Goal: Information Seeking & Learning: Learn about a topic

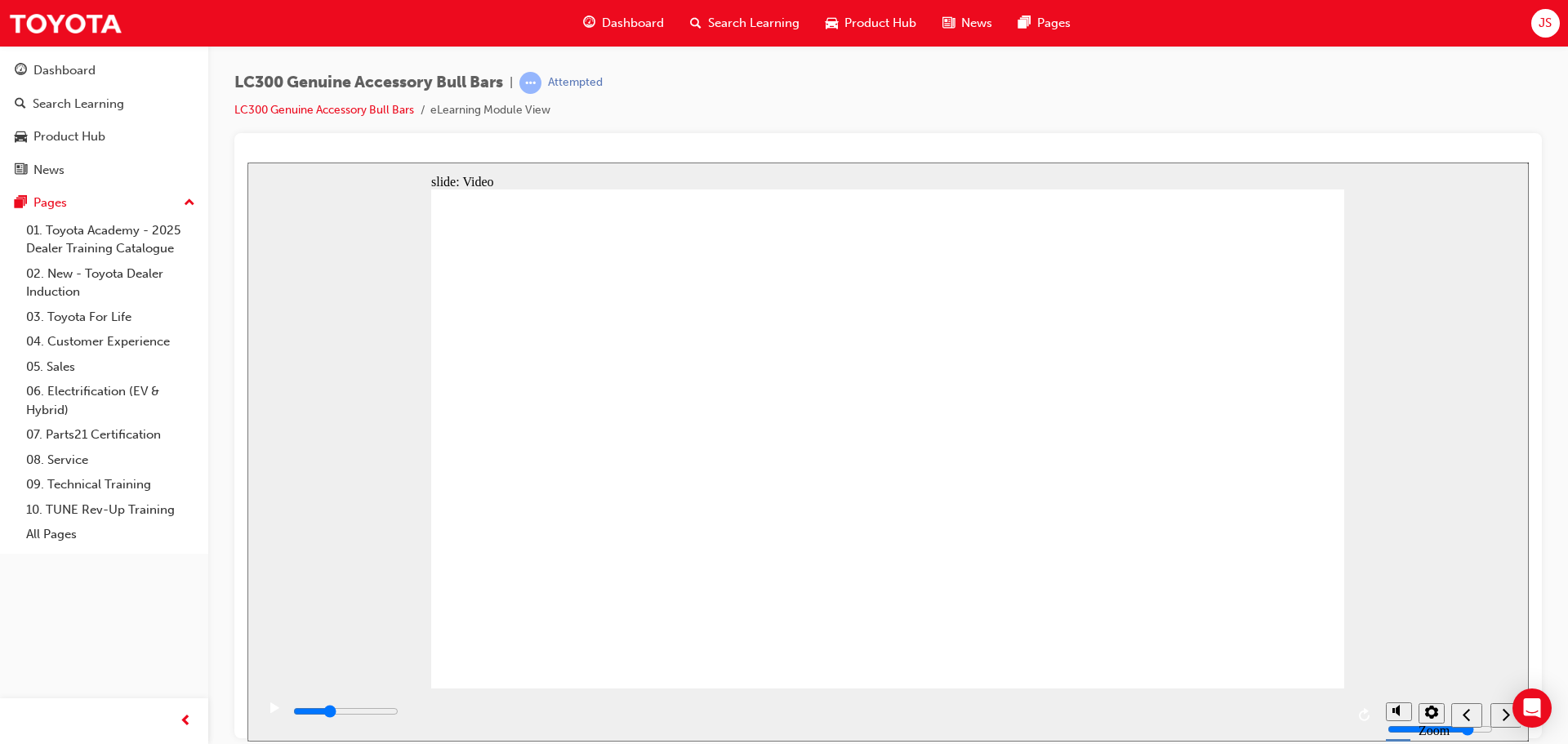
click at [260, 712] on div "play/pause" at bounding box center [274, 715] width 27 height 27
click at [271, 713] on icon "play/pause" at bounding box center [274, 707] width 7 height 12
click at [270, 712] on icon "play/pause" at bounding box center [274, 707] width 9 height 11
click at [276, 712] on div "play/pause" at bounding box center [274, 715] width 27 height 27
click at [272, 712] on icon "play/pause" at bounding box center [274, 707] width 9 height 11
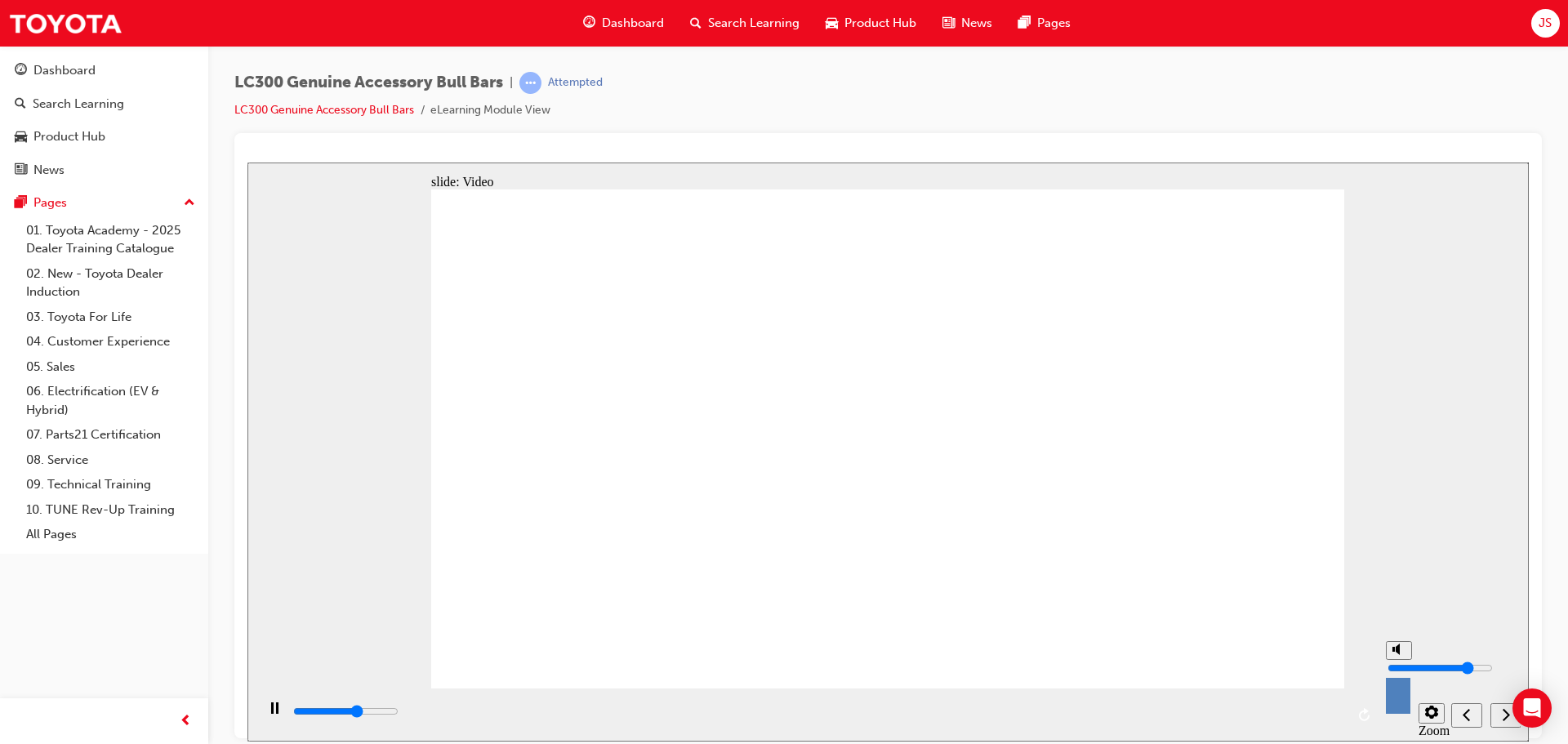
type input "396900"
type input "7"
type input "397000"
type input "5"
type input "397000"
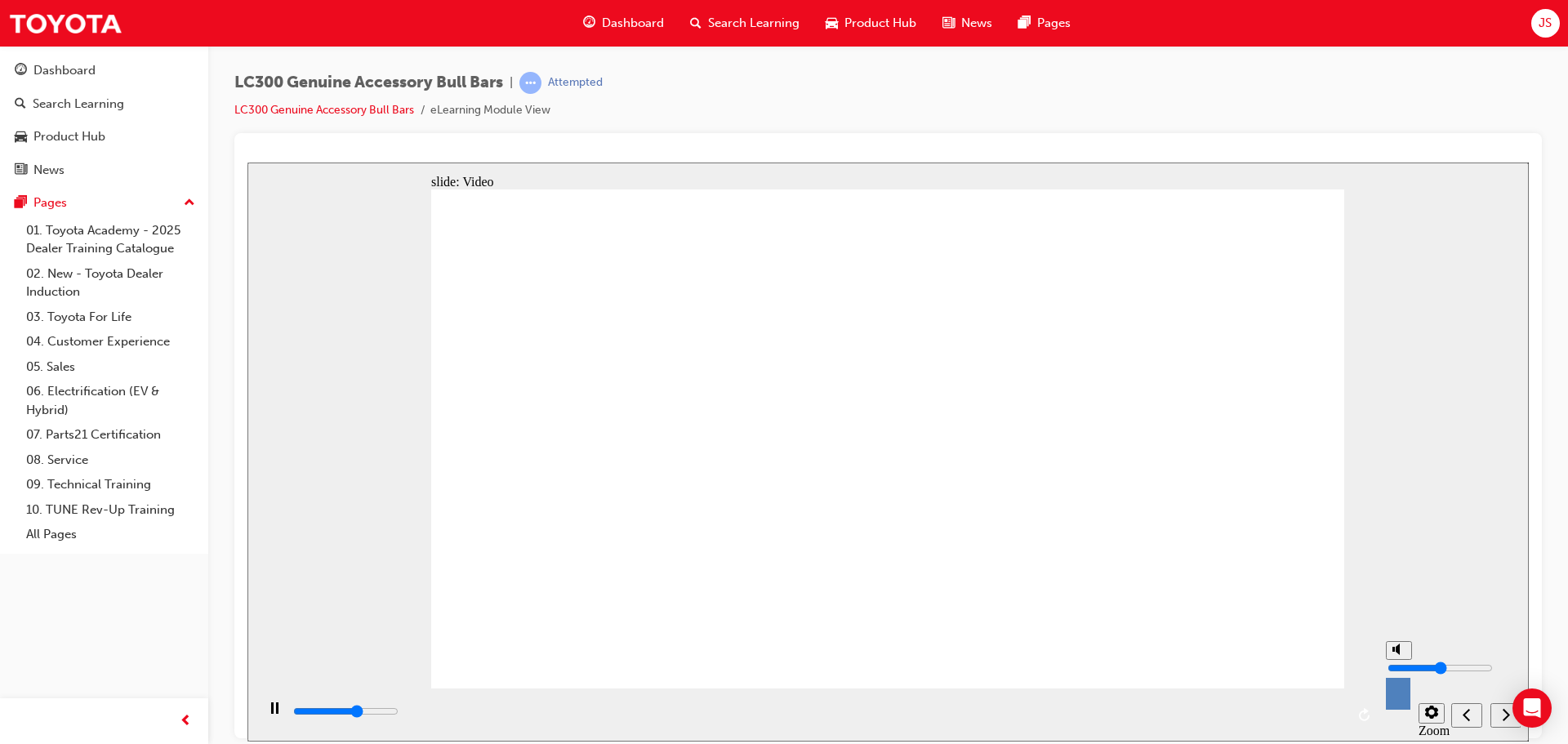
type input "4"
type input "397000"
type input "3"
type input "397900"
type input "2"
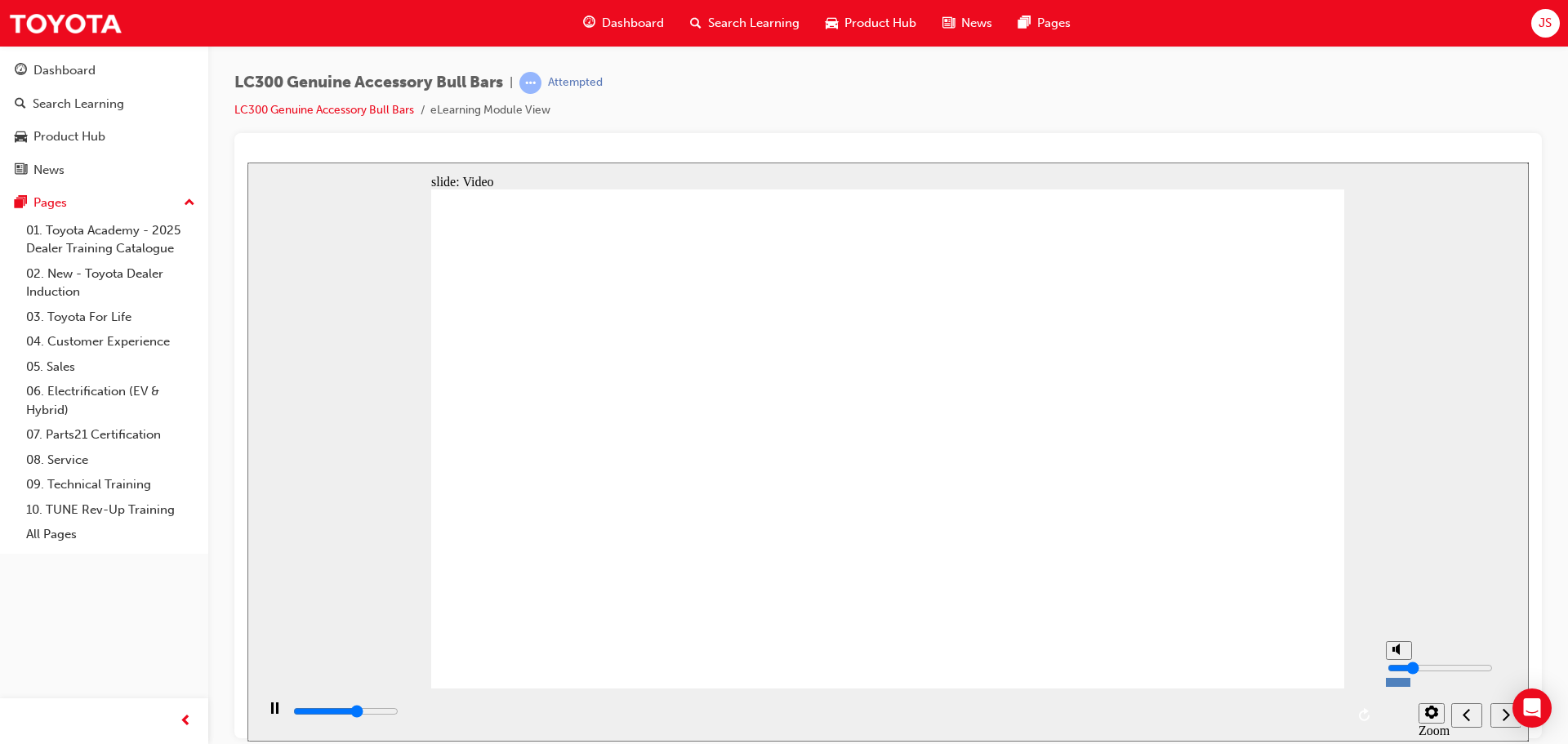
type input "399100"
type input "3"
type input "399200"
type input "4"
type input "399600"
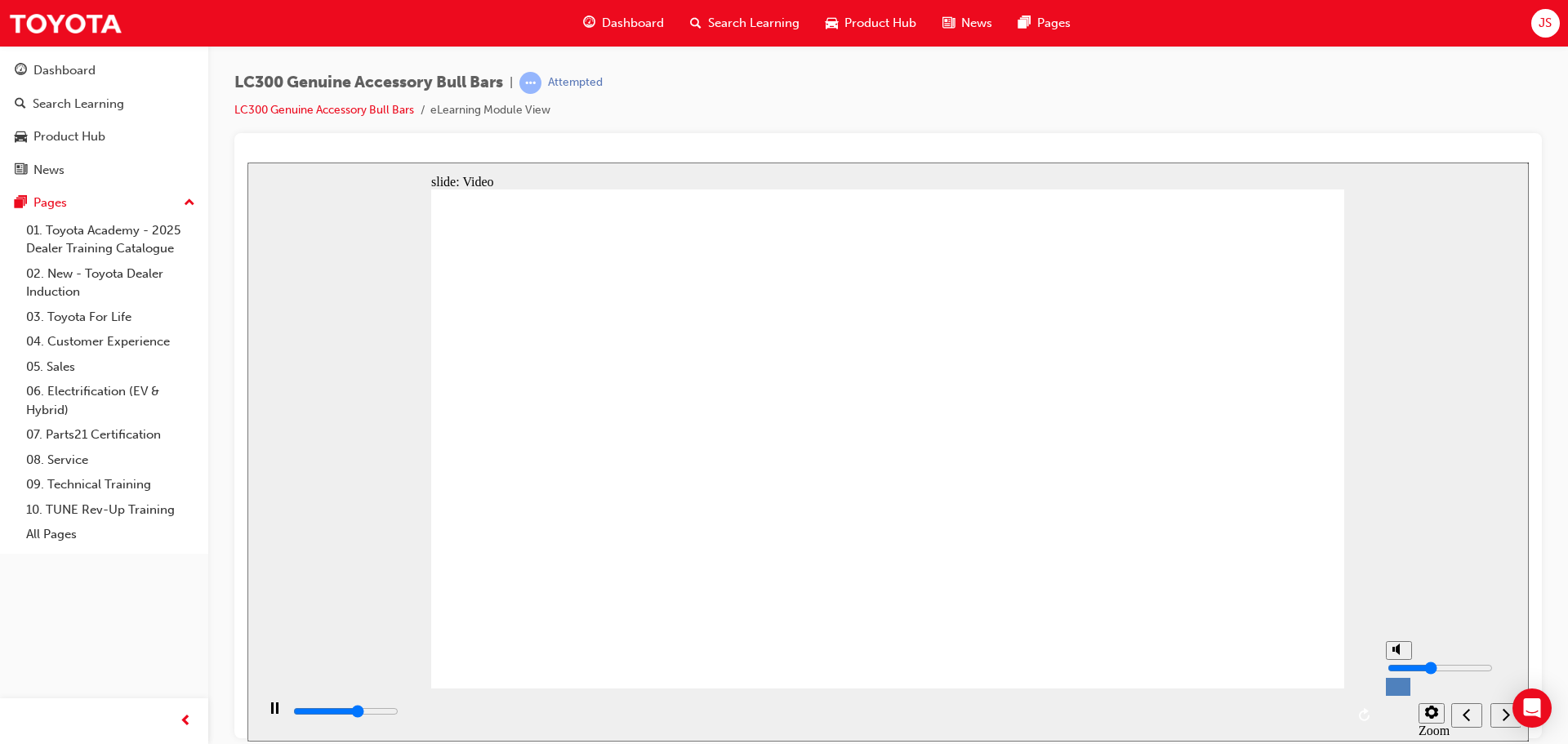
drag, startPoint x: 1400, startPoint y: 651, endPoint x: 1409, endPoint y: 669, distance: 20.1
type input "4"
click at [1409, 669] on input "volume" at bounding box center [1440, 668] width 106 height 13
type input "5000"
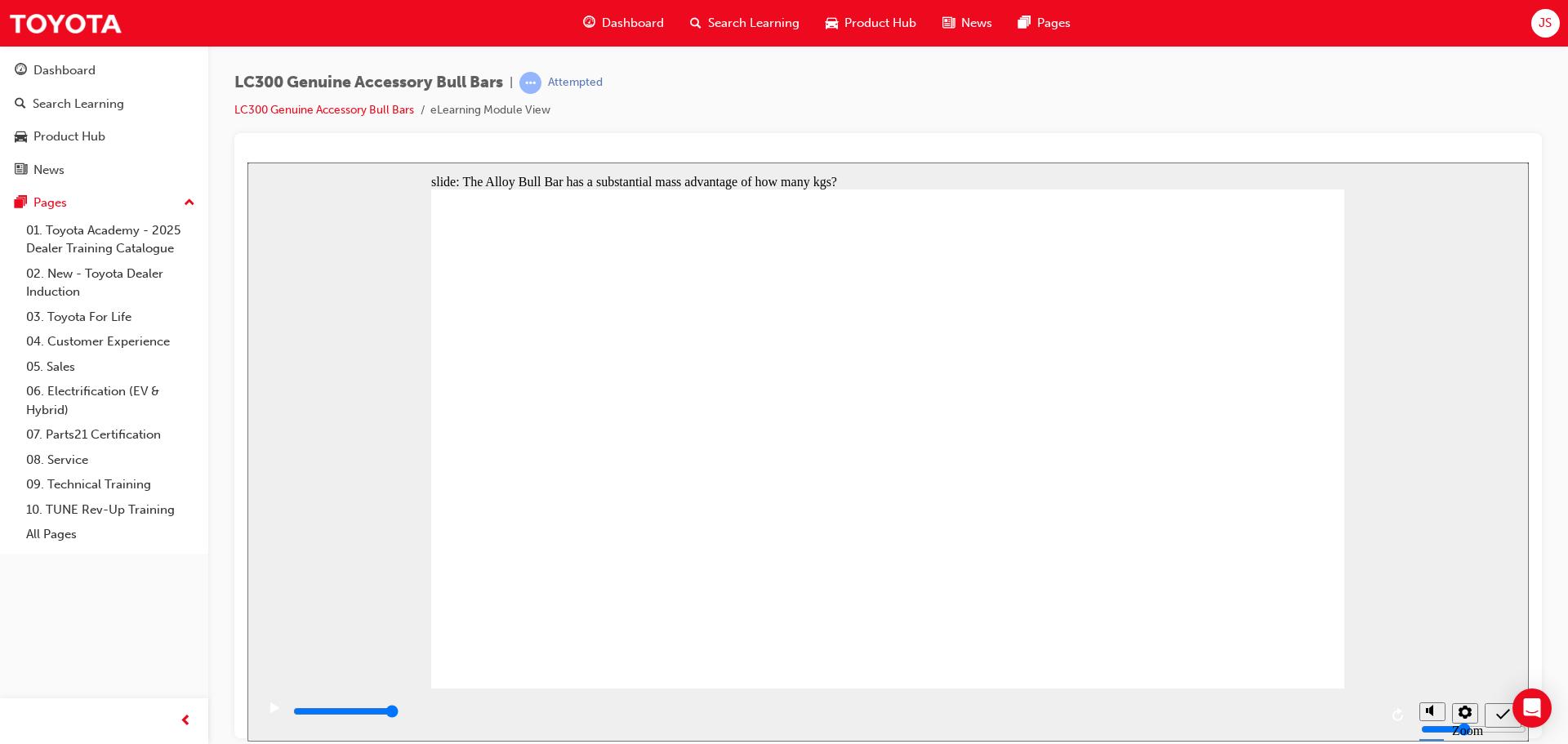
radio input "true"
click at [1492, 715] on div "submit" at bounding box center [1503, 715] width 23 height 17
type input "5000"
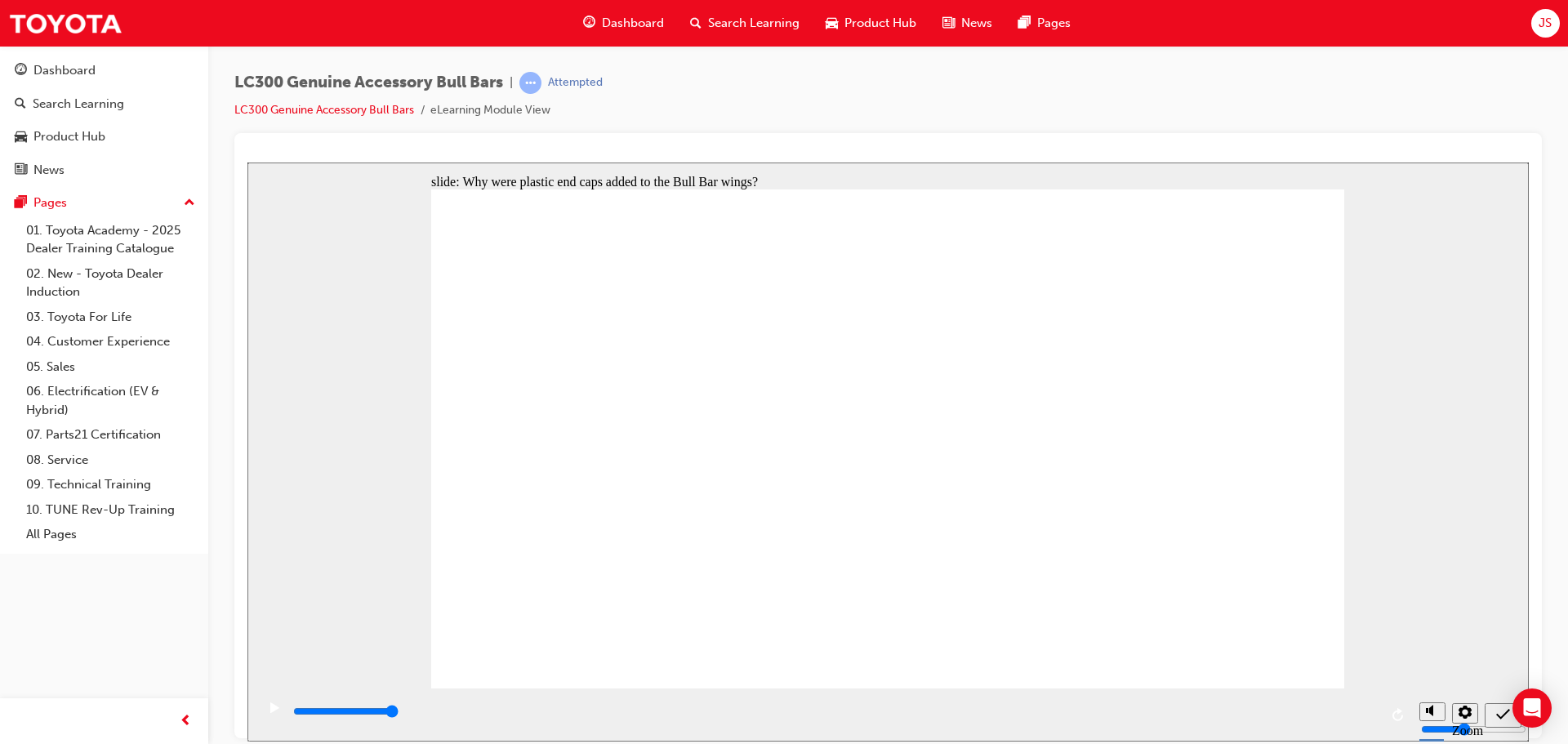
radio input "true"
click at [1505, 718] on icon "submit" at bounding box center [1503, 714] width 14 height 15
type input "5000"
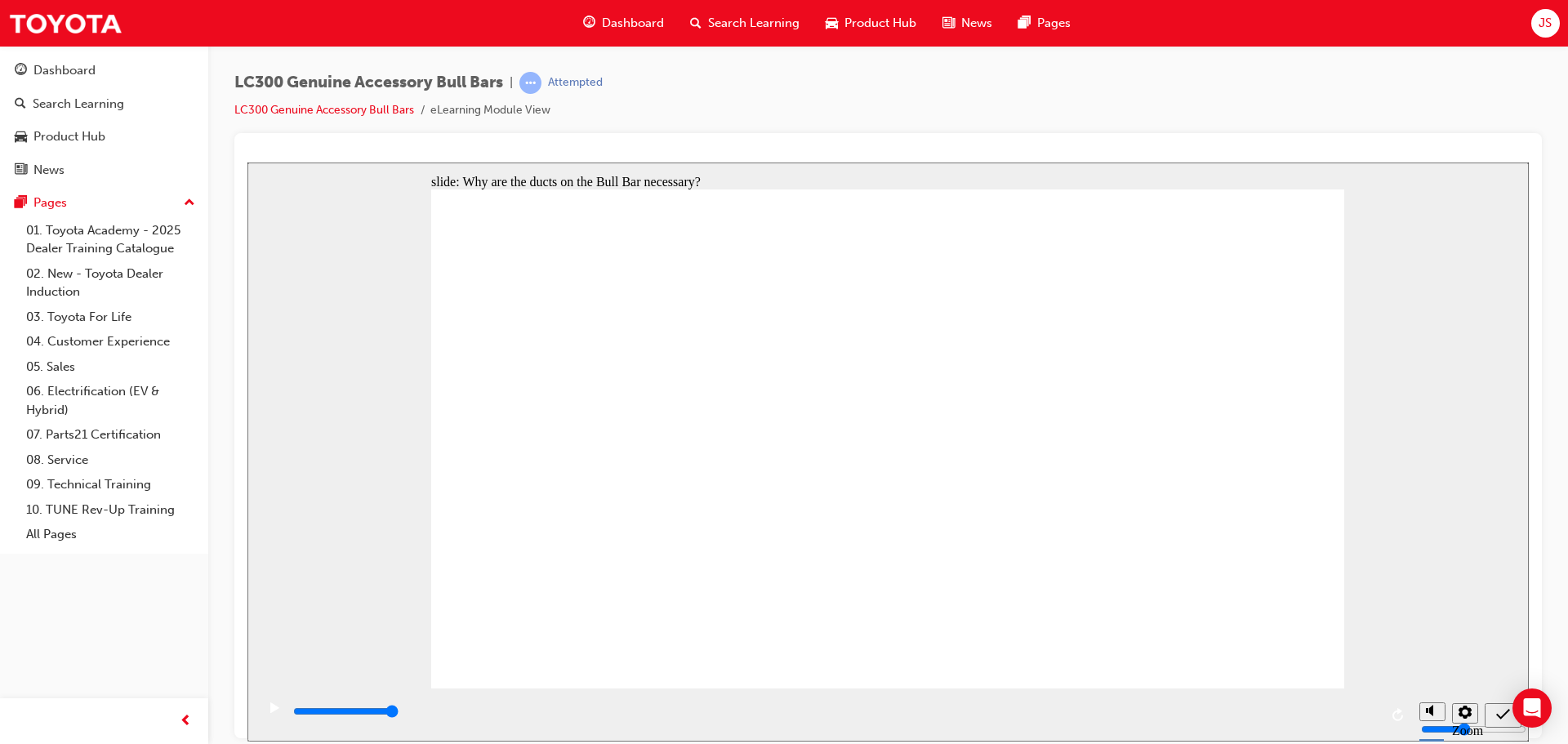
radio input "true"
click at [1496, 715] on div "submit" at bounding box center [1503, 715] width 23 height 17
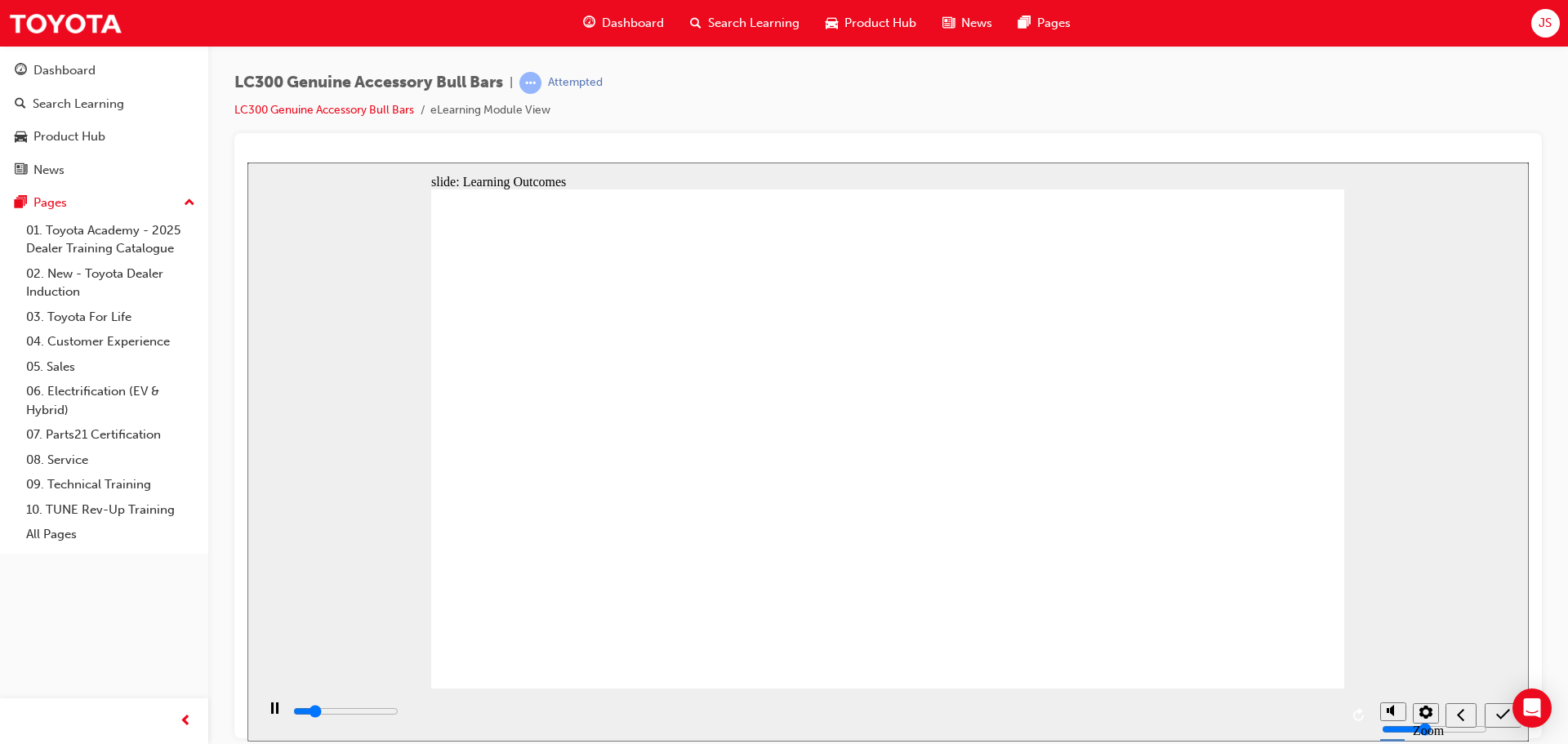
type input "2200"
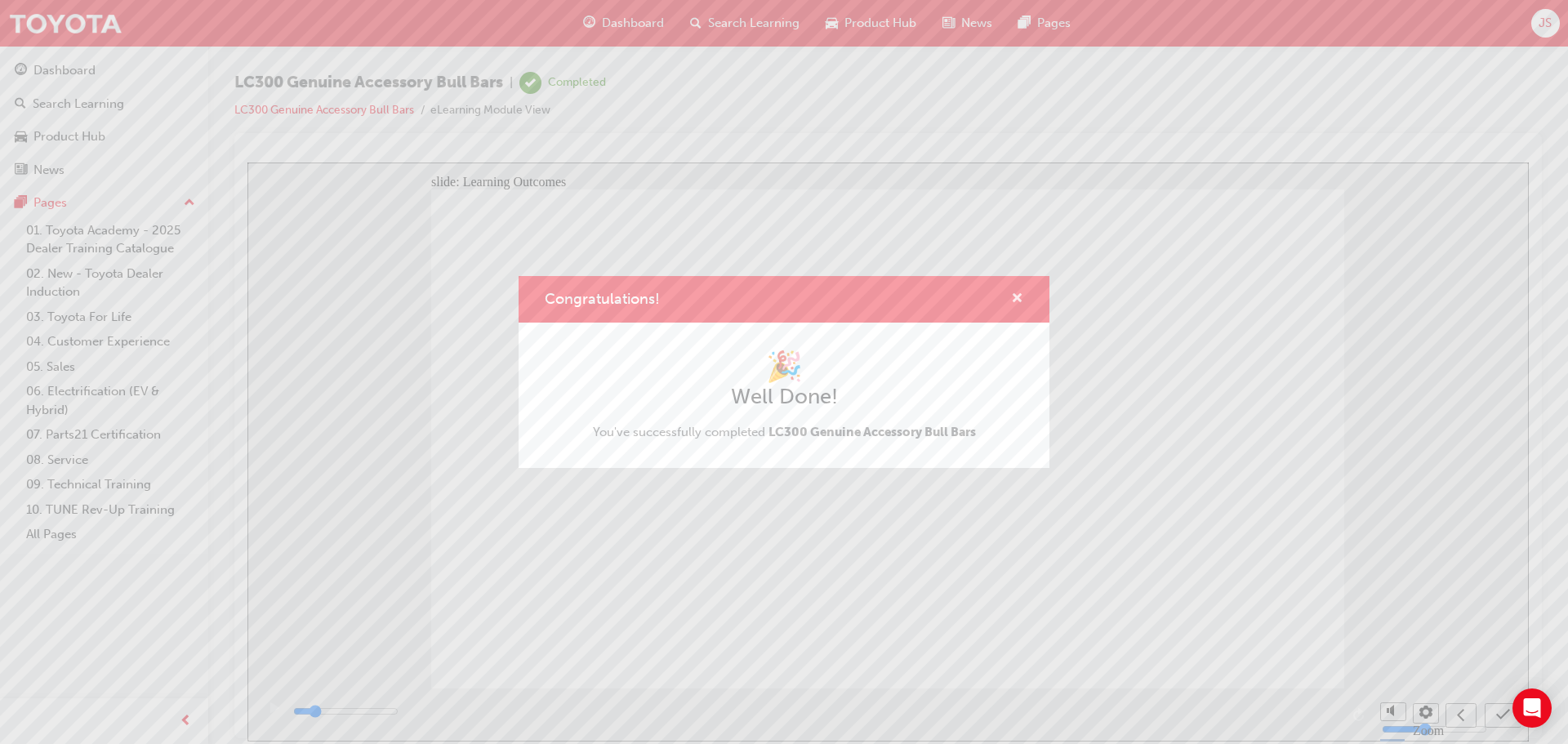
click at [1019, 303] on span "cross-icon" at bounding box center [1017, 300] width 12 height 15
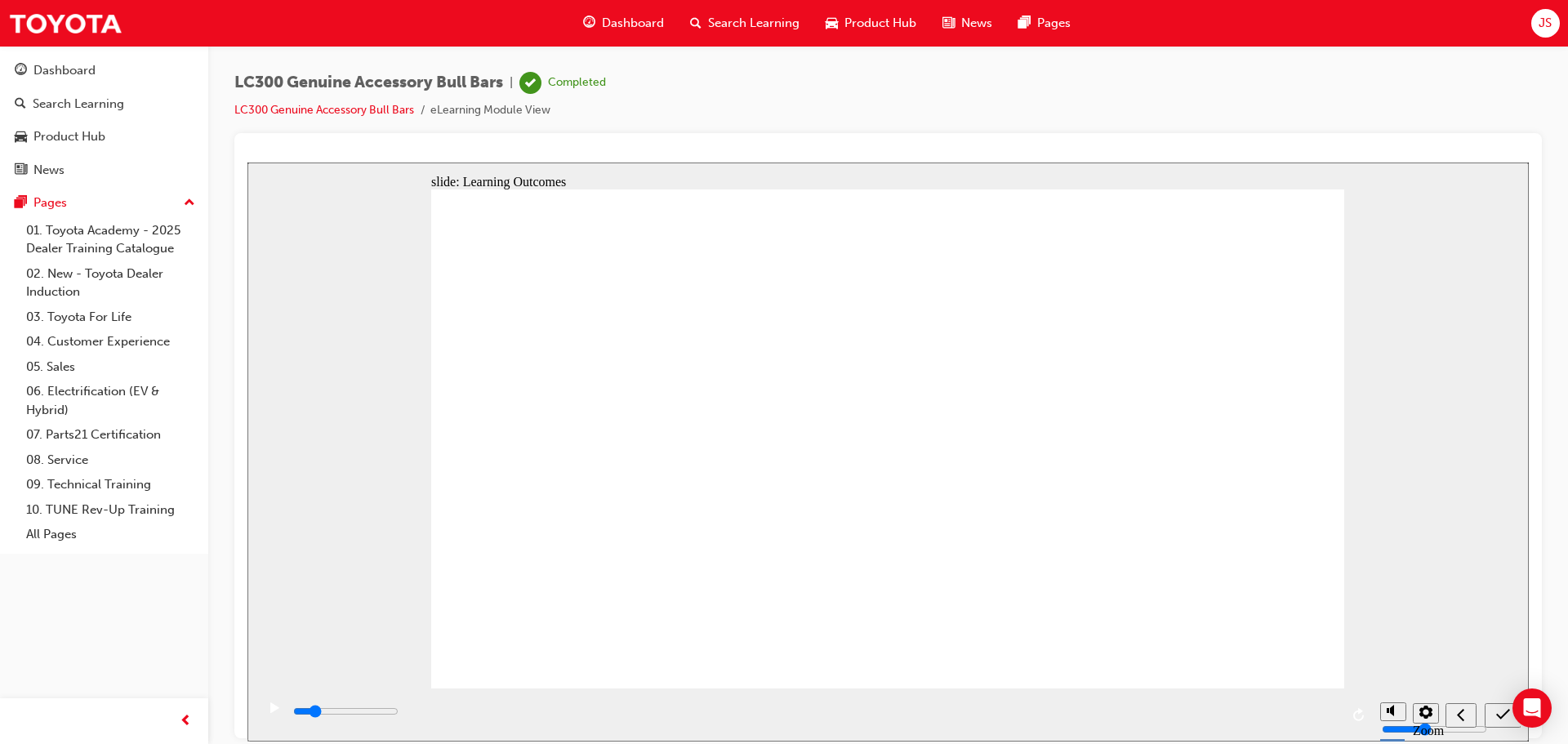
click at [686, 22] on div "Search Learning" at bounding box center [744, 23] width 136 height 33
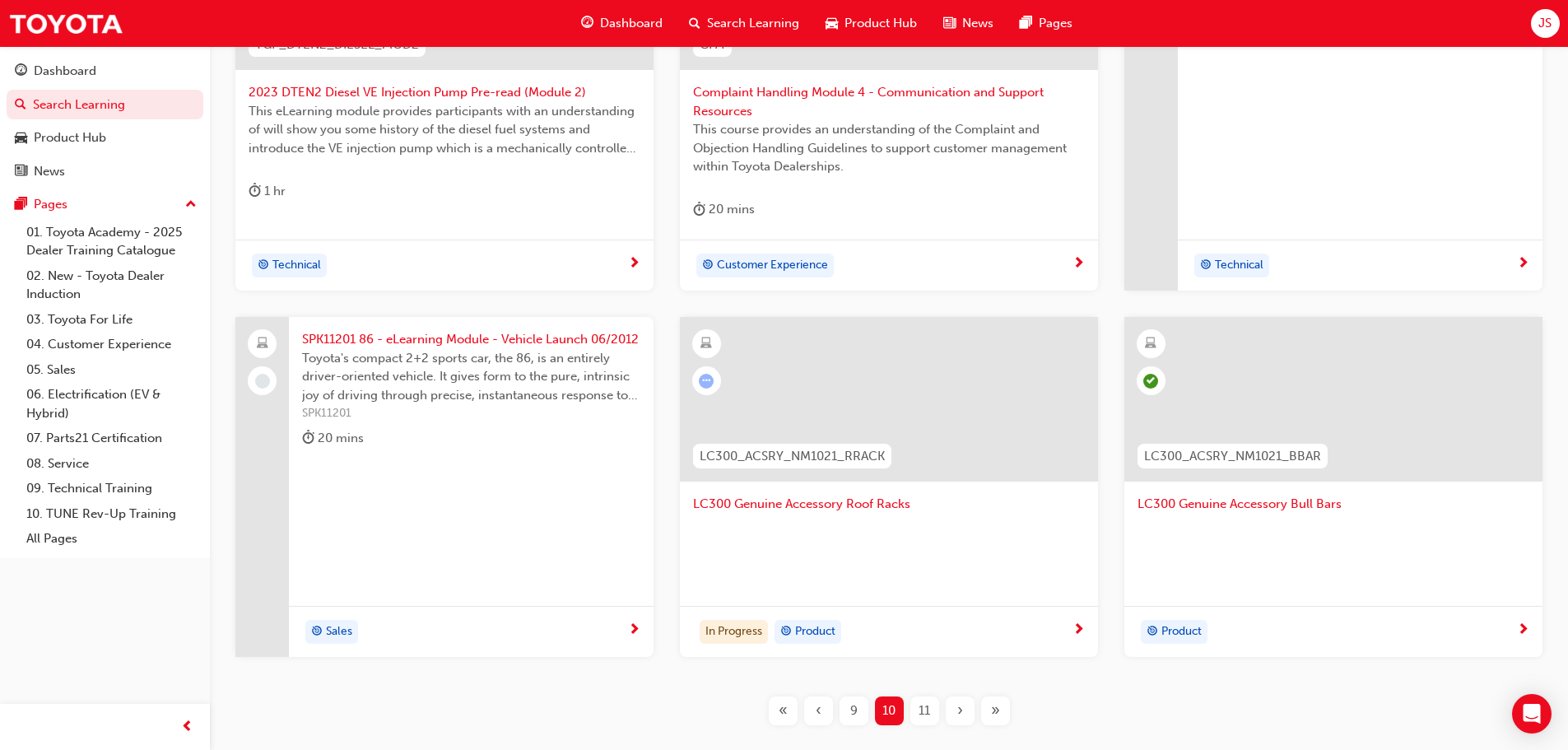
scroll to position [675, 0]
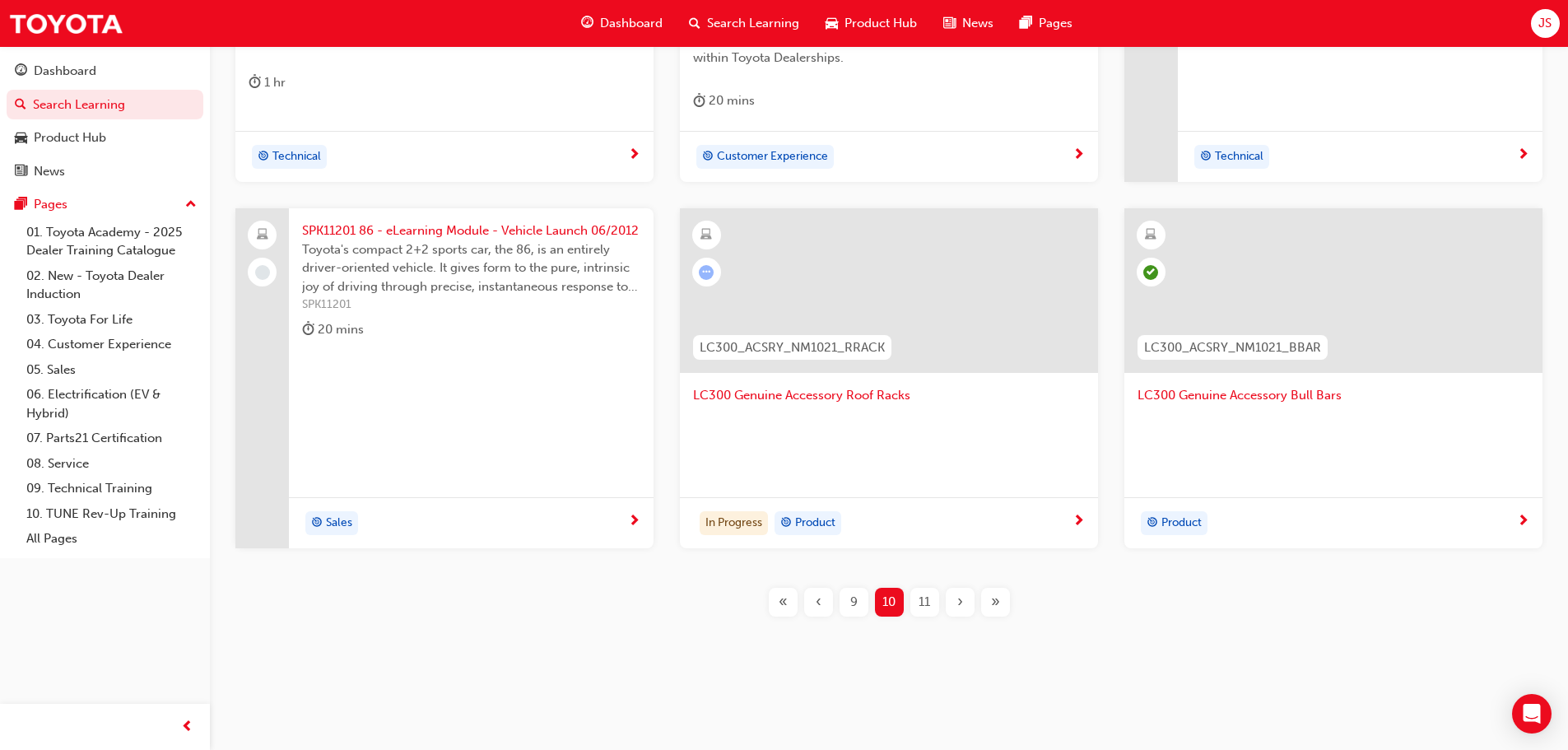
click at [489, 413] on div "SPK11201 86 - eLearning Module - Vehicle Launch 06/2012 Toyota's compact 2+2 sp…" at bounding box center [471, 379] width 365 height 340
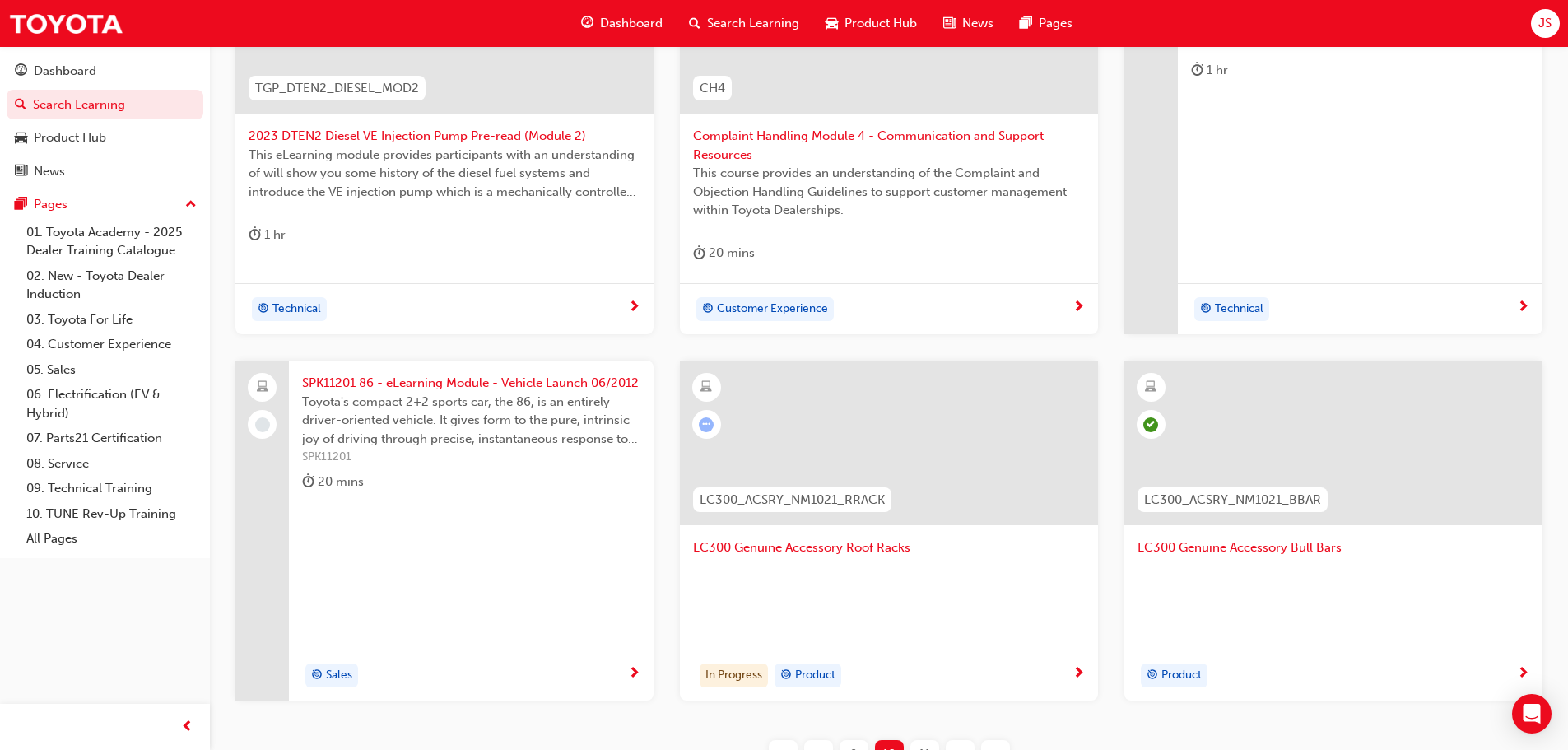
scroll to position [675, 0]
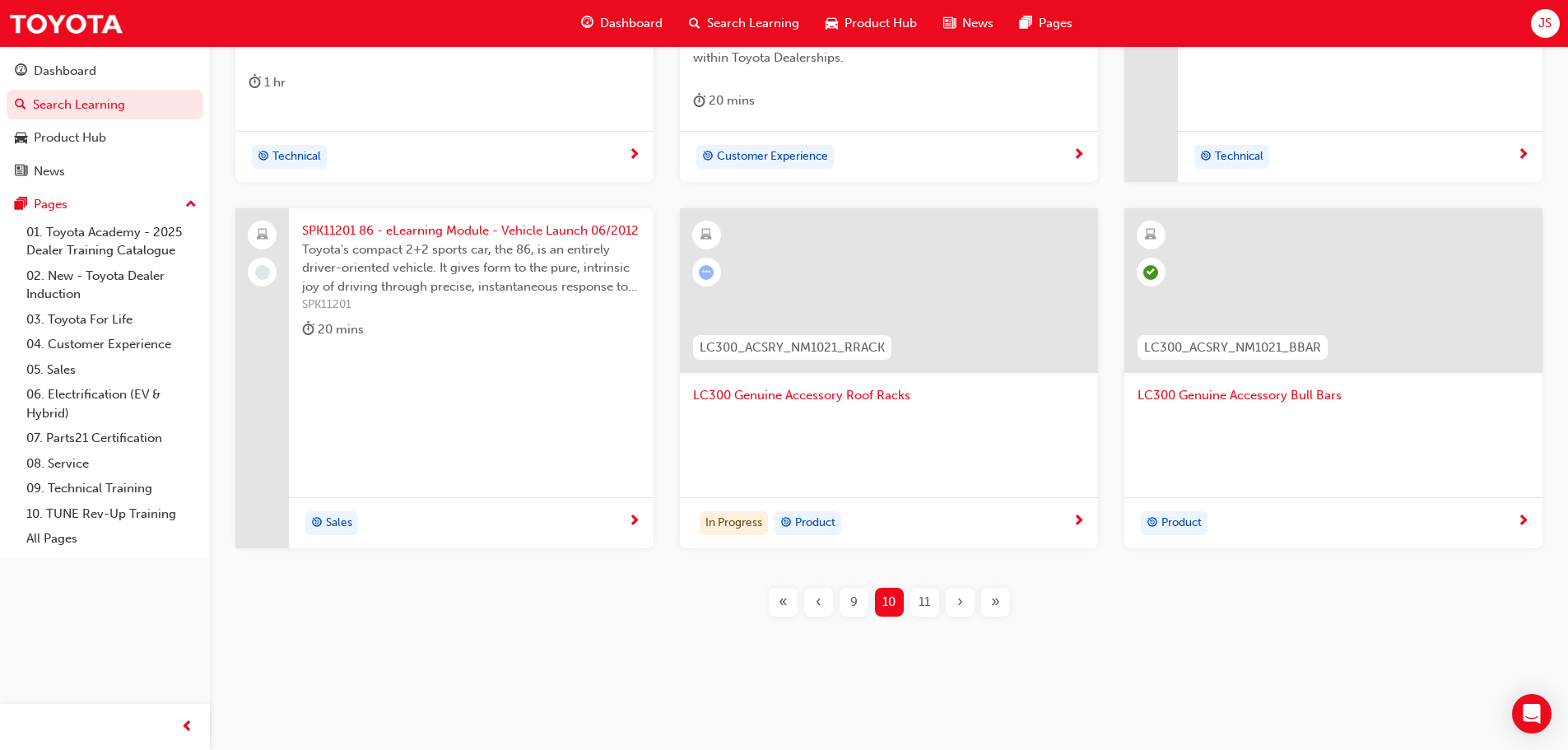
click at [929, 606] on span "11" at bounding box center [924, 602] width 12 height 19
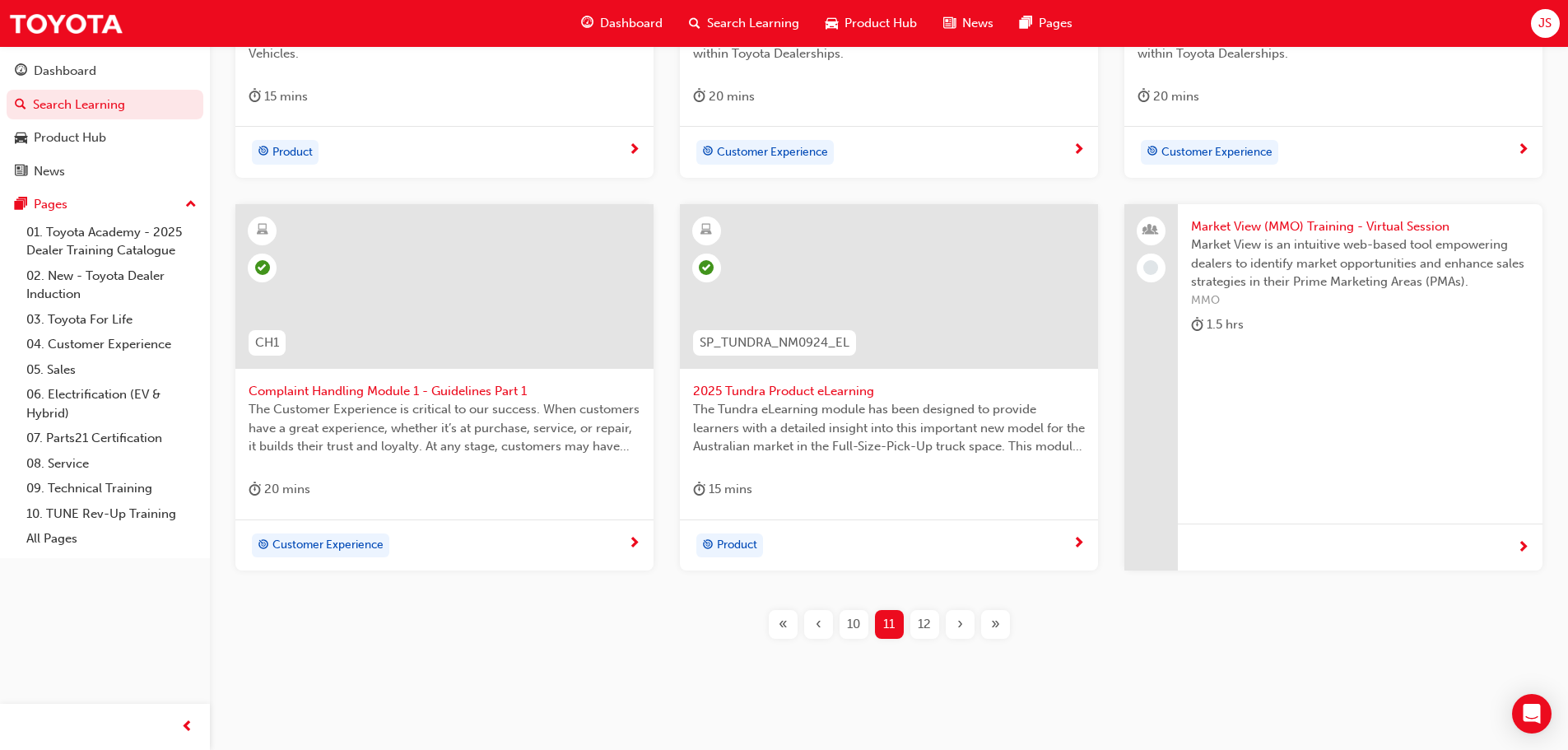
scroll to position [682, 0]
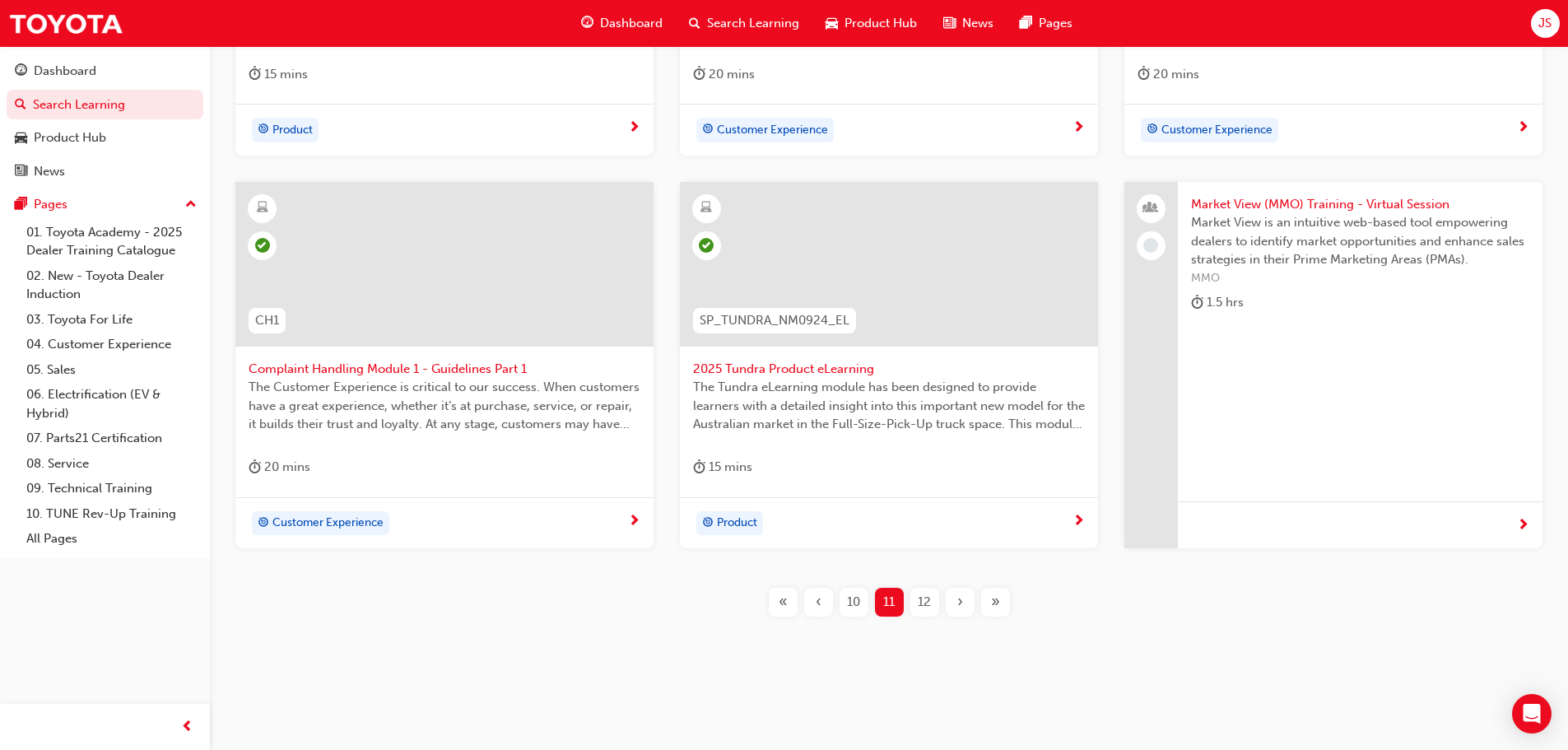
click at [922, 609] on span "12" at bounding box center [924, 602] width 13 height 19
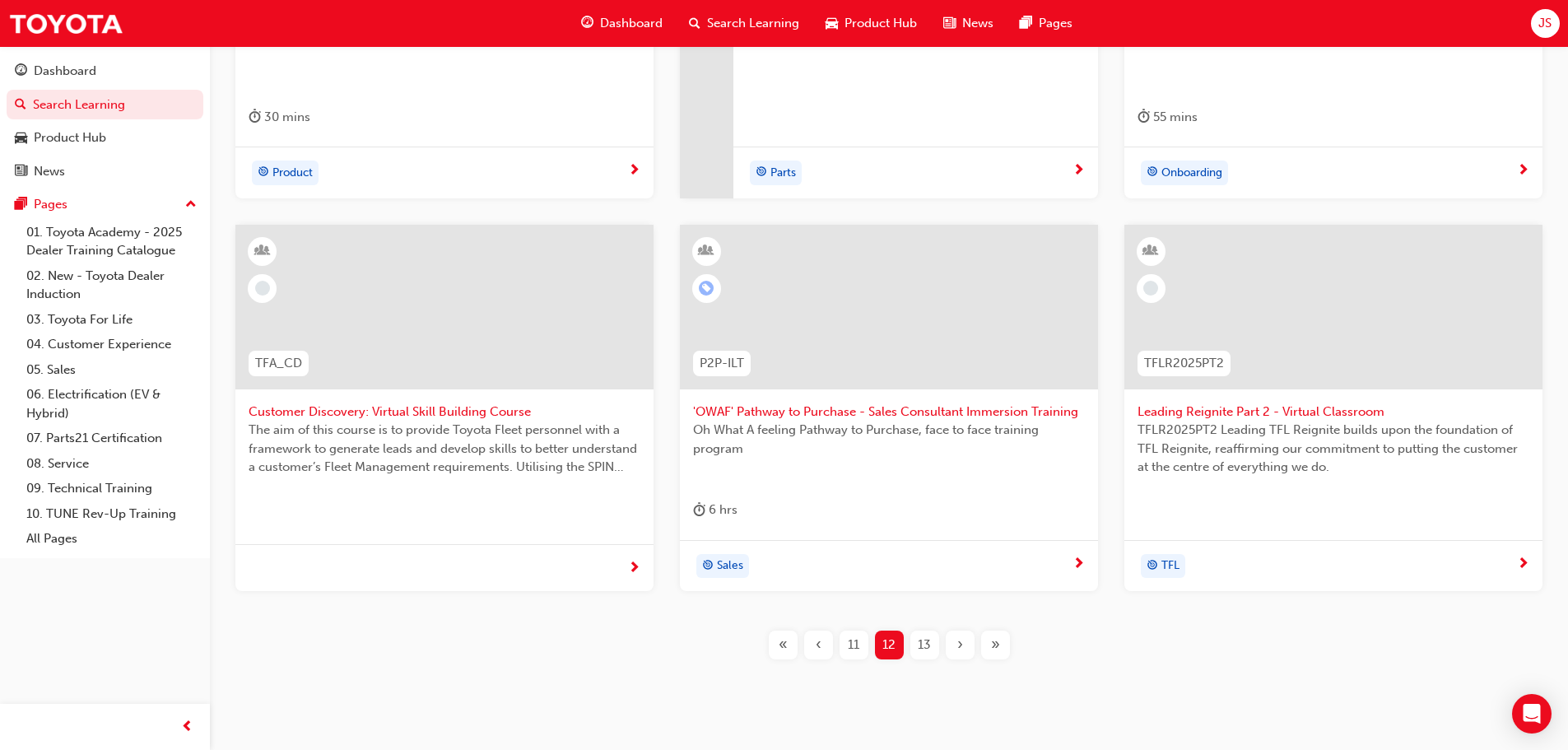
scroll to position [682, 0]
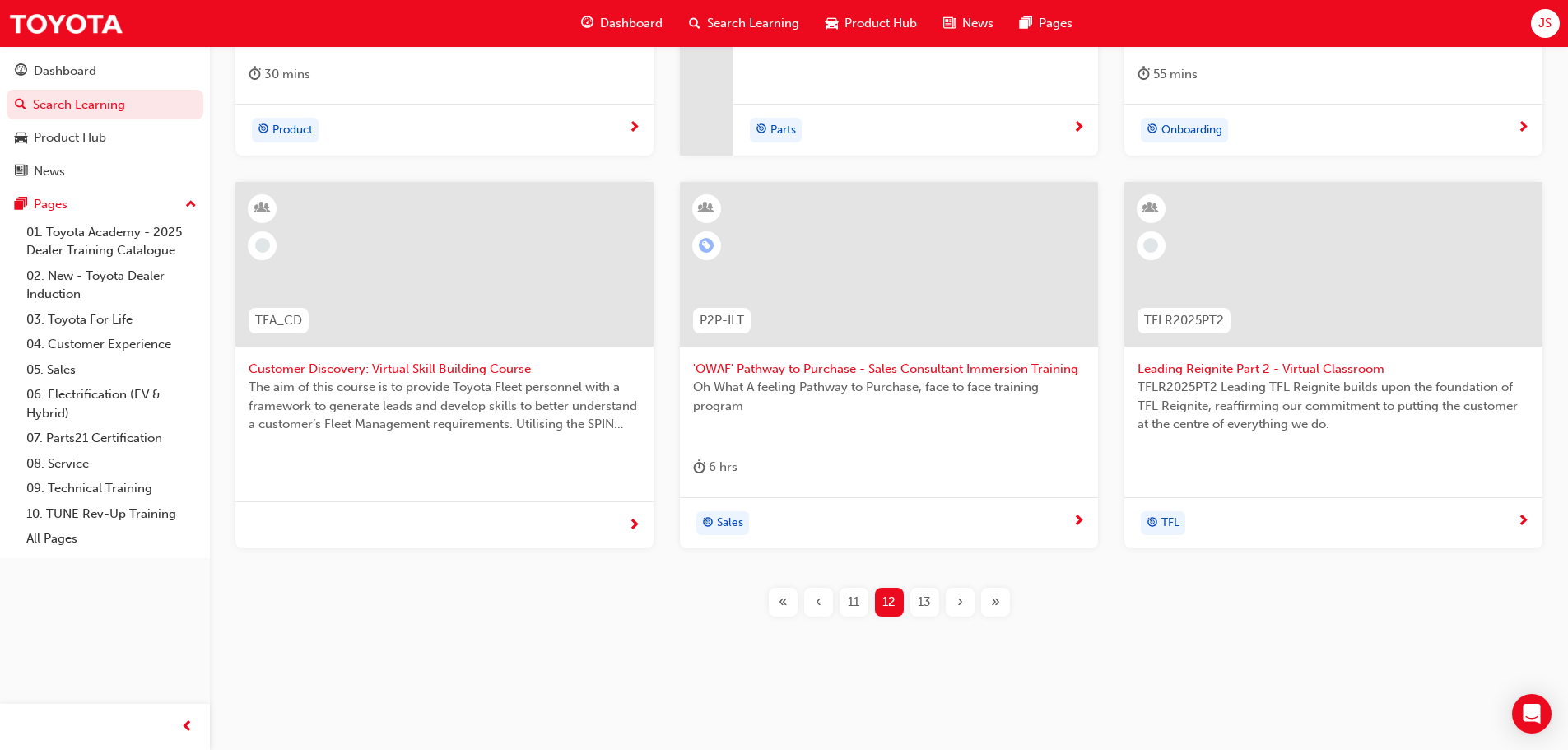
click at [924, 605] on span "13" at bounding box center [924, 602] width 13 height 19
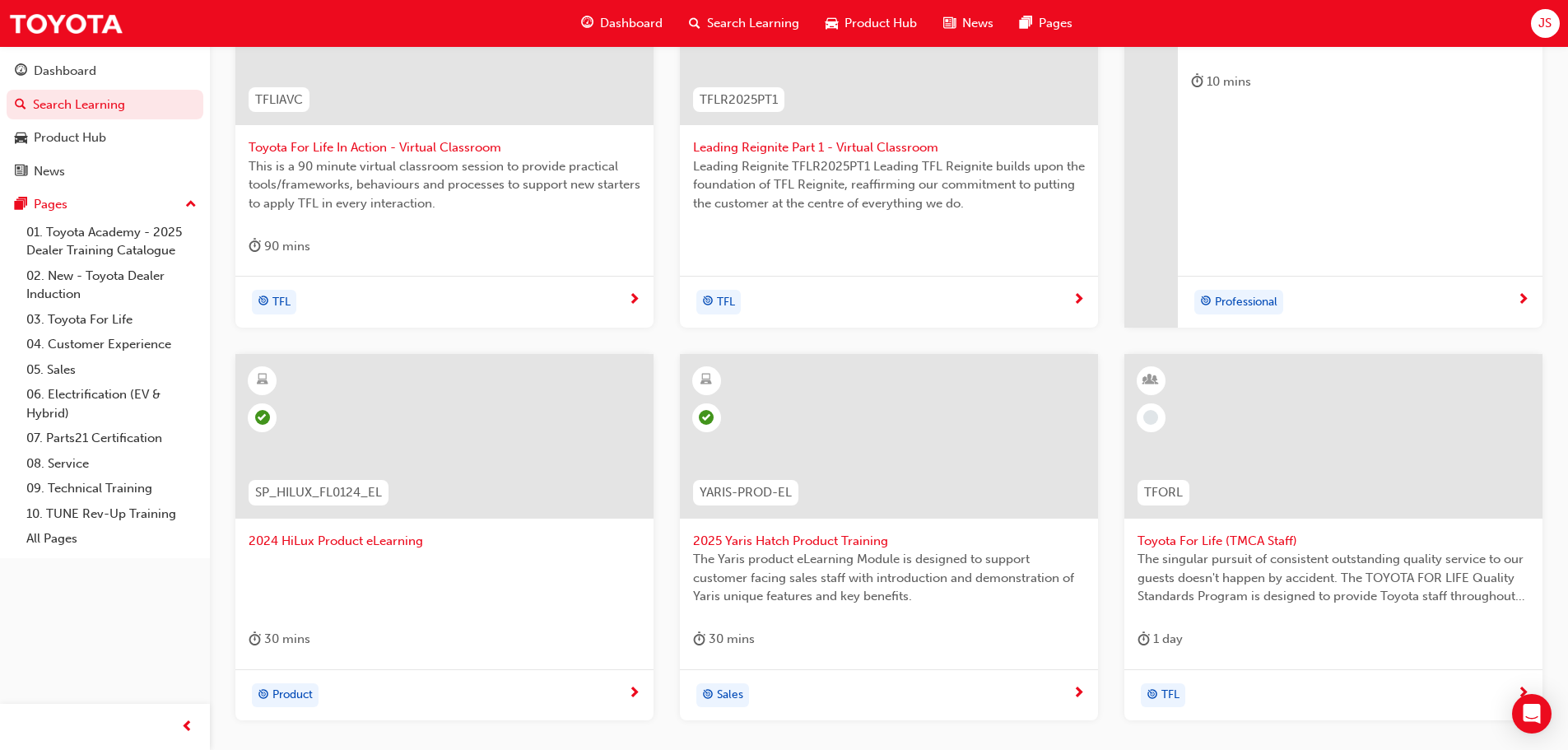
scroll to position [682, 0]
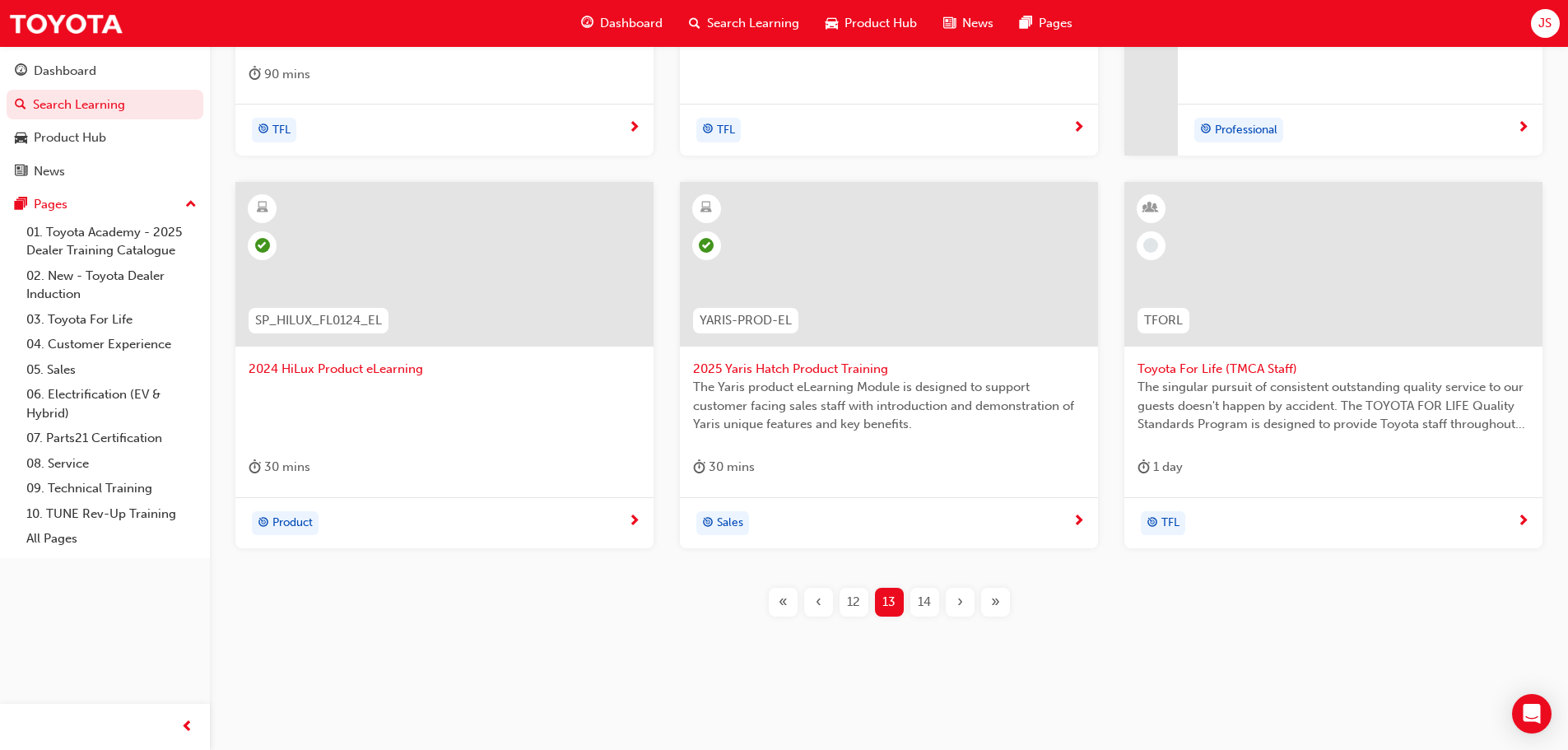
click at [925, 603] on span "14" at bounding box center [924, 602] width 13 height 19
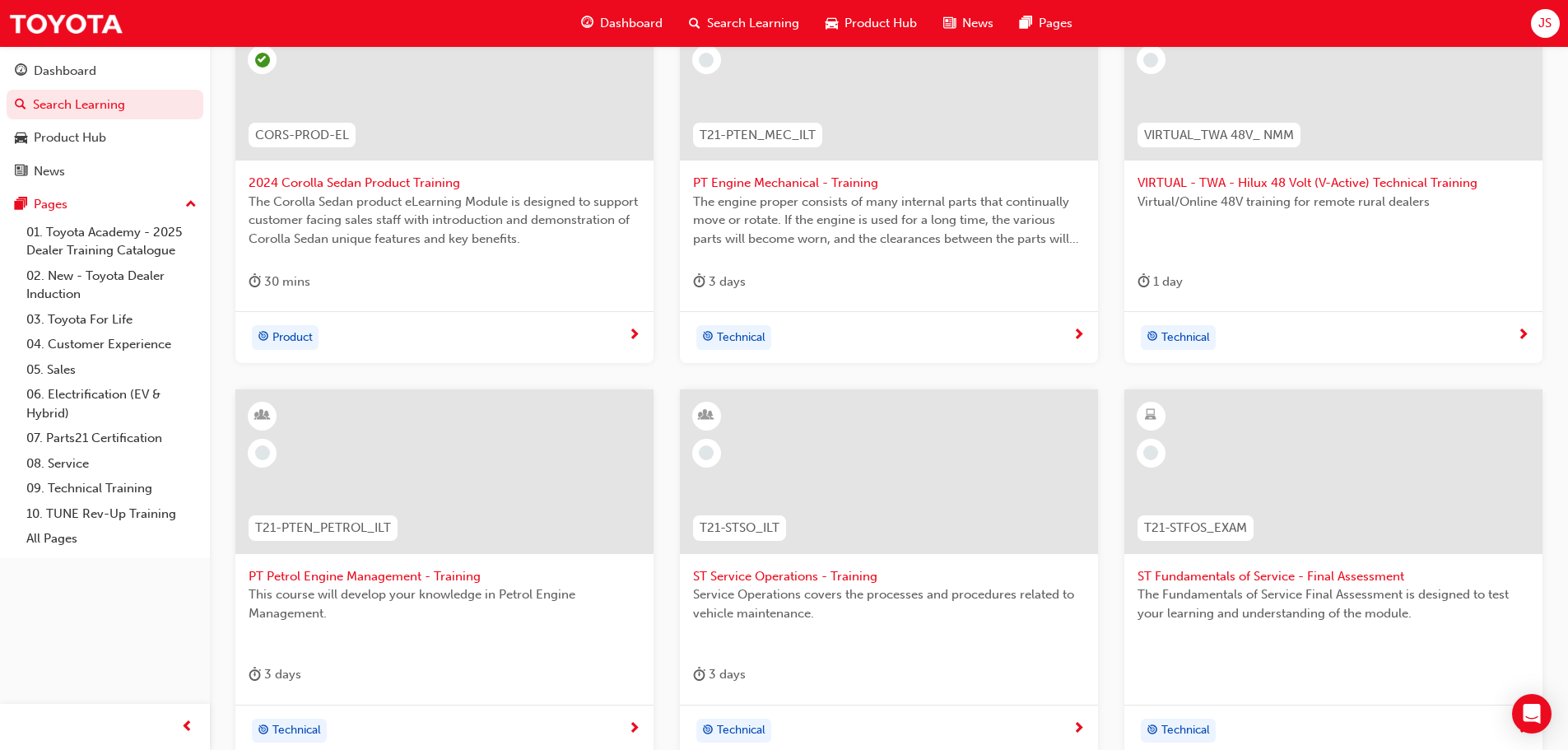
scroll to position [682, 0]
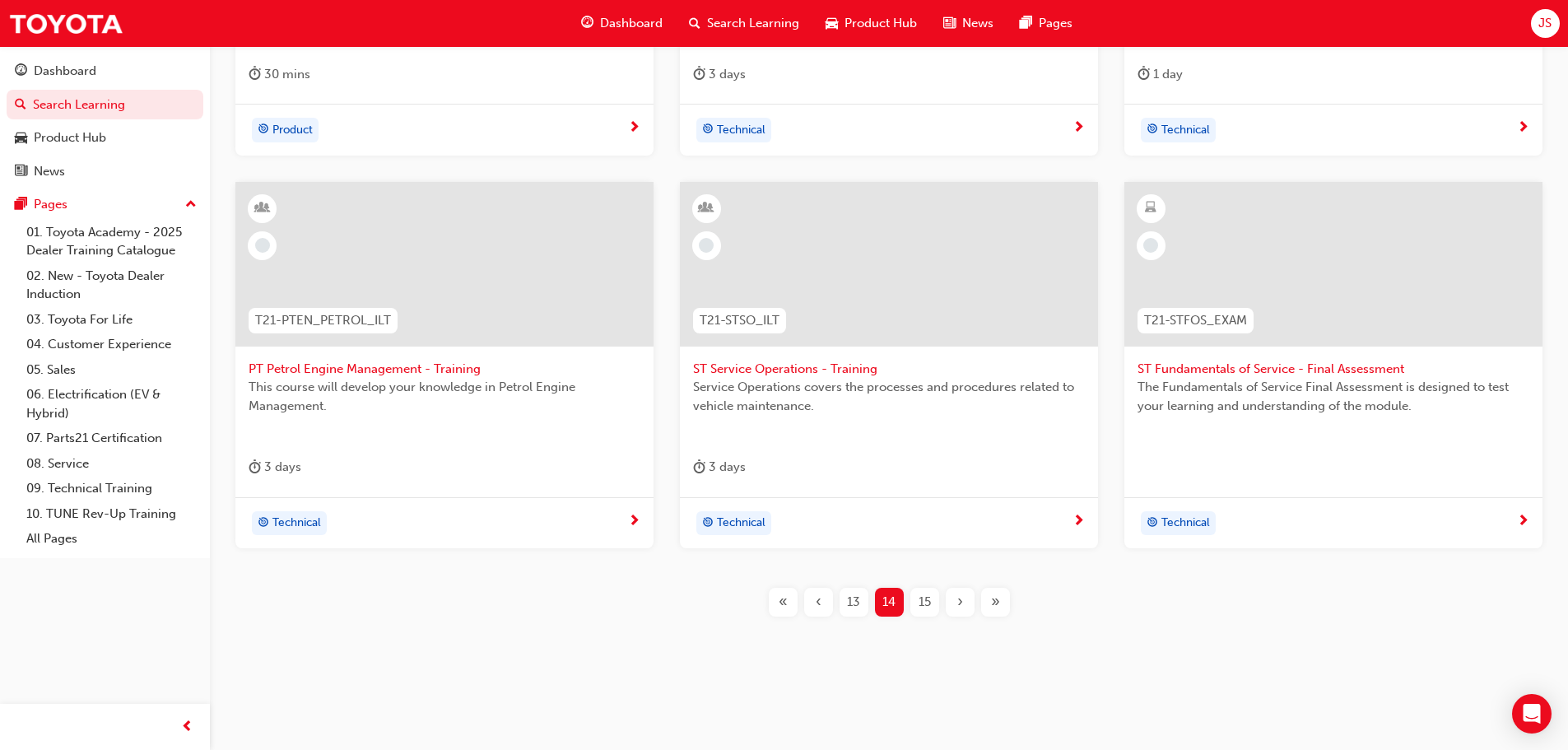
click at [926, 608] on span "15" at bounding box center [924, 602] width 13 height 19
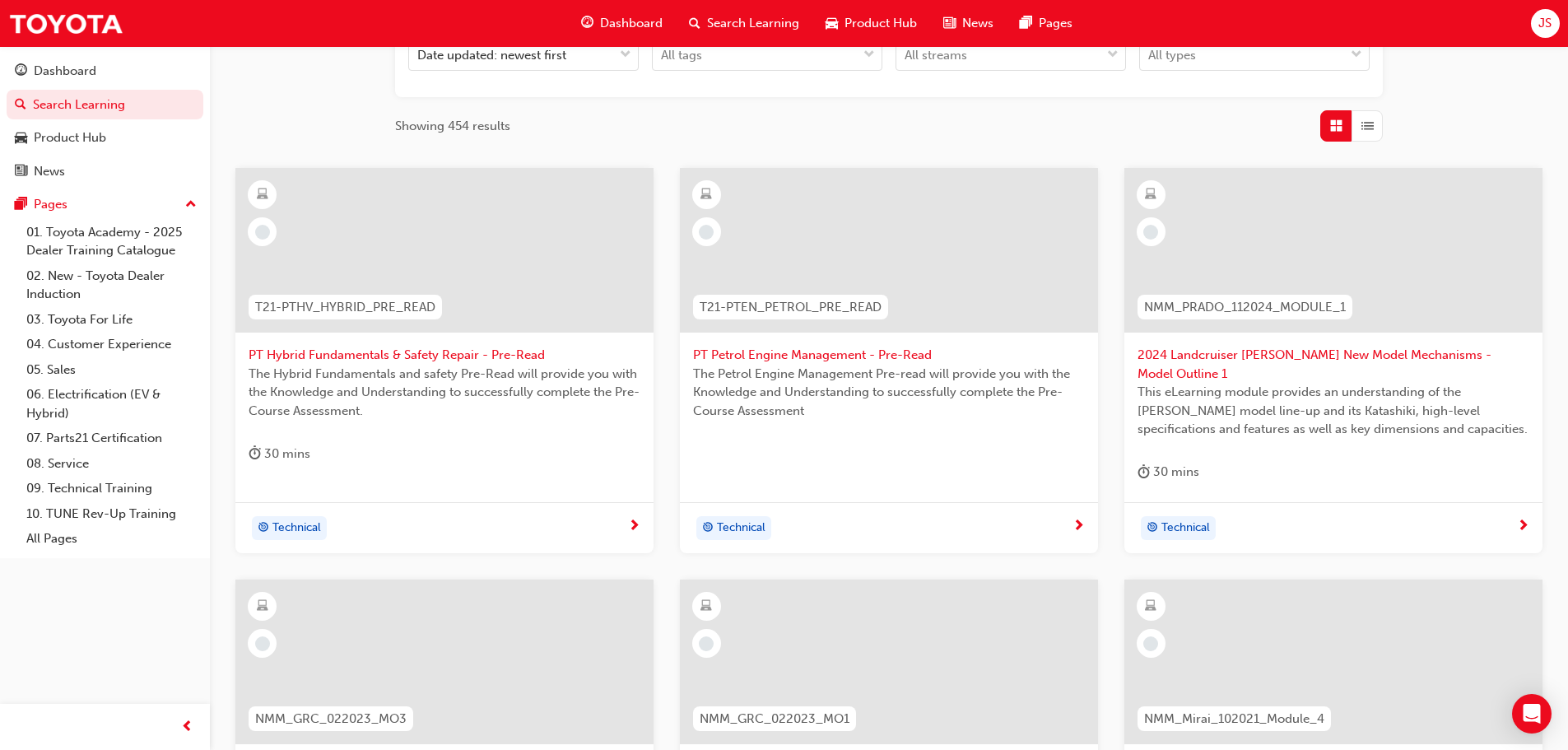
scroll to position [701, 0]
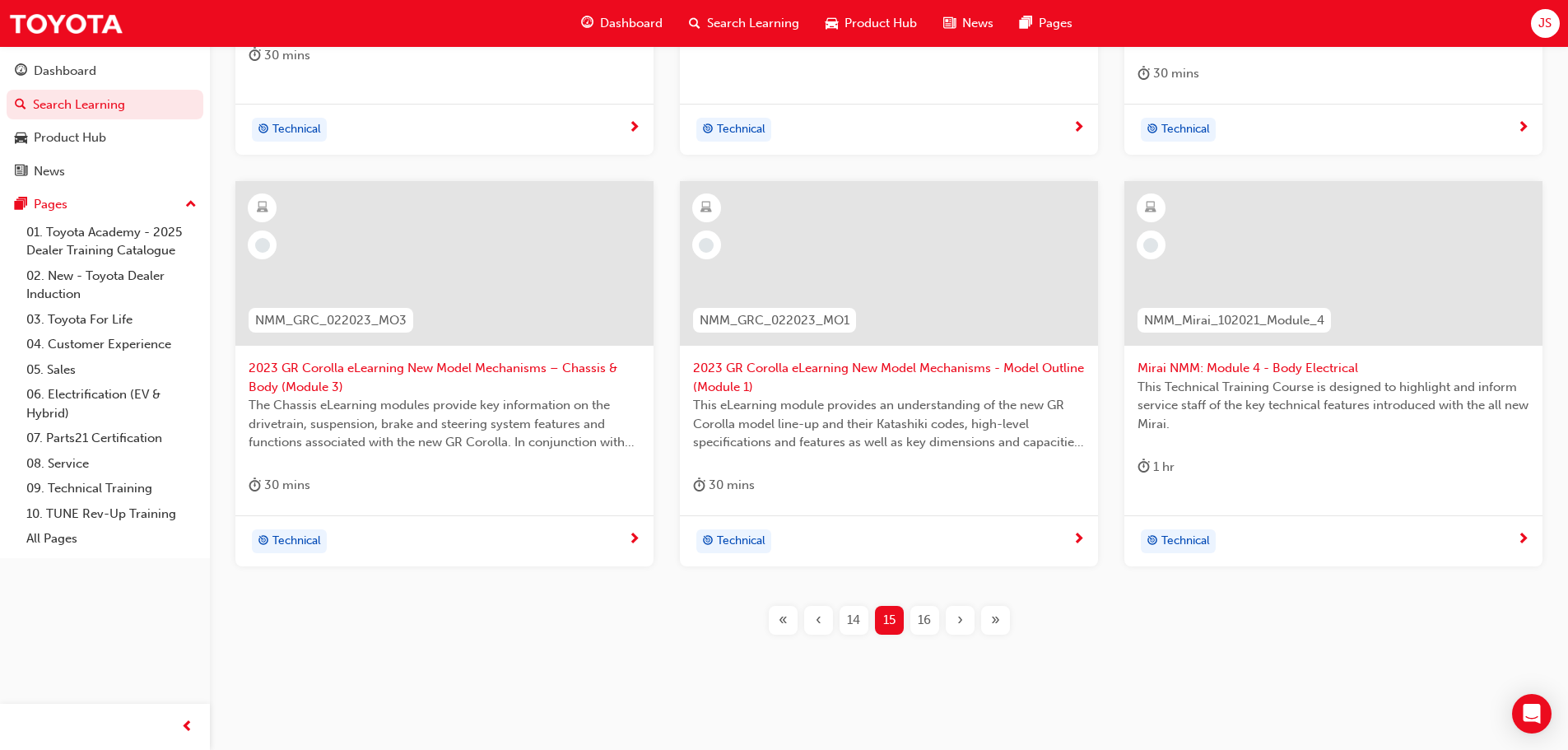
click at [939, 608] on div "16" at bounding box center [925, 620] width 28 height 28
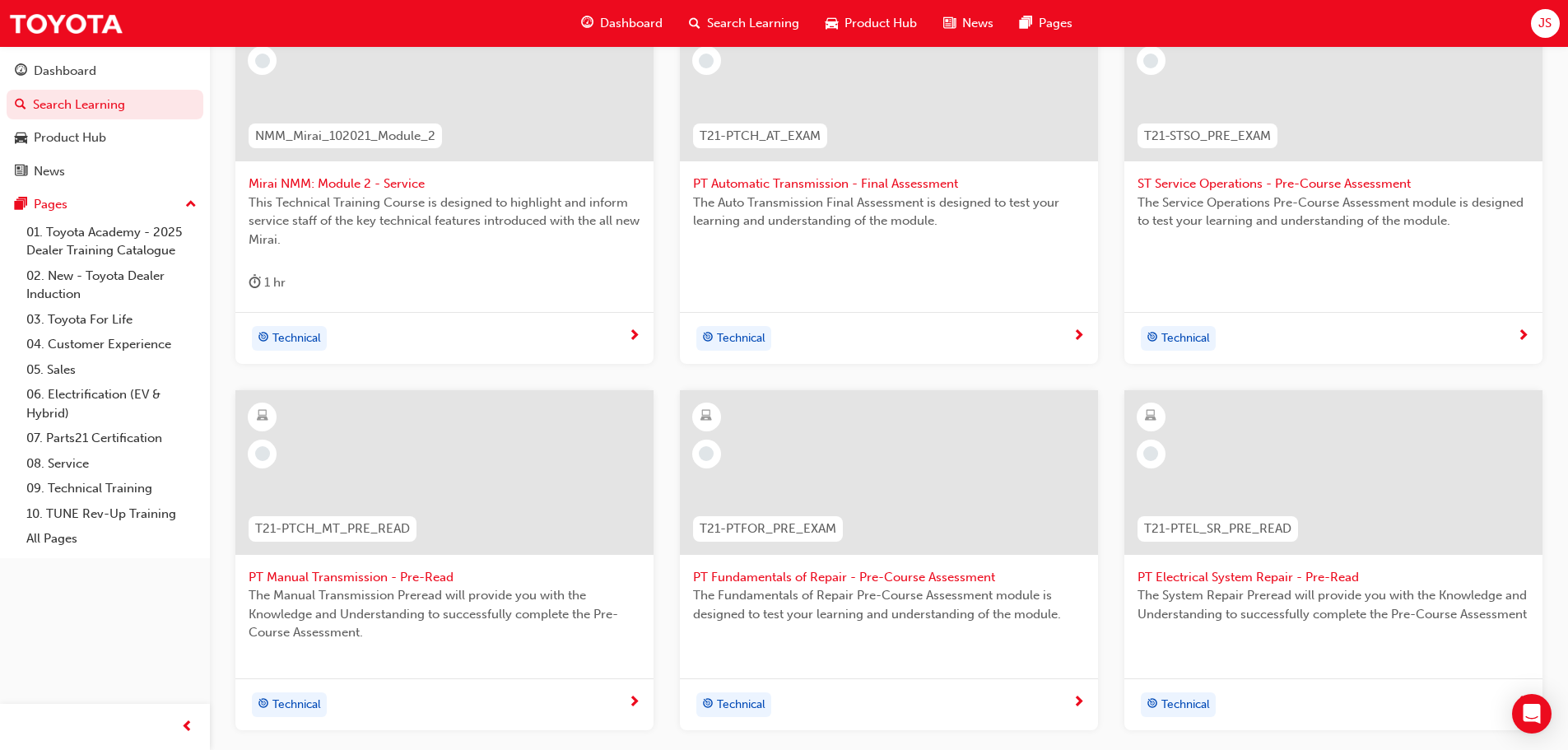
scroll to position [656, 0]
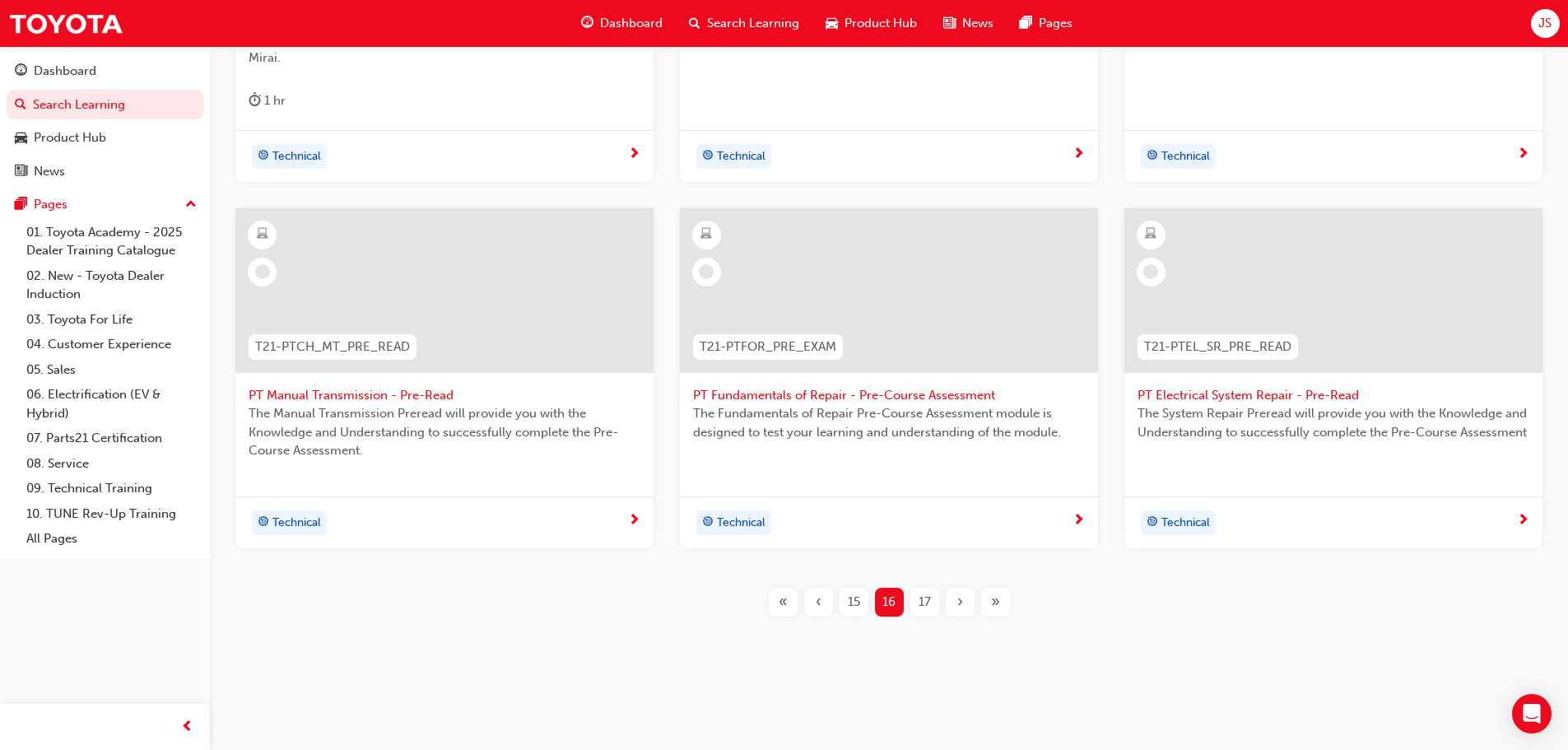
click at [922, 599] on span "17" at bounding box center [924, 602] width 13 height 19
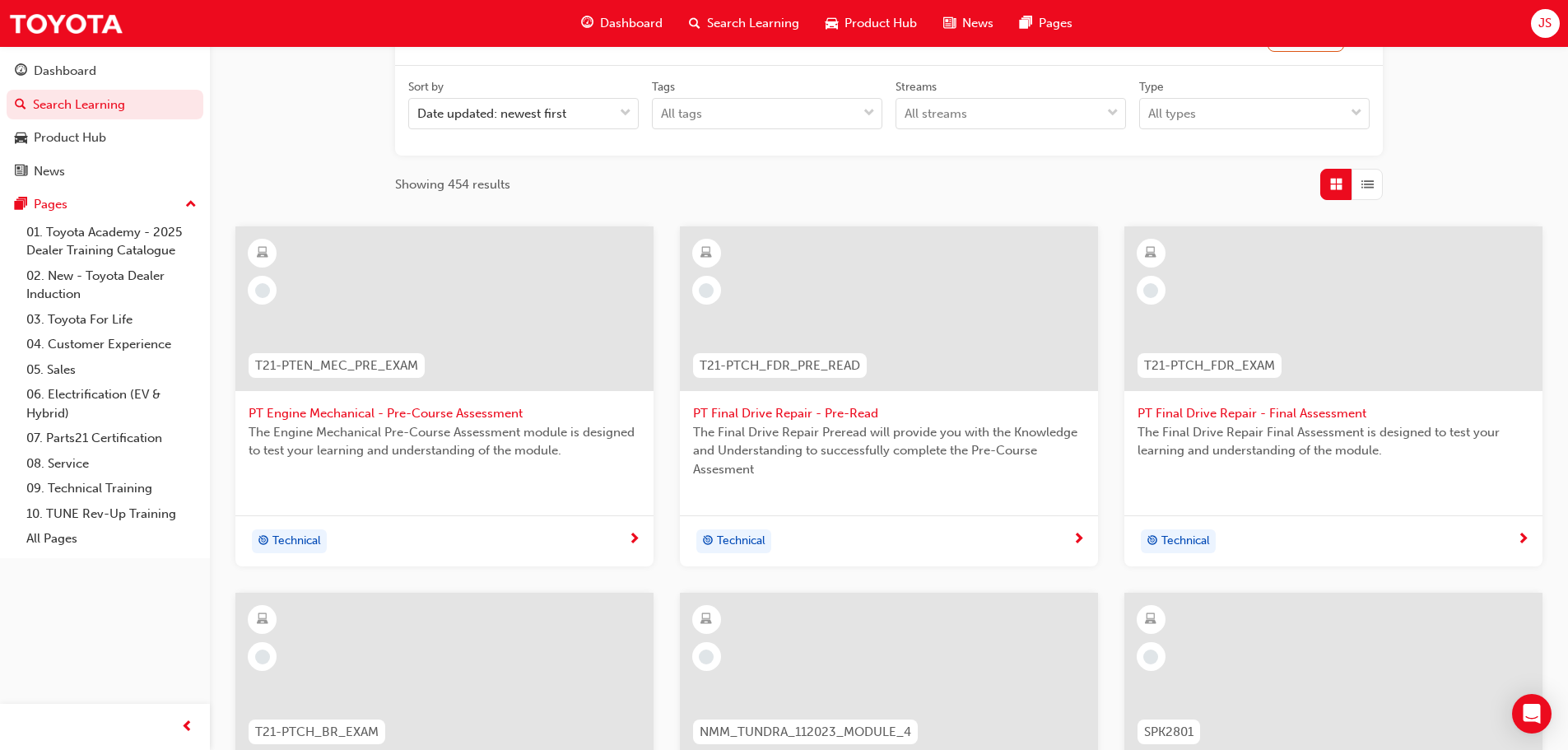
scroll to position [656, 0]
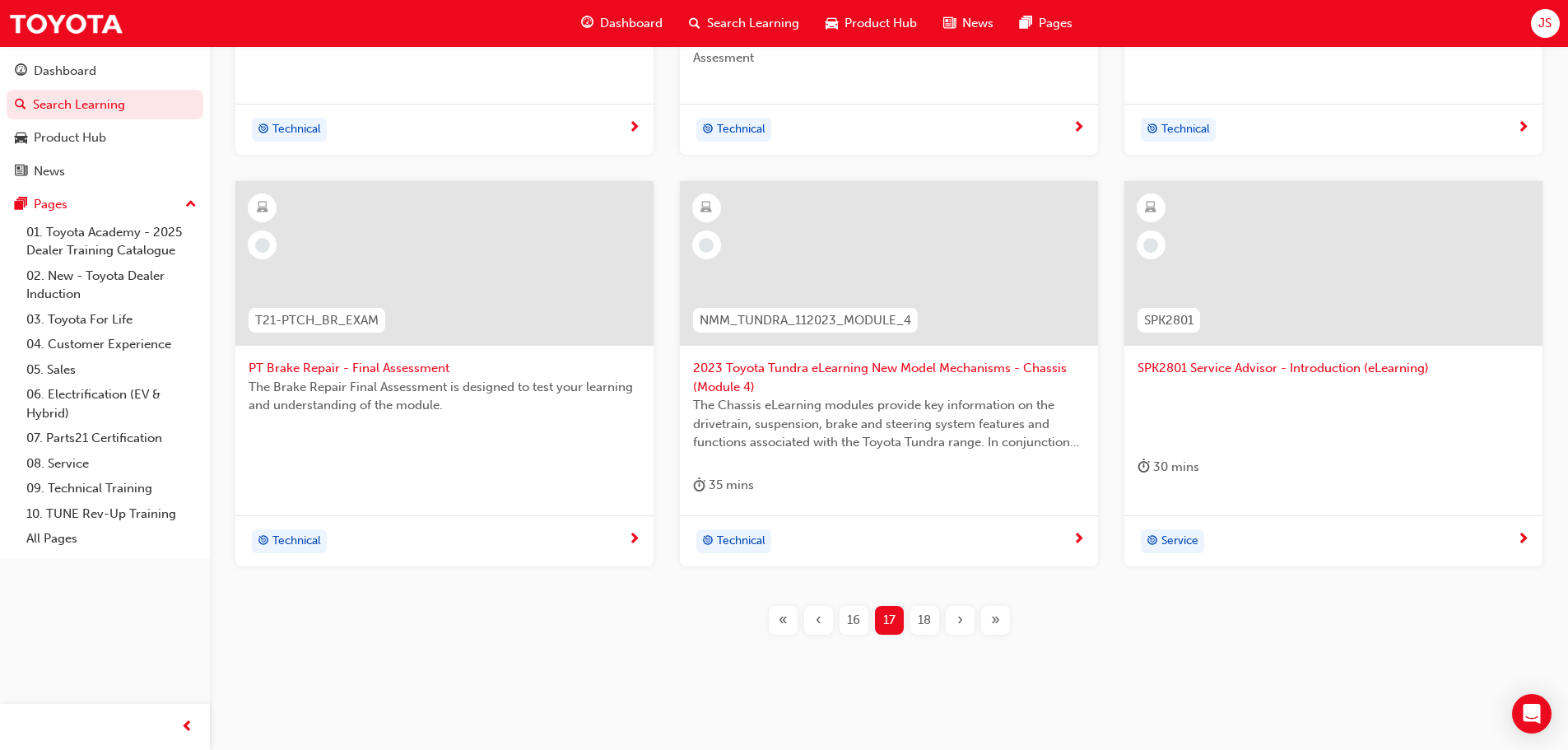
click at [919, 631] on div "18" at bounding box center [925, 620] width 28 height 28
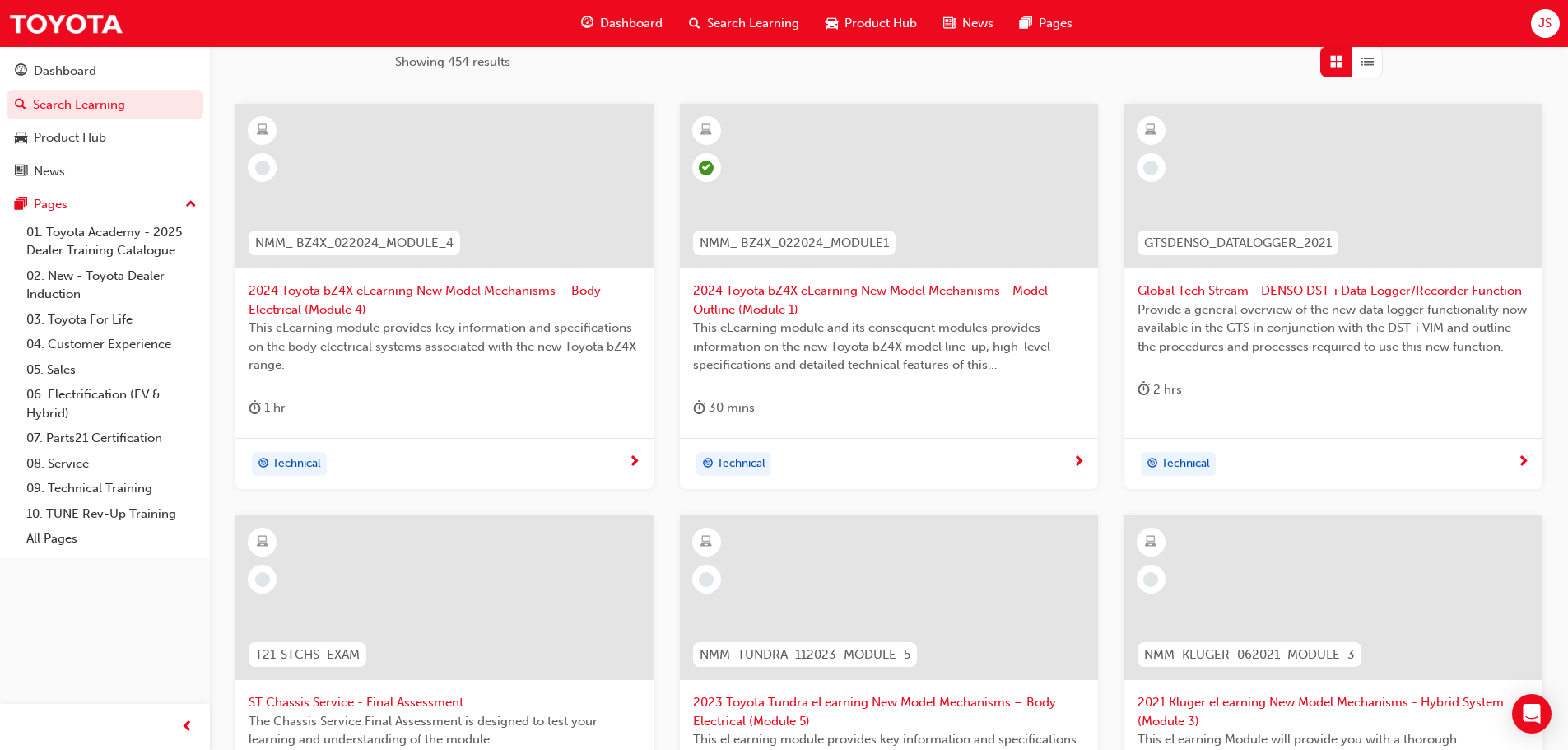
scroll to position [656, 0]
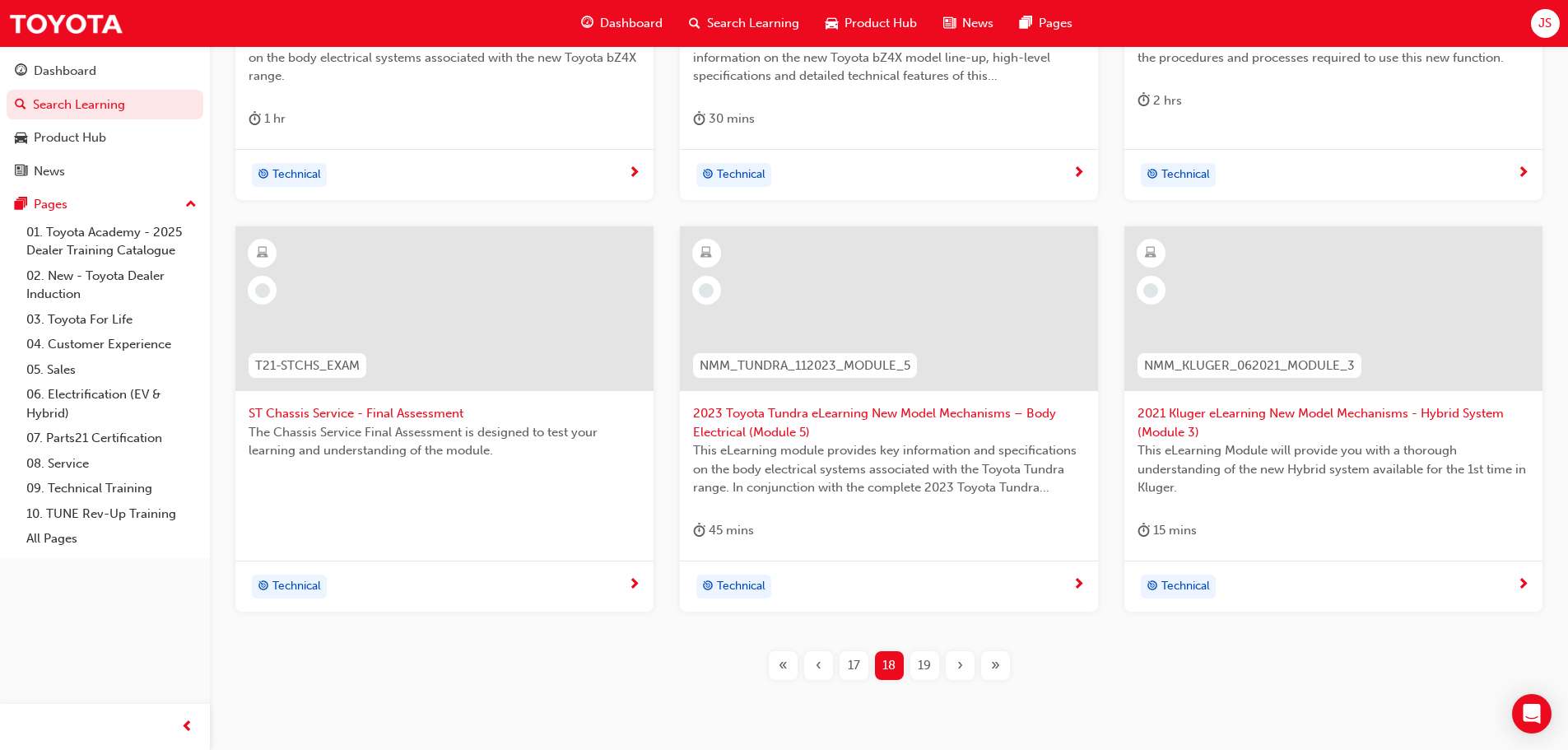
click at [924, 666] on span "19" at bounding box center [924, 665] width 13 height 19
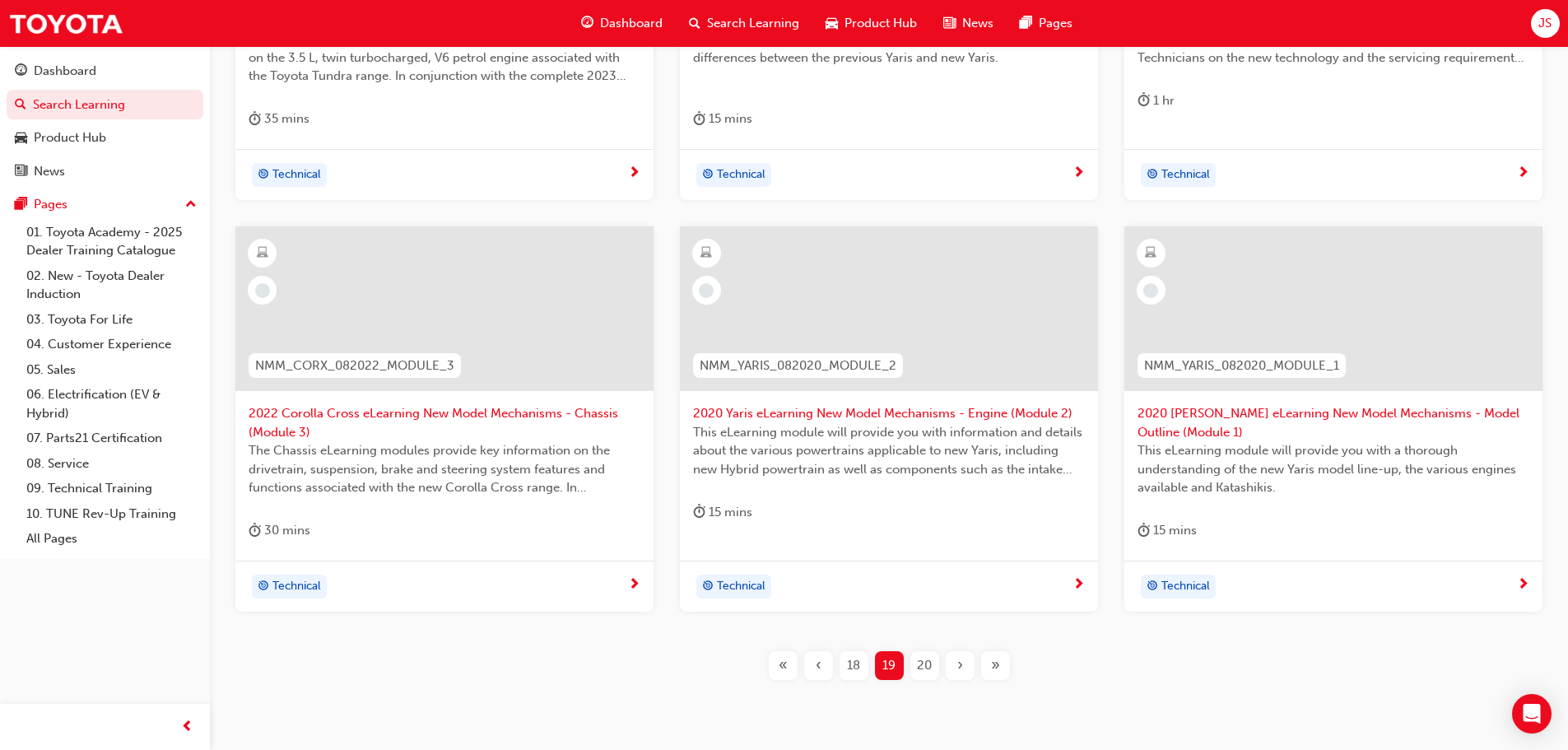
click at [927, 661] on span "20" at bounding box center [924, 665] width 15 height 19
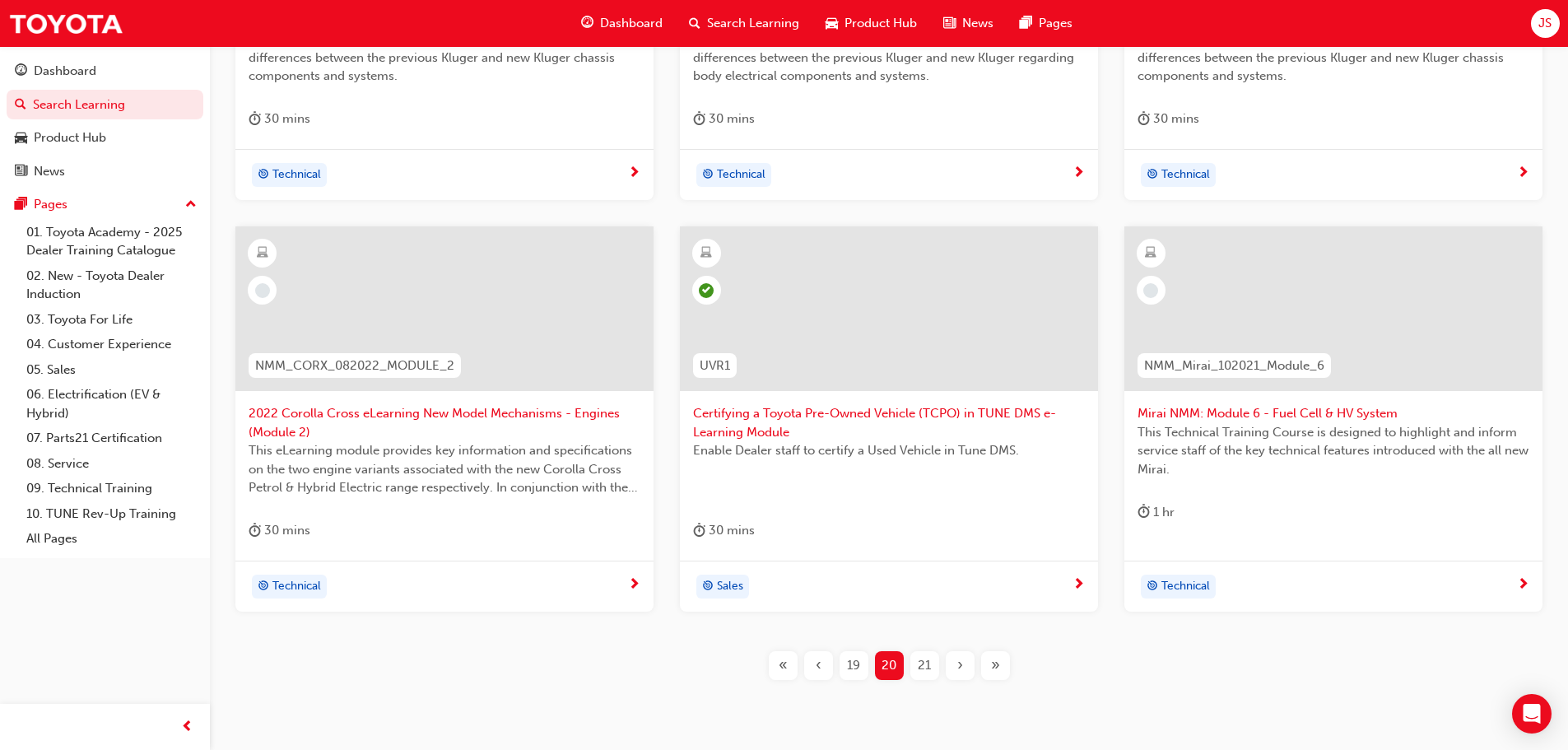
click at [932, 665] on div "21" at bounding box center [925, 665] width 28 height 28
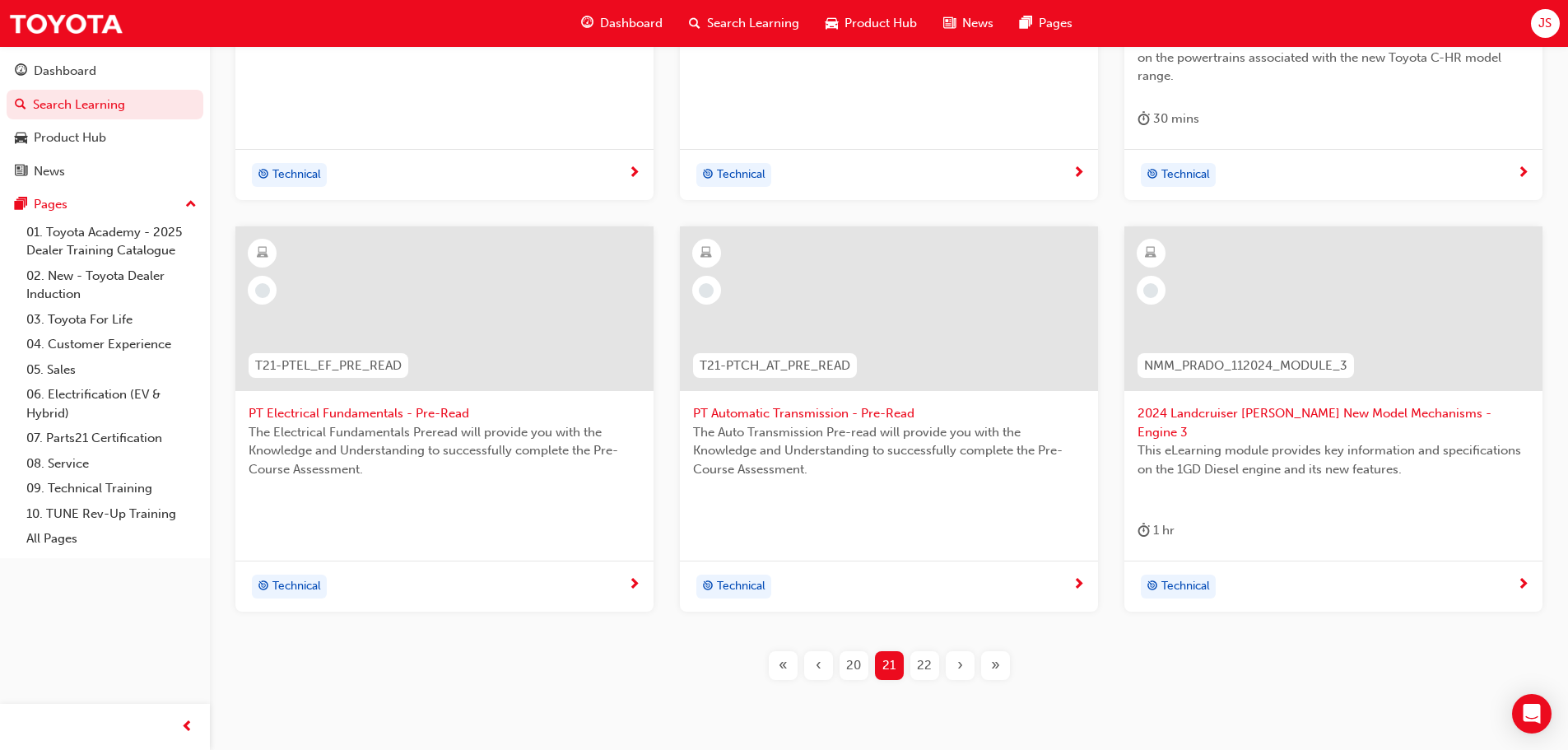
click at [928, 656] on span "22" at bounding box center [924, 665] width 15 height 19
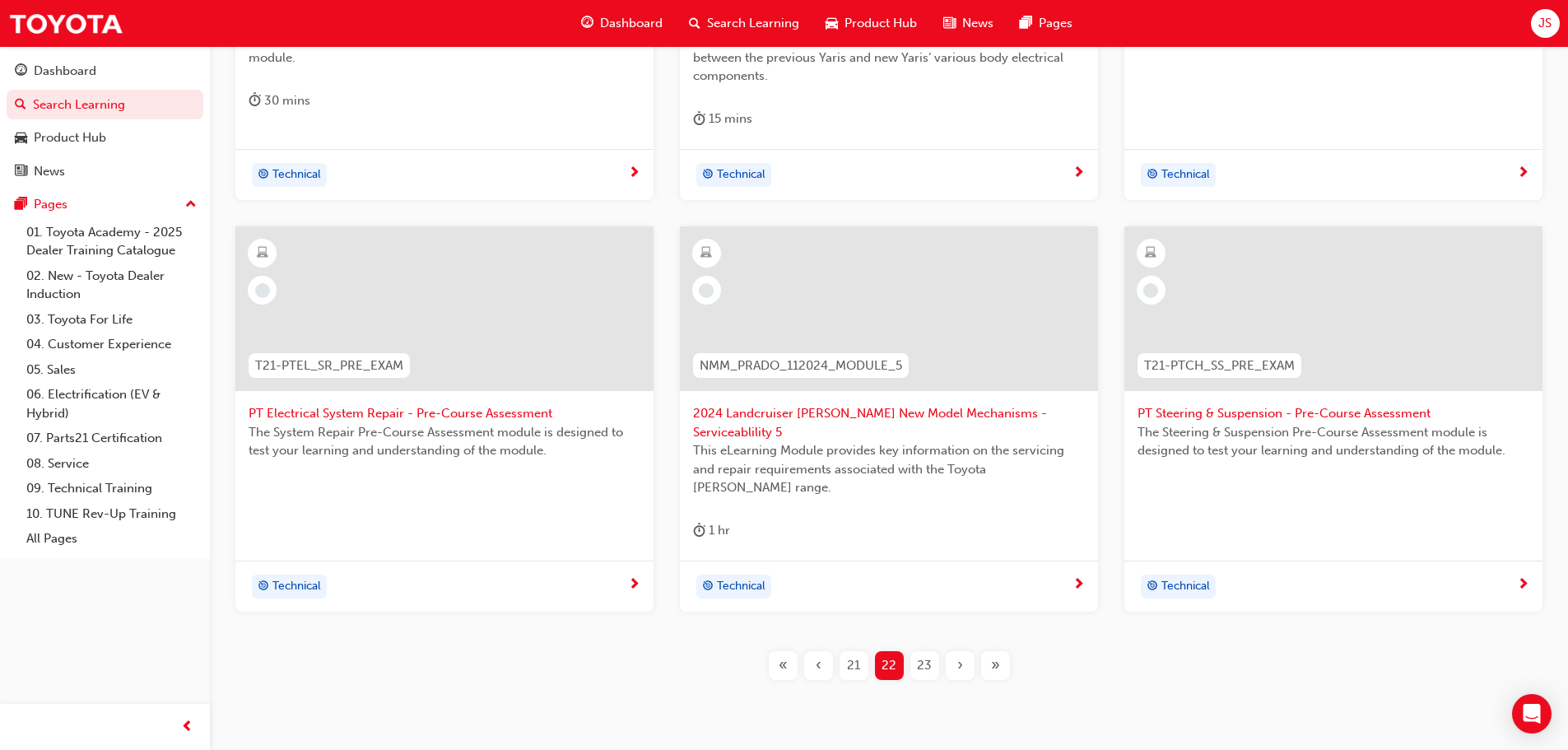
click at [928, 656] on span "23" at bounding box center [924, 665] width 15 height 19
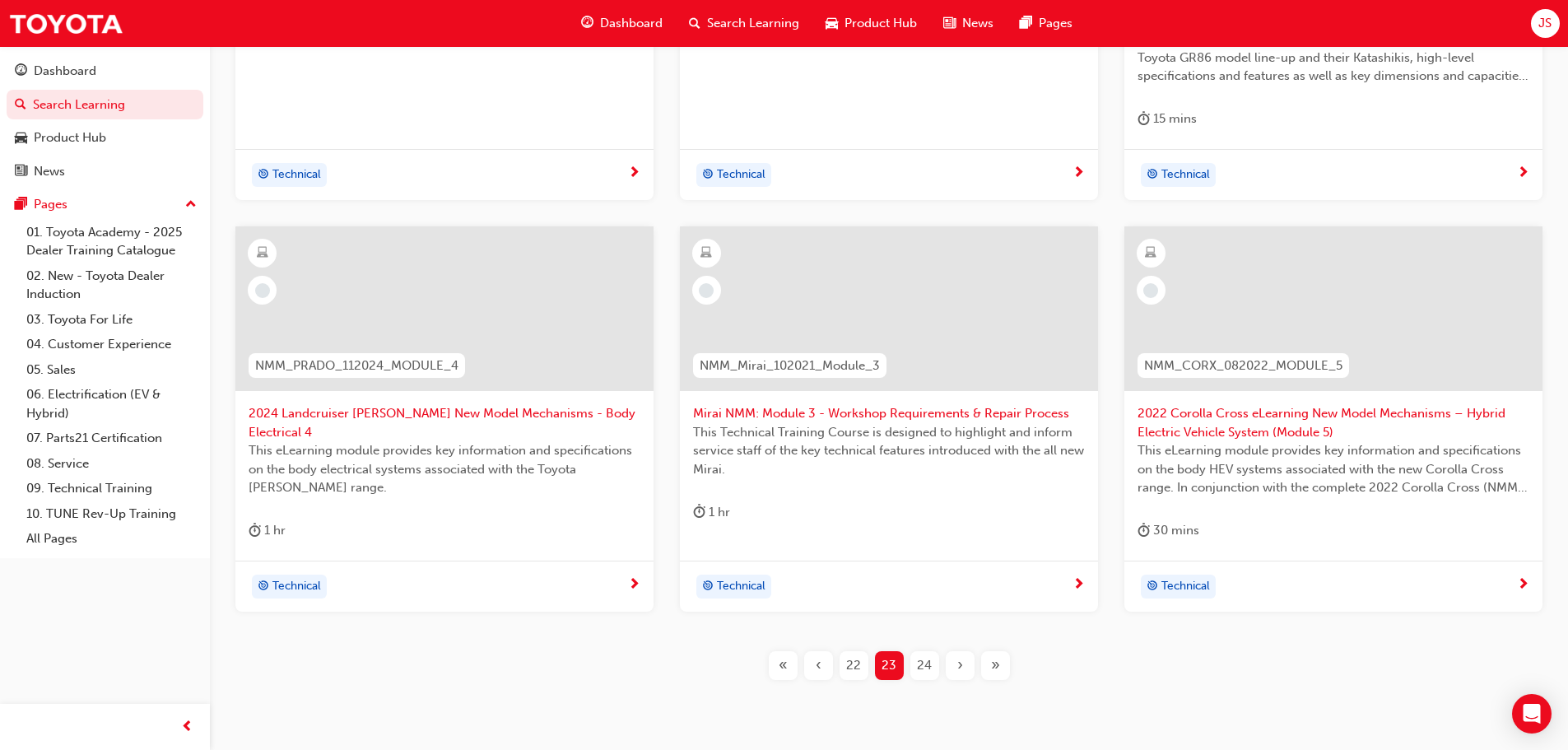
click at [931, 676] on div "24" at bounding box center [925, 665] width 28 height 28
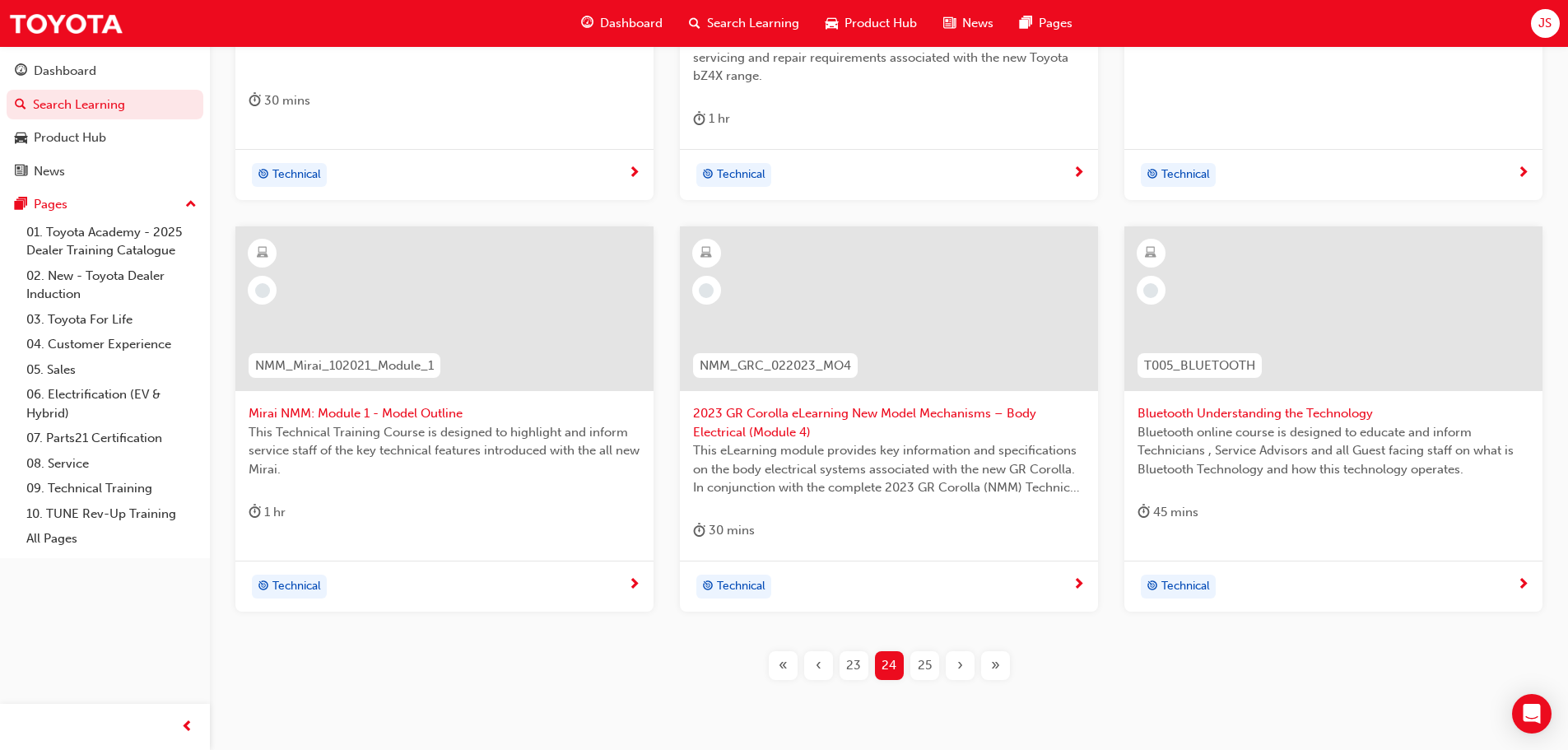
click at [931, 676] on div "25" at bounding box center [925, 665] width 28 height 28
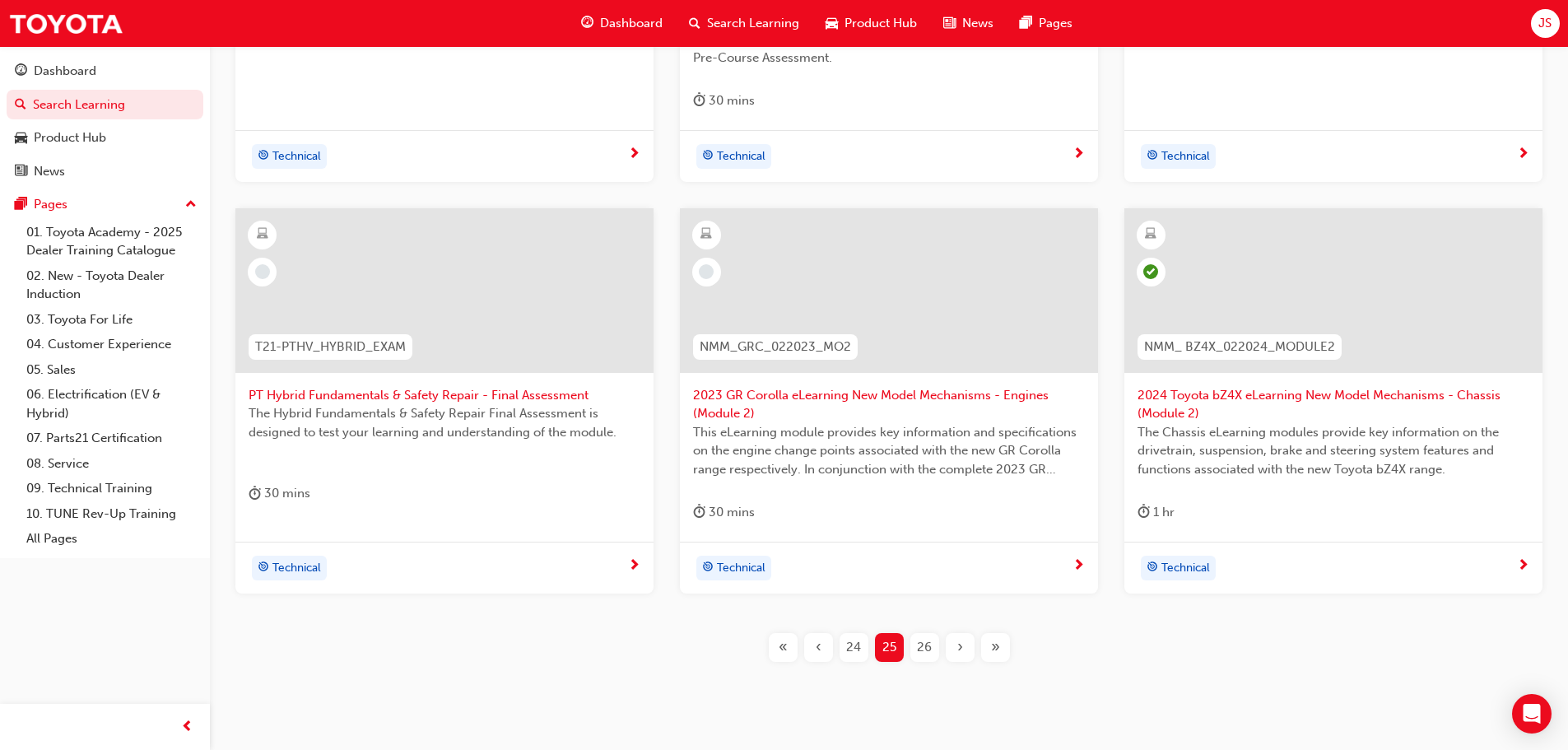
click at [922, 659] on div "26" at bounding box center [925, 647] width 28 height 28
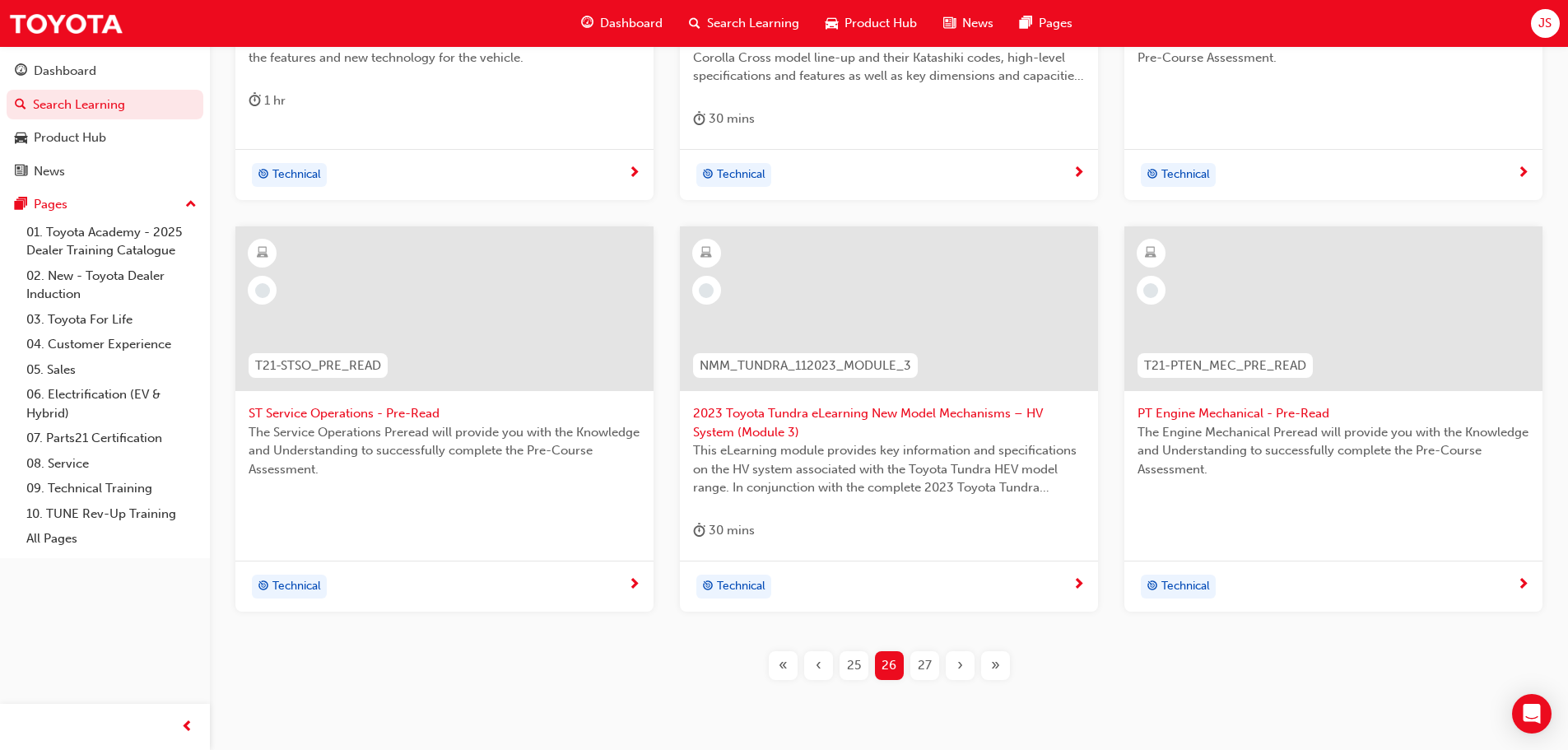
click at [922, 659] on span "27" at bounding box center [924, 665] width 14 height 19
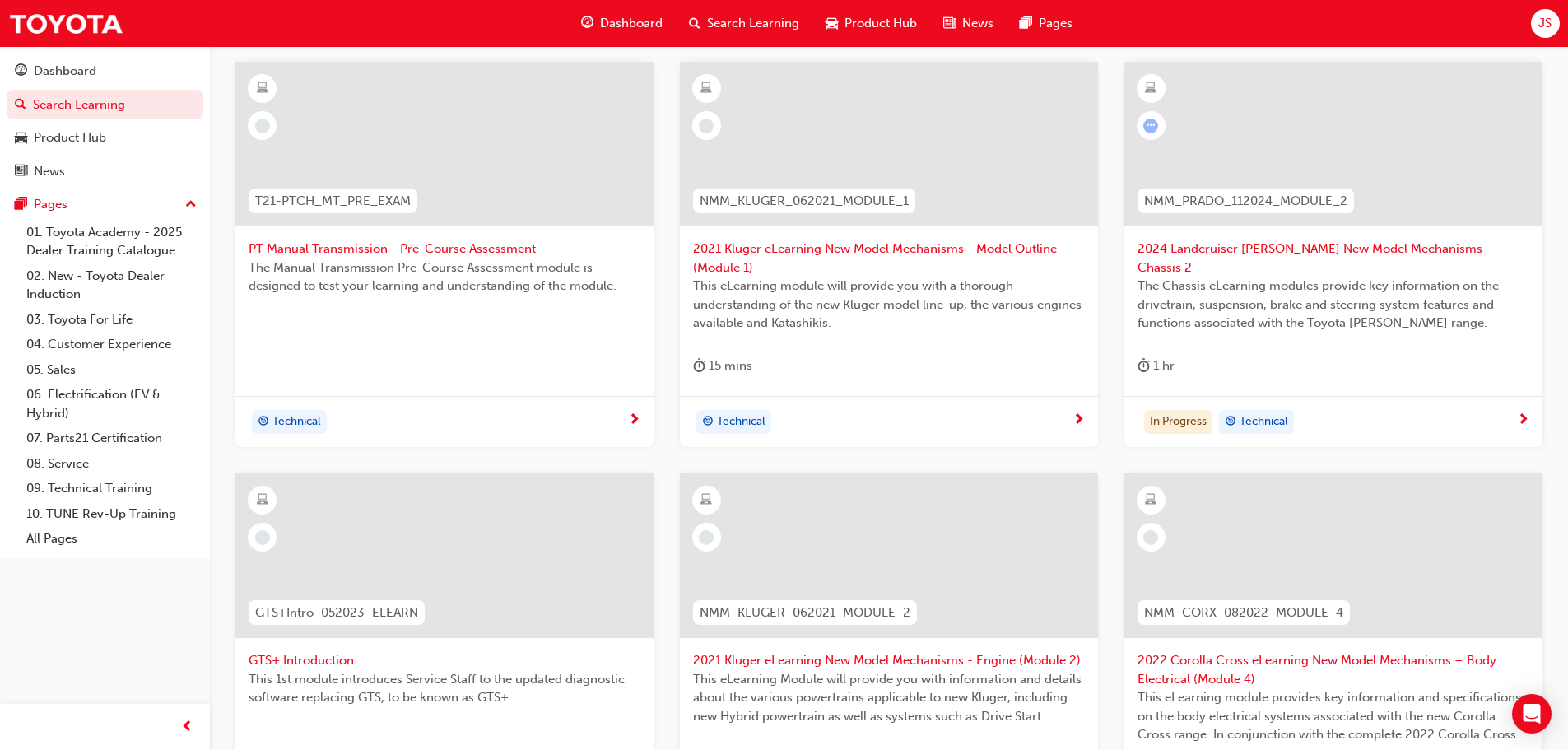
scroll to position [720, 0]
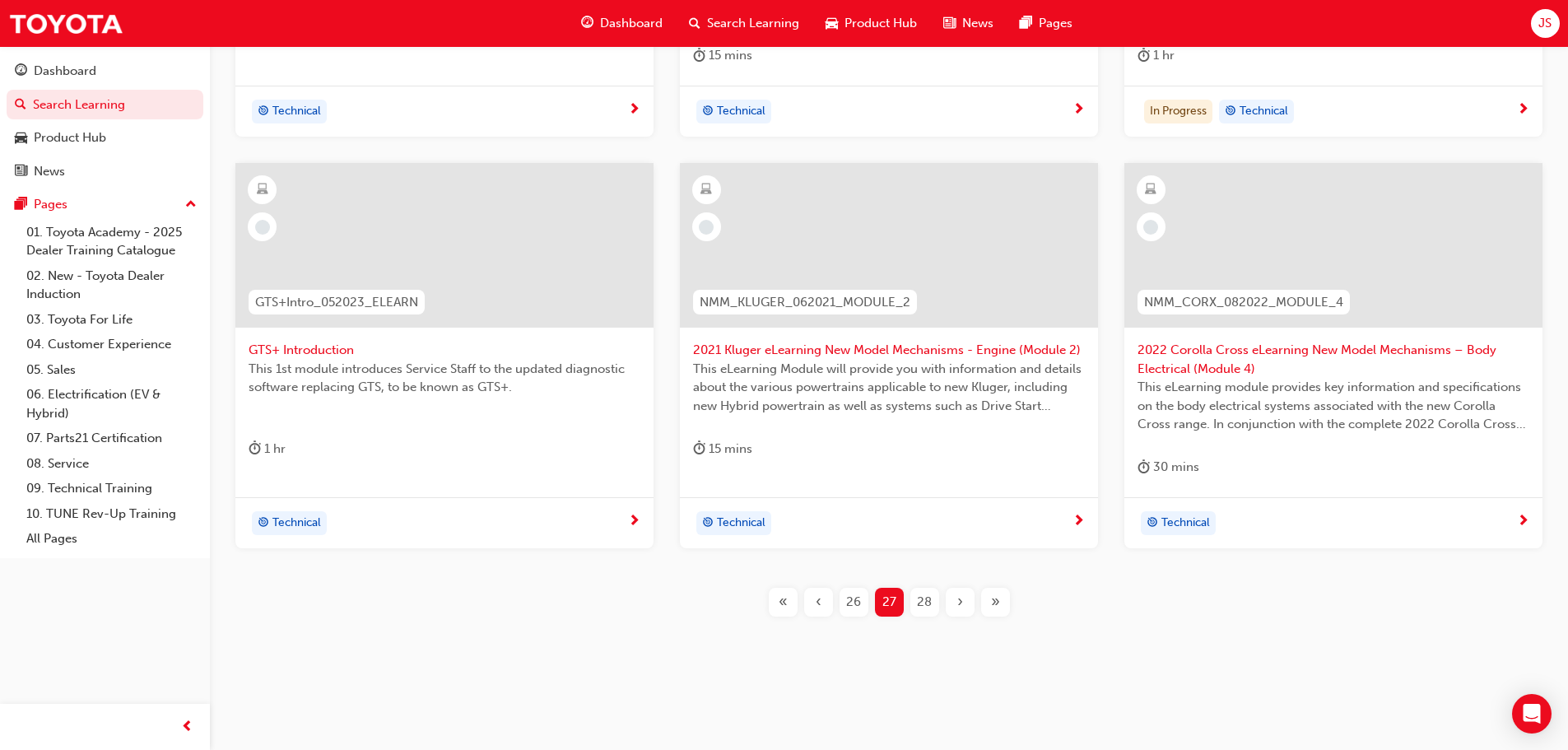
click at [925, 604] on span "28" at bounding box center [924, 602] width 15 height 19
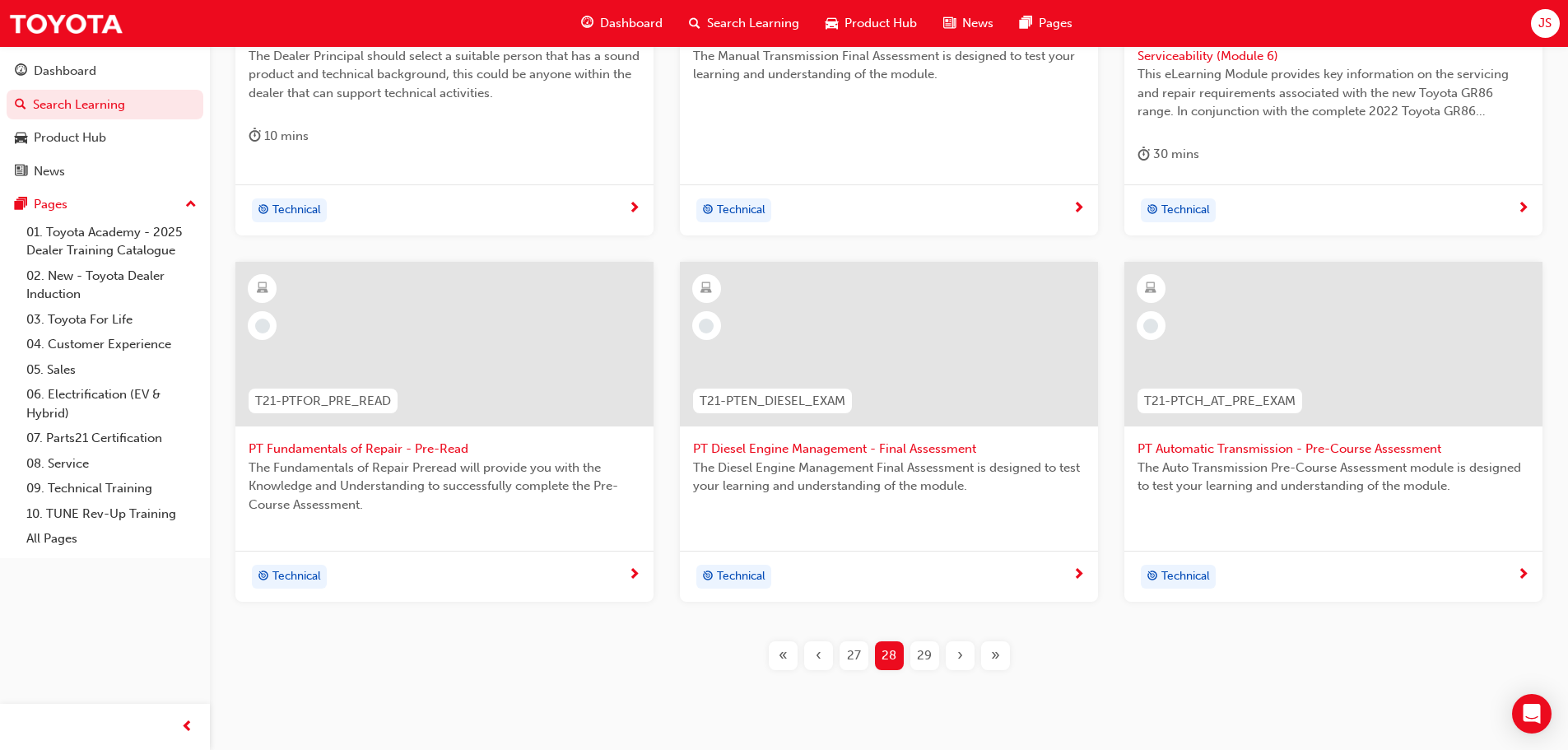
scroll to position [592, 0]
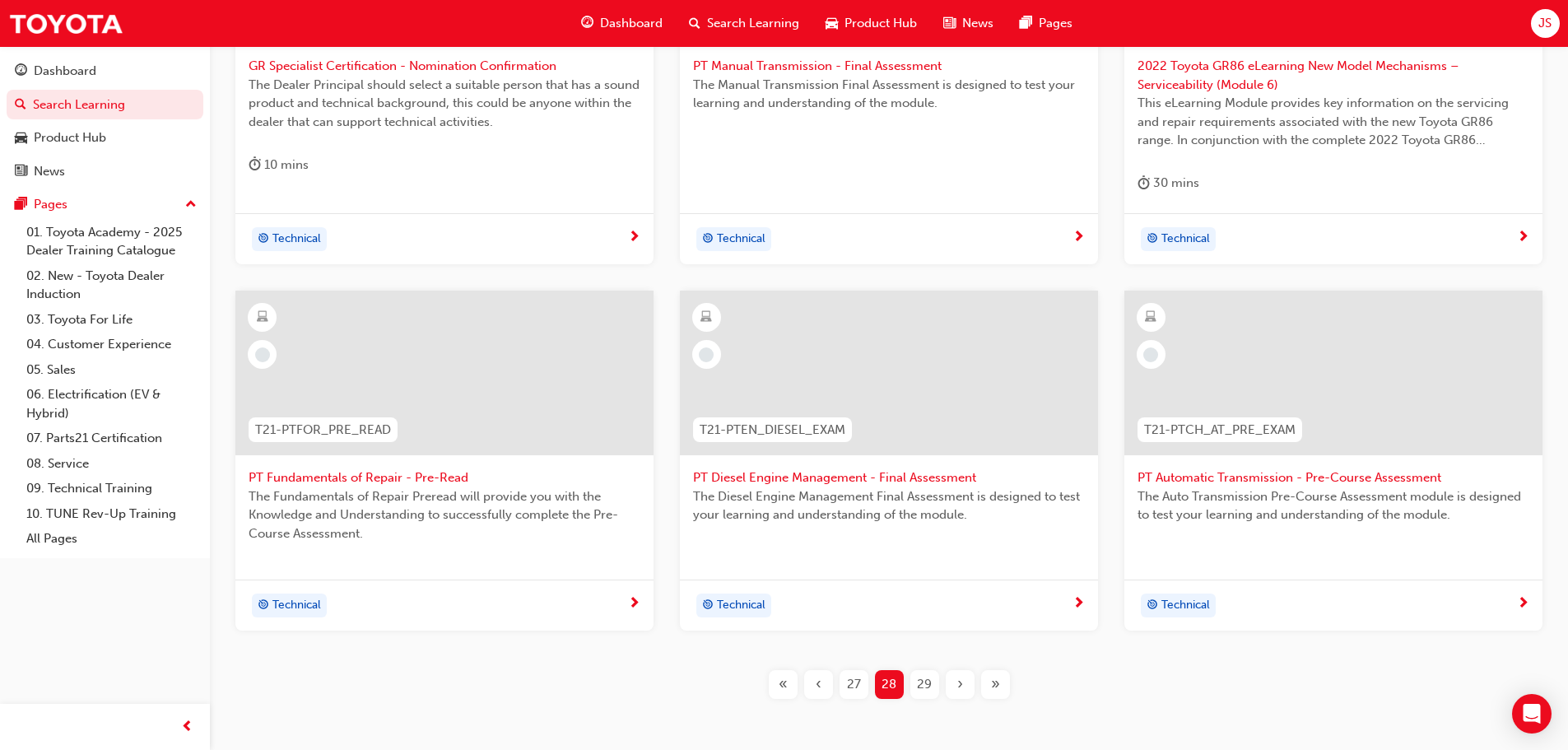
click at [920, 680] on span "29" at bounding box center [924, 685] width 15 height 19
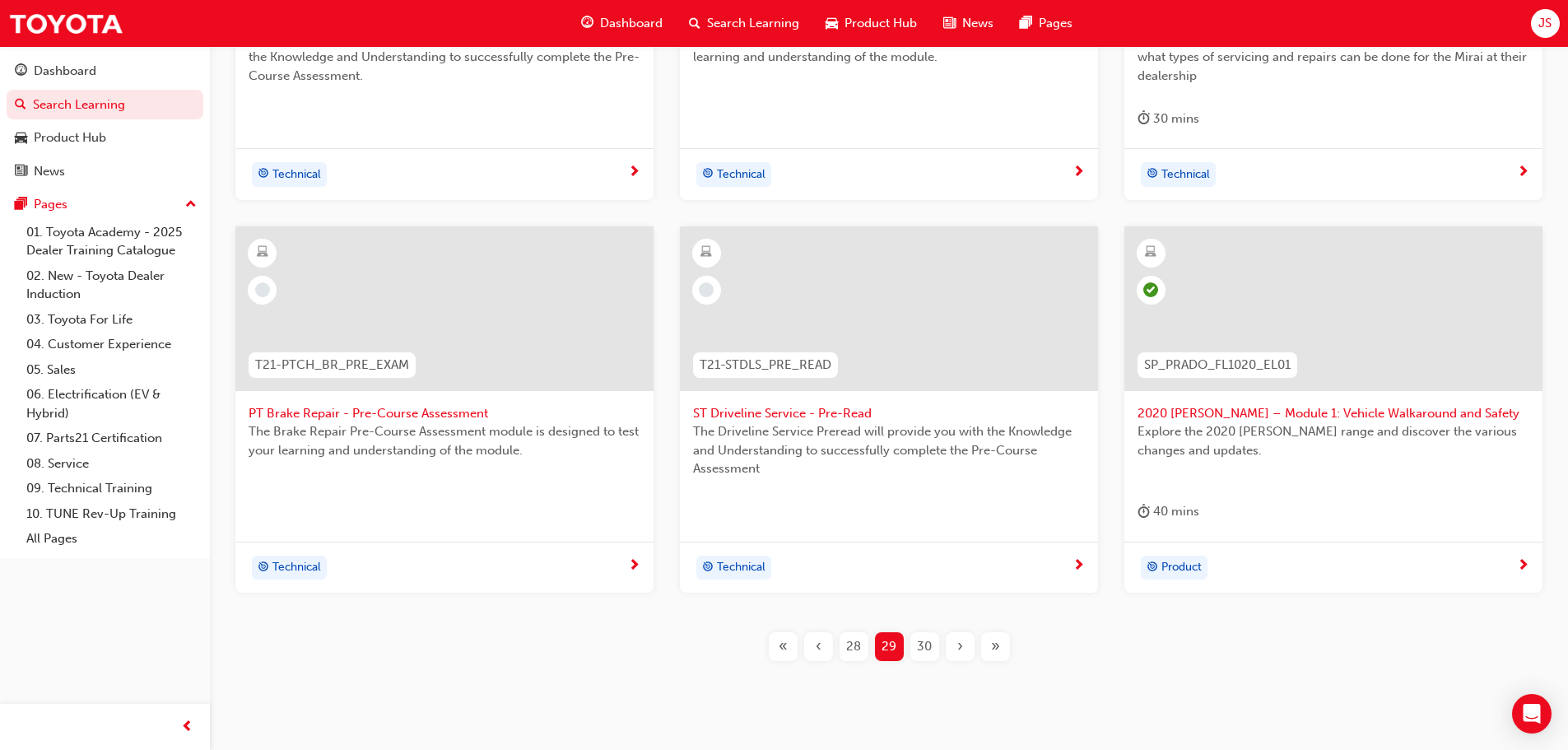
scroll to position [682, 0]
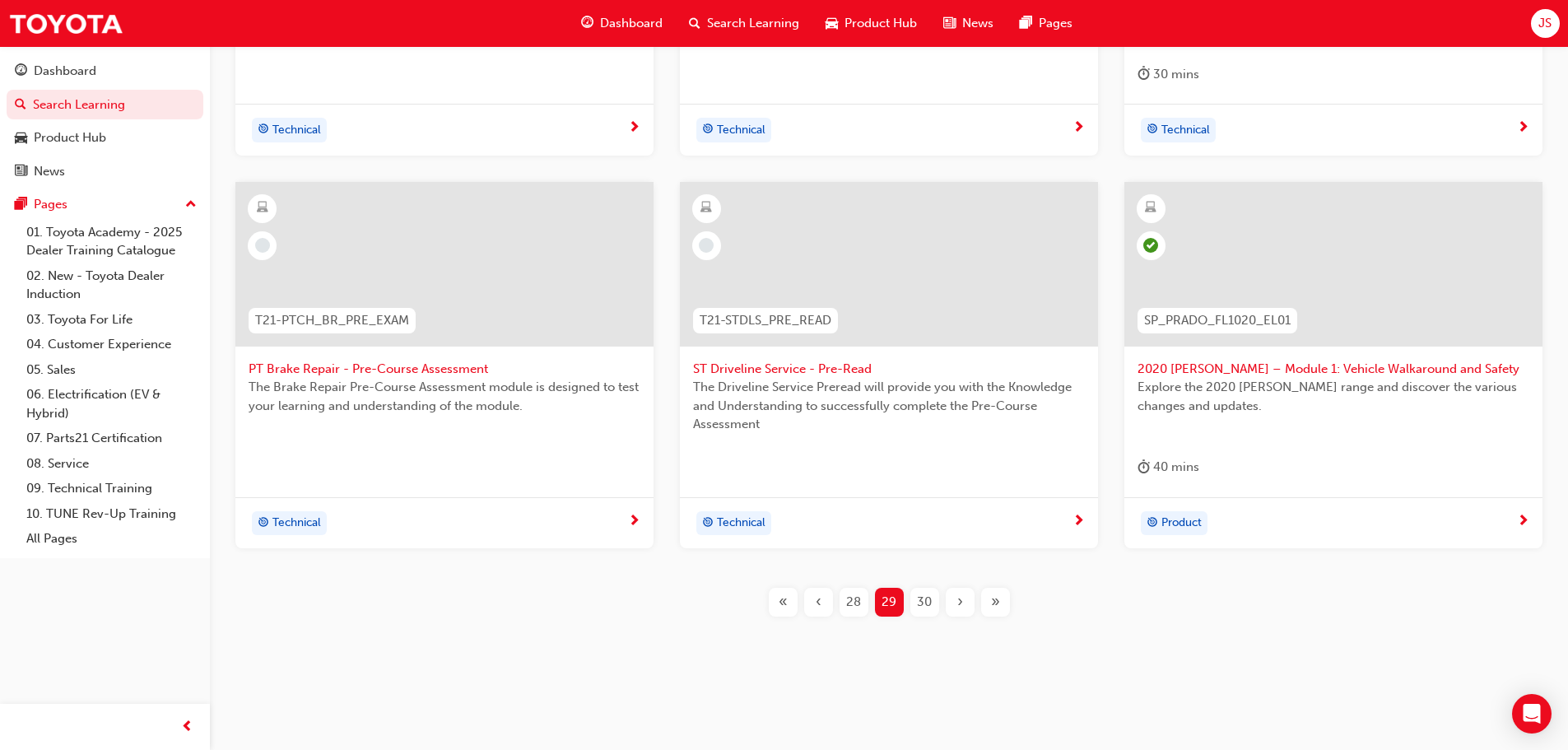
click at [924, 599] on span "30" at bounding box center [924, 602] width 15 height 19
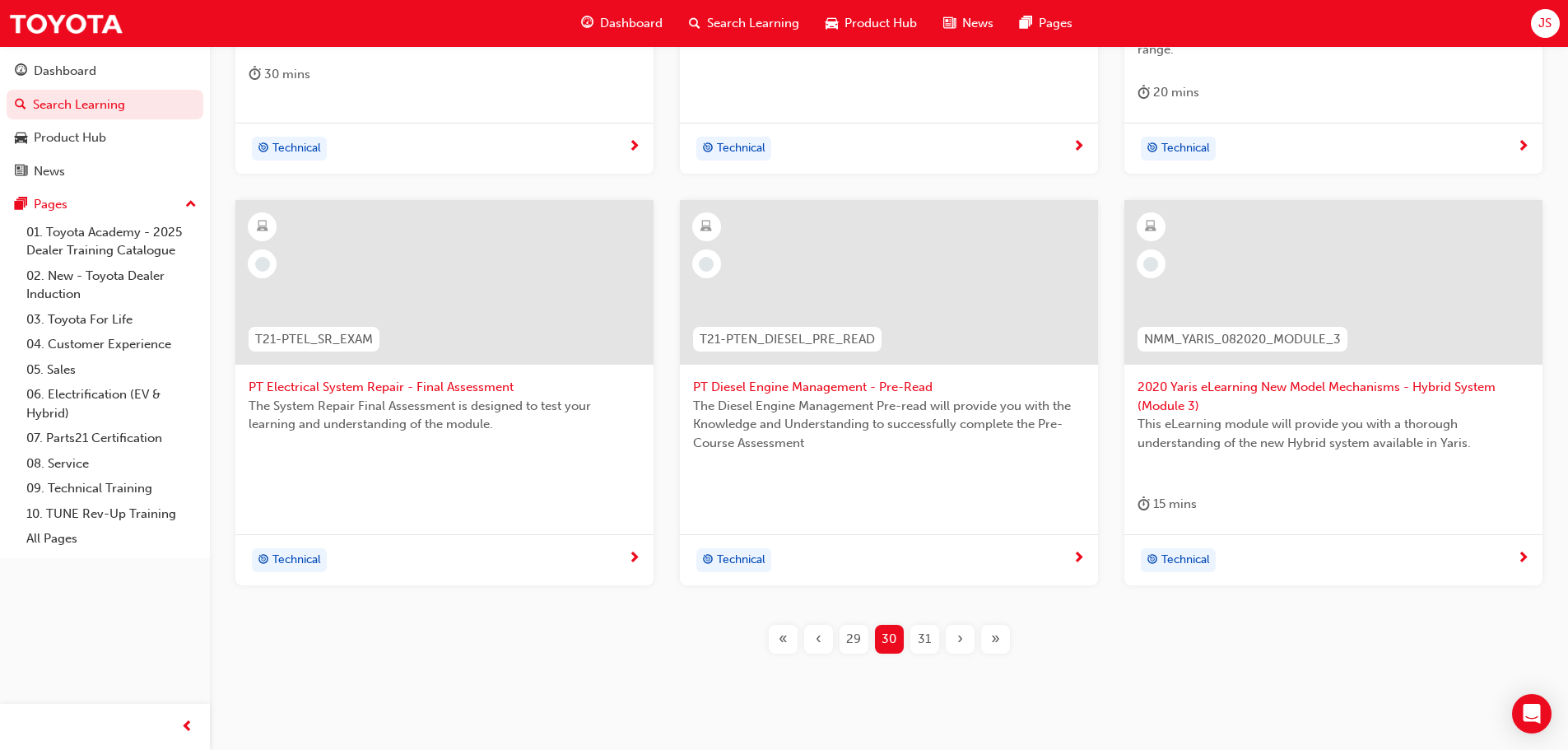
scroll to position [720, 0]
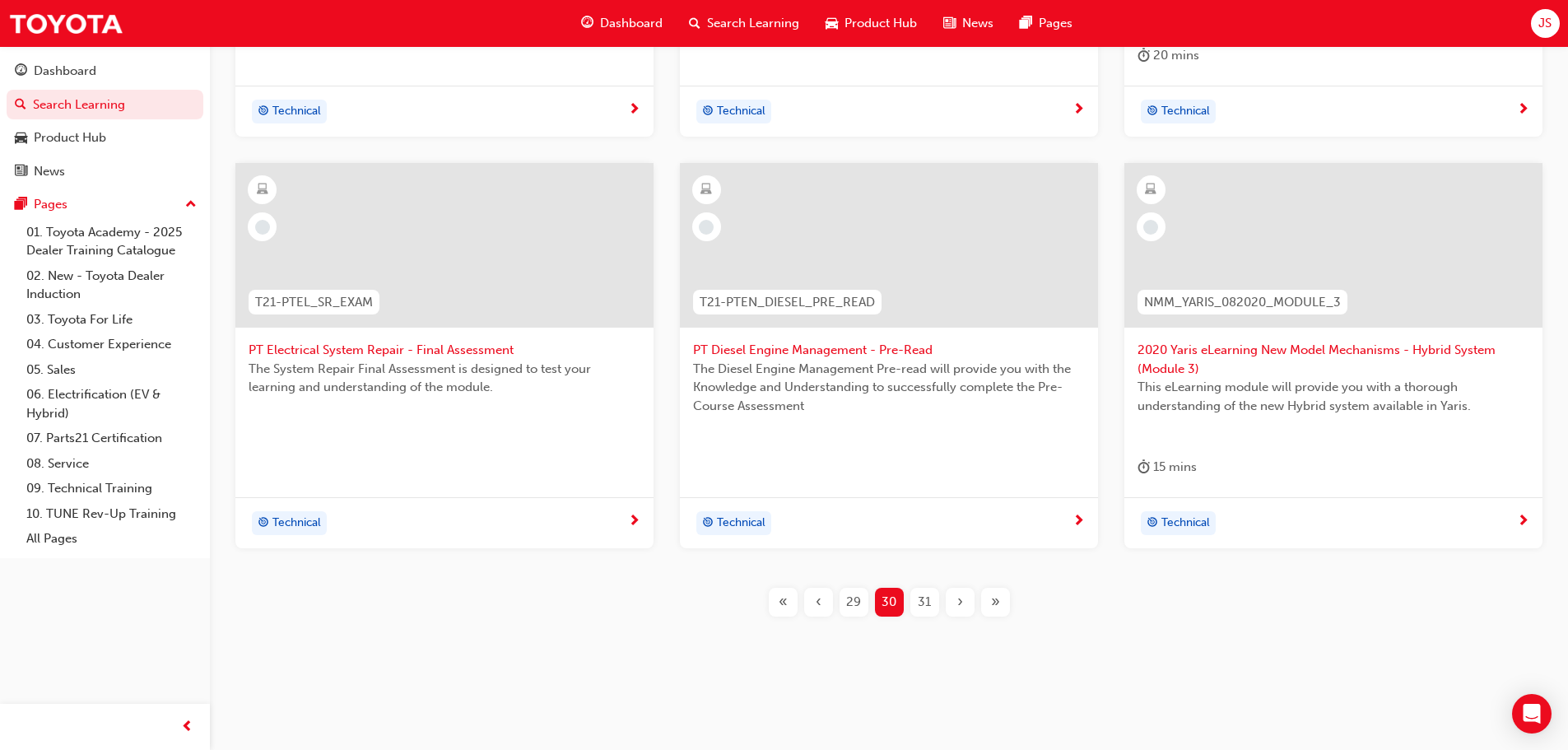
click at [924, 618] on div "T21-PTEV_FS_EXAM PT Electrification Fundamentals & Safety - Final Assessment 30…" at bounding box center [889, 197] width 1306 height 892
click at [924, 603] on span "31" at bounding box center [924, 602] width 13 height 19
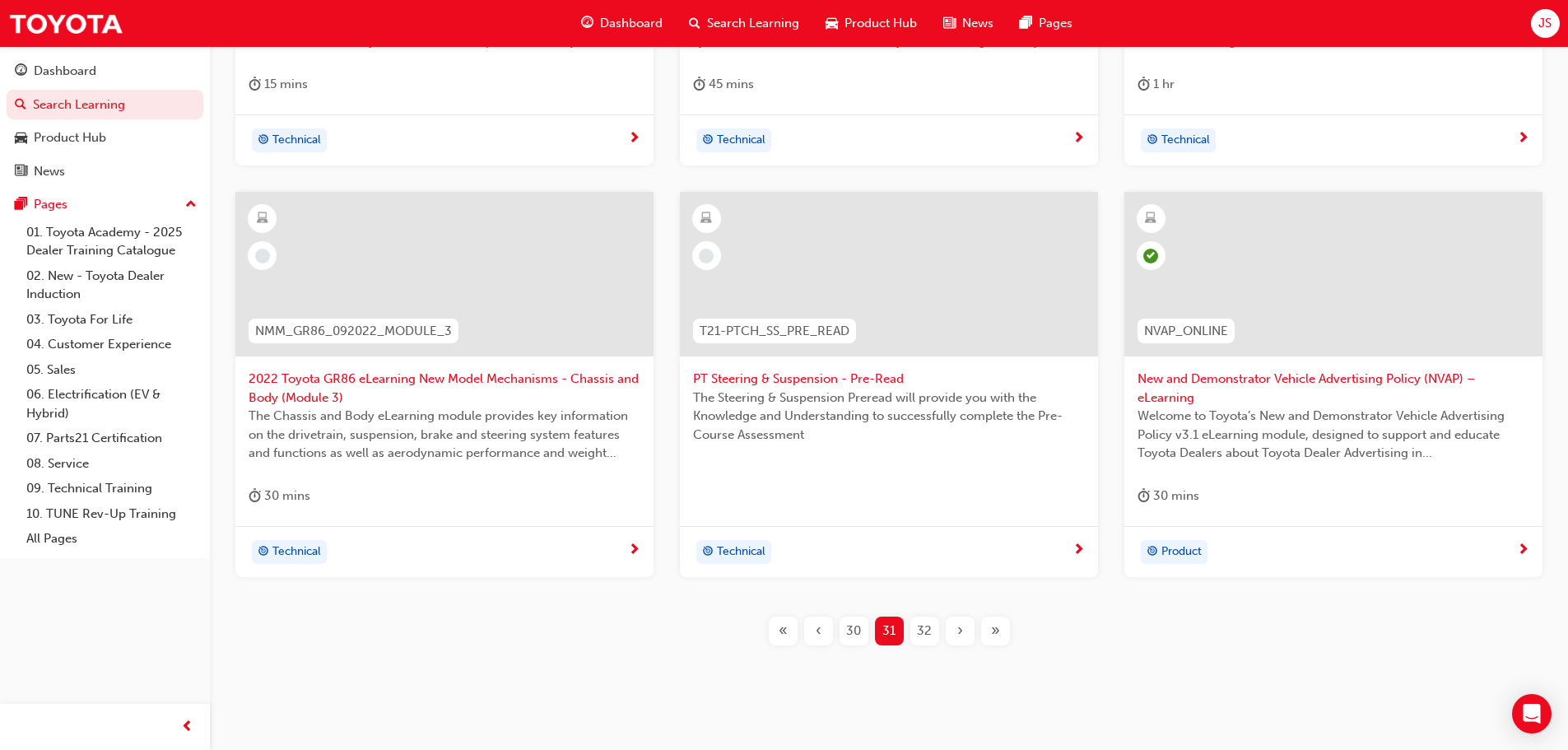
scroll to position [720, 0]
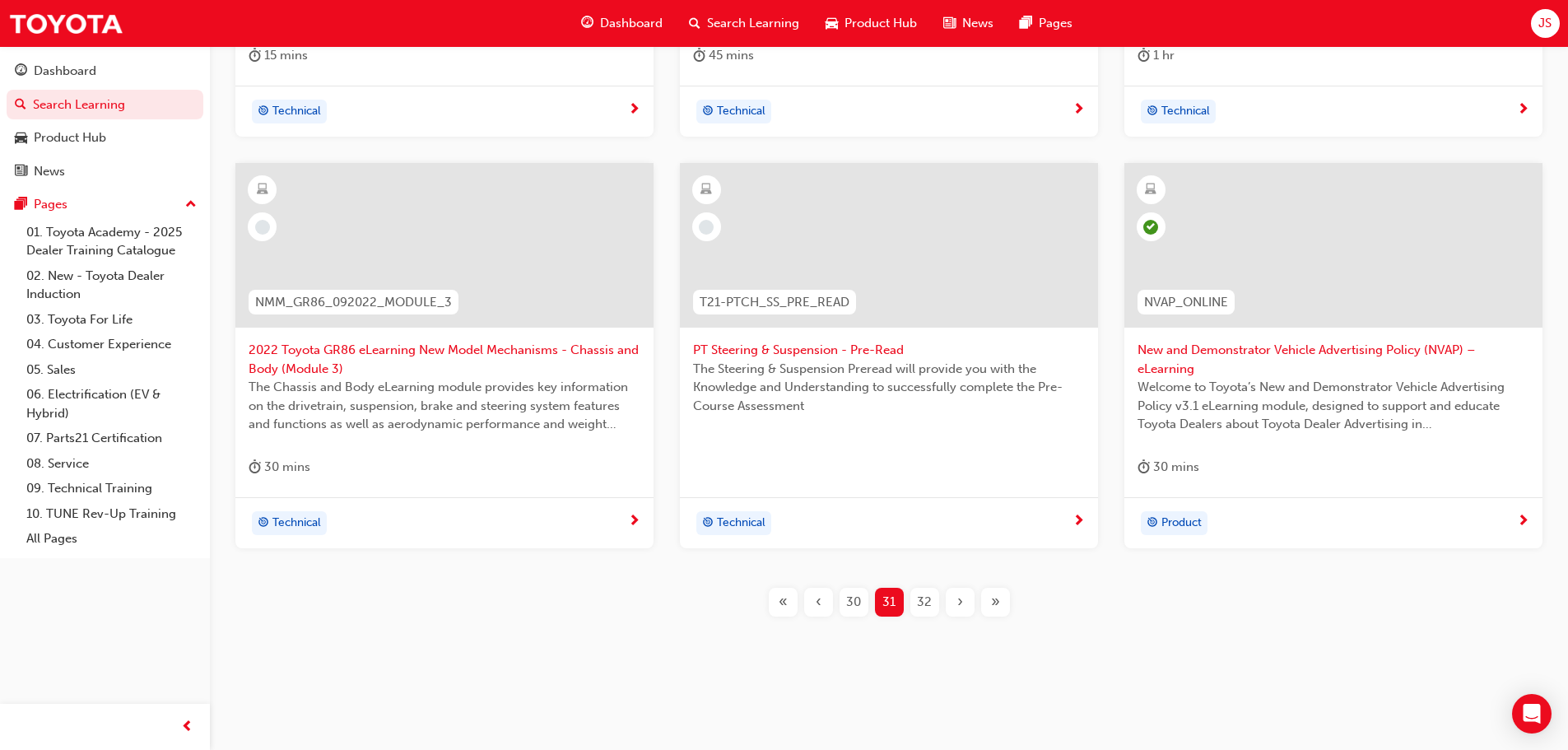
click at [919, 596] on span "32" at bounding box center [924, 602] width 15 height 19
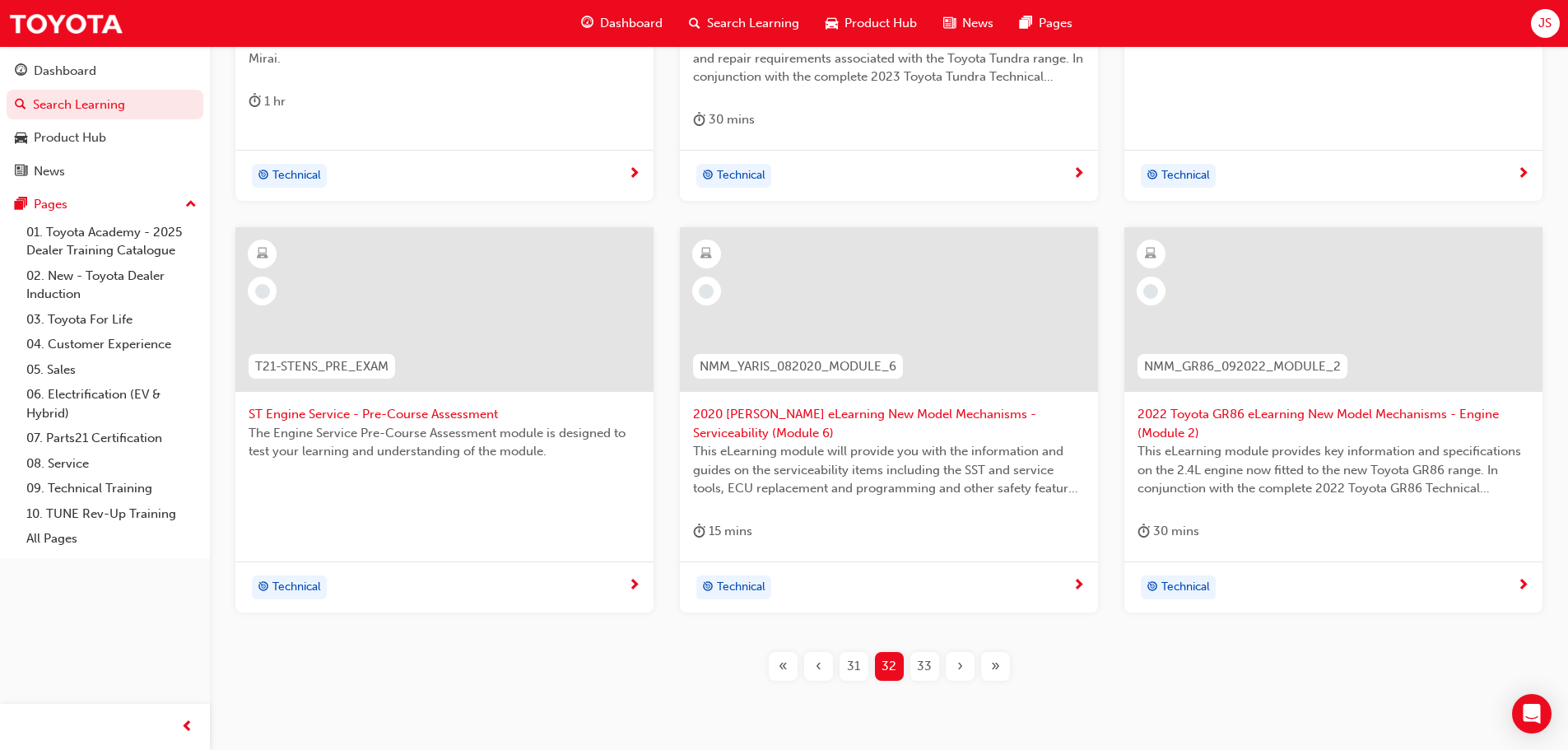
scroll to position [637, 0]
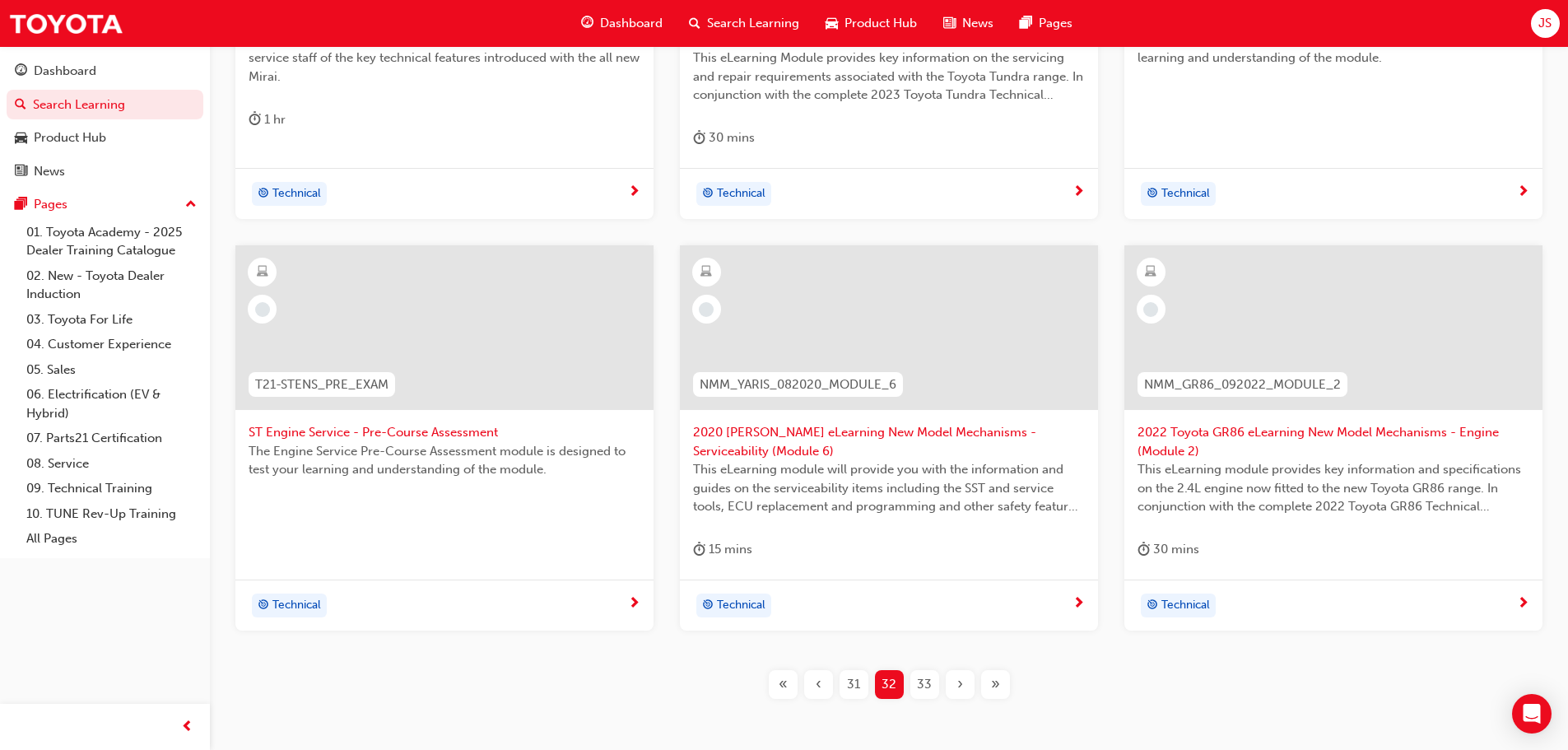
click at [921, 685] on span "33" at bounding box center [924, 685] width 15 height 19
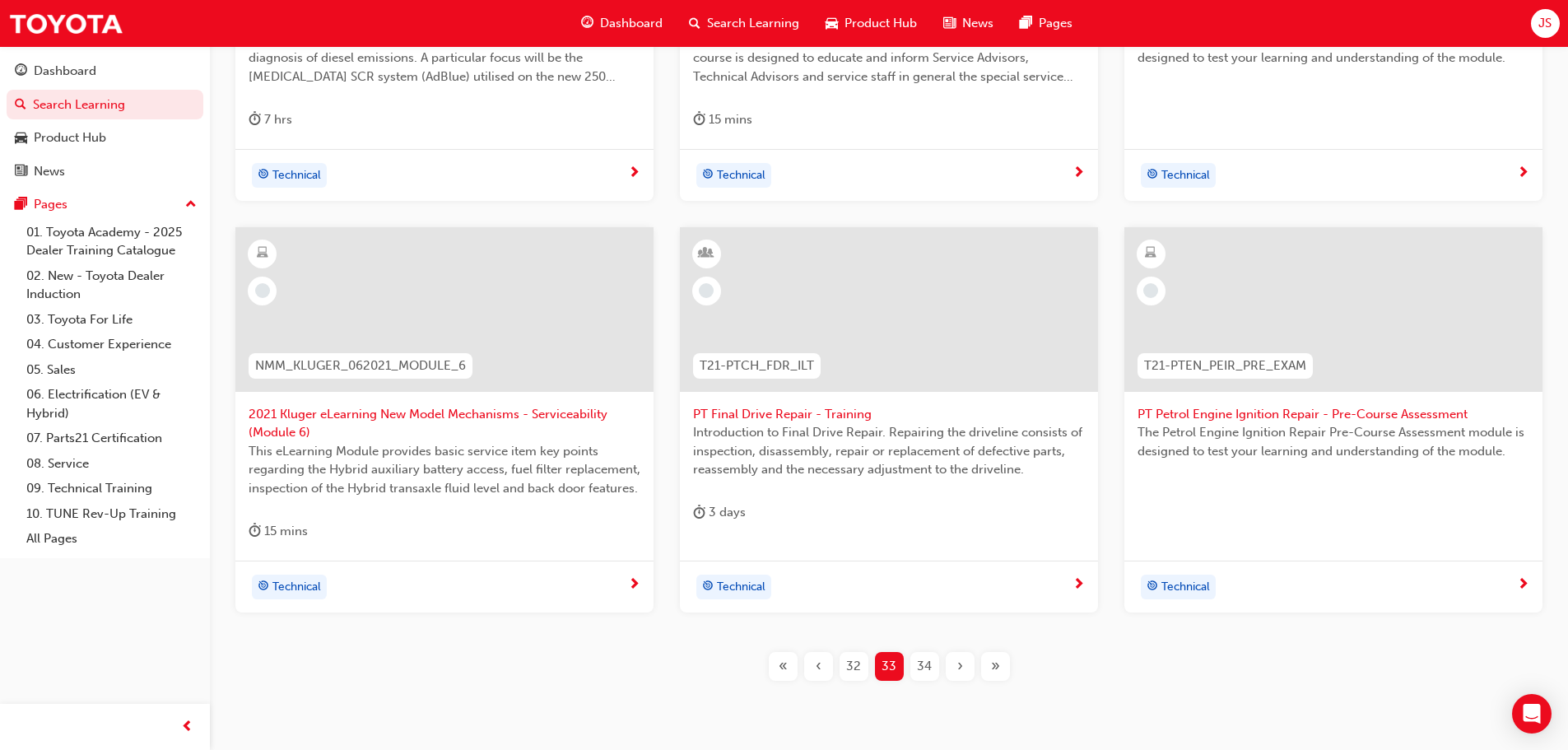
click at [919, 666] on span "34" at bounding box center [924, 666] width 15 height 19
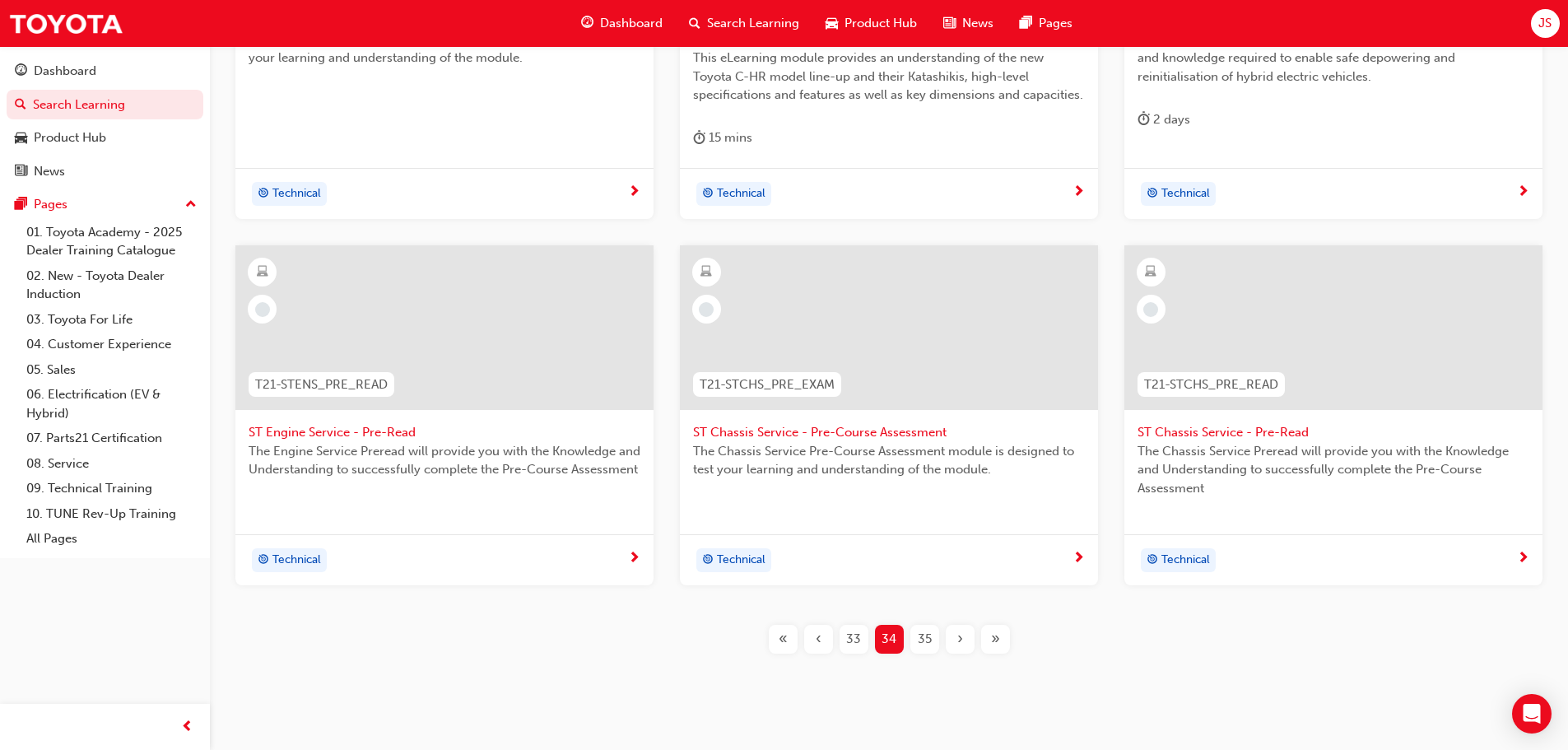
click at [919, 666] on div "T21-PTFOR_EXAM PT Fundamentals of Repair - Final Assessment The Fundamentals of…" at bounding box center [889, 257] width 1306 height 846
click at [924, 636] on span "35" at bounding box center [924, 639] width 14 height 19
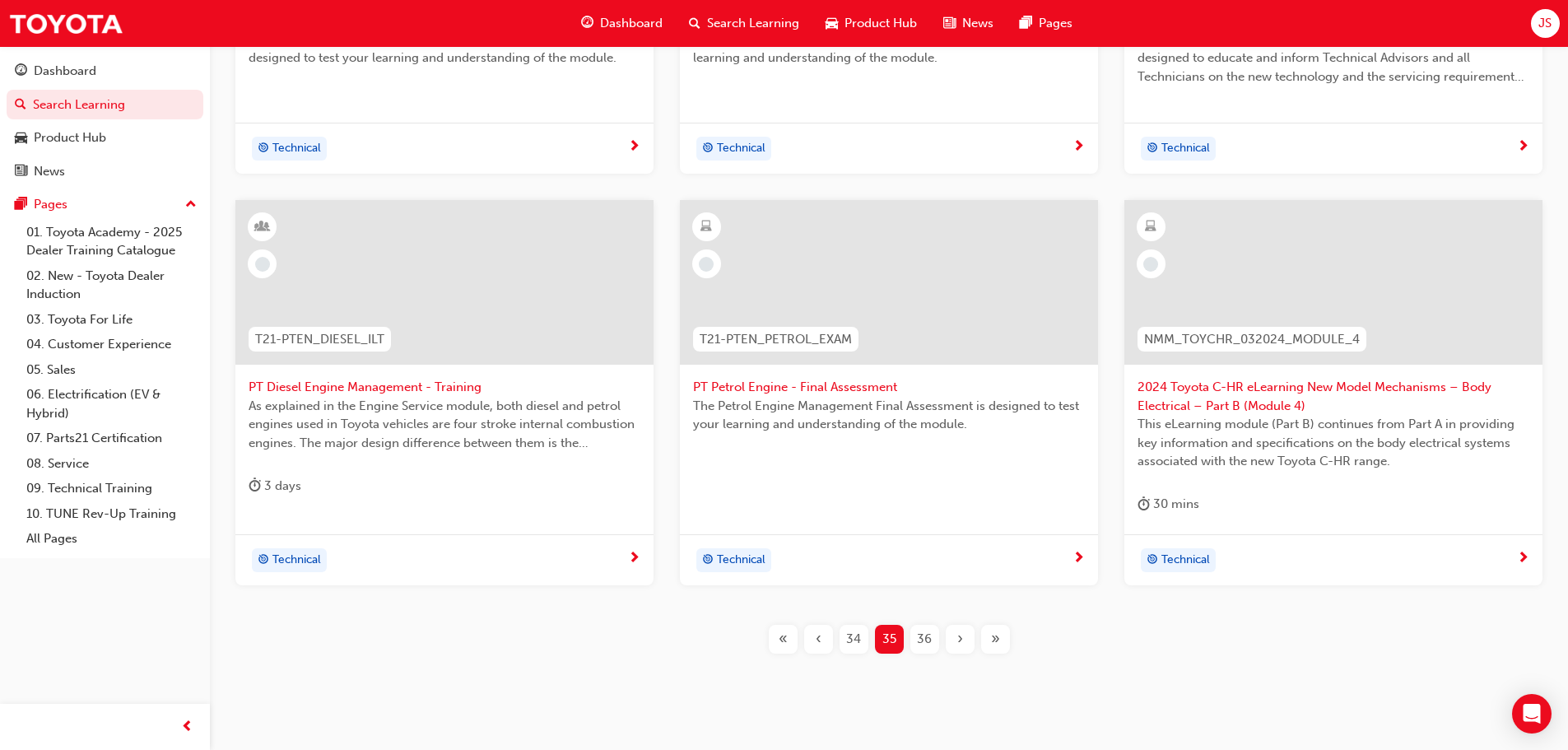
click at [924, 636] on span "36" at bounding box center [924, 639] width 15 height 19
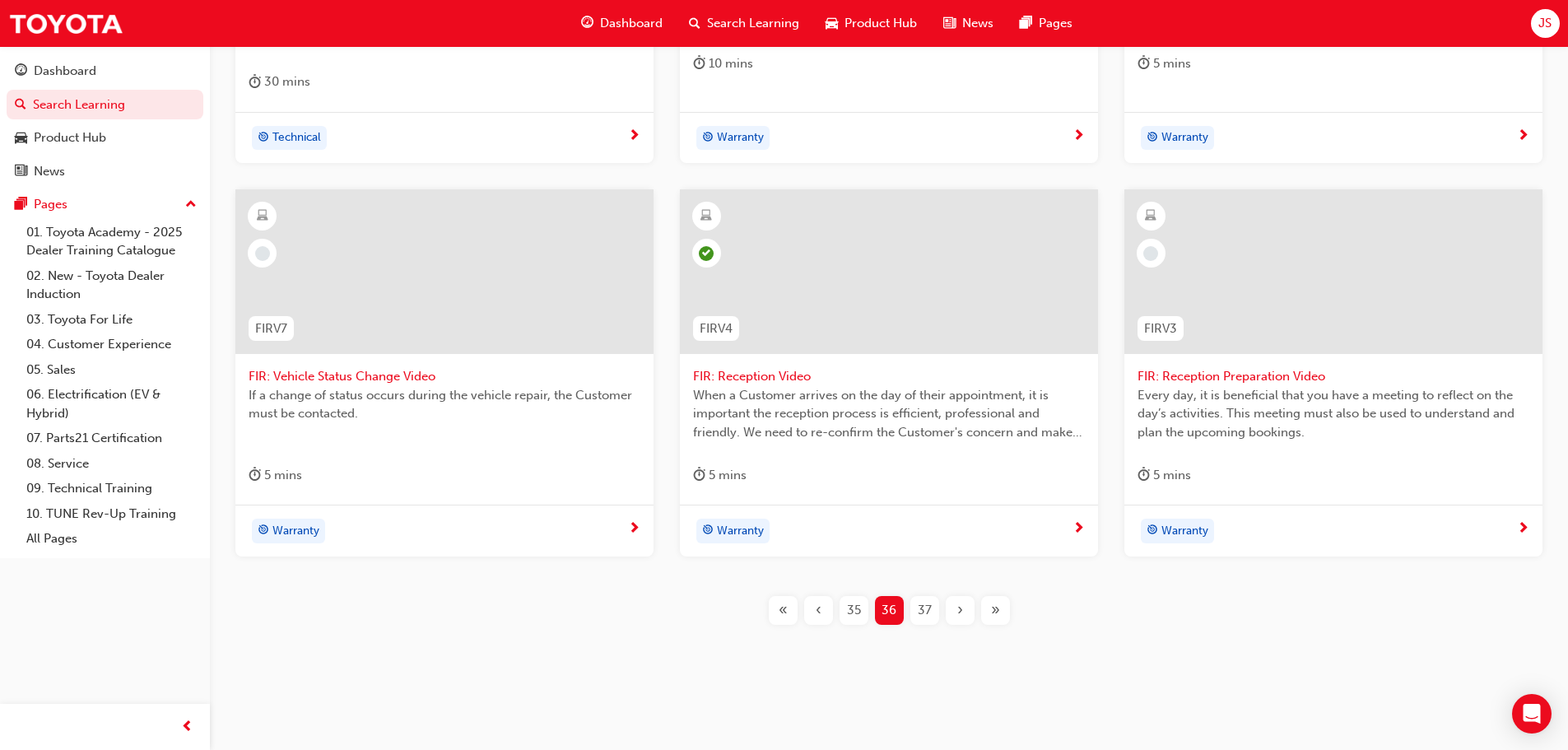
scroll to position [701, 0]
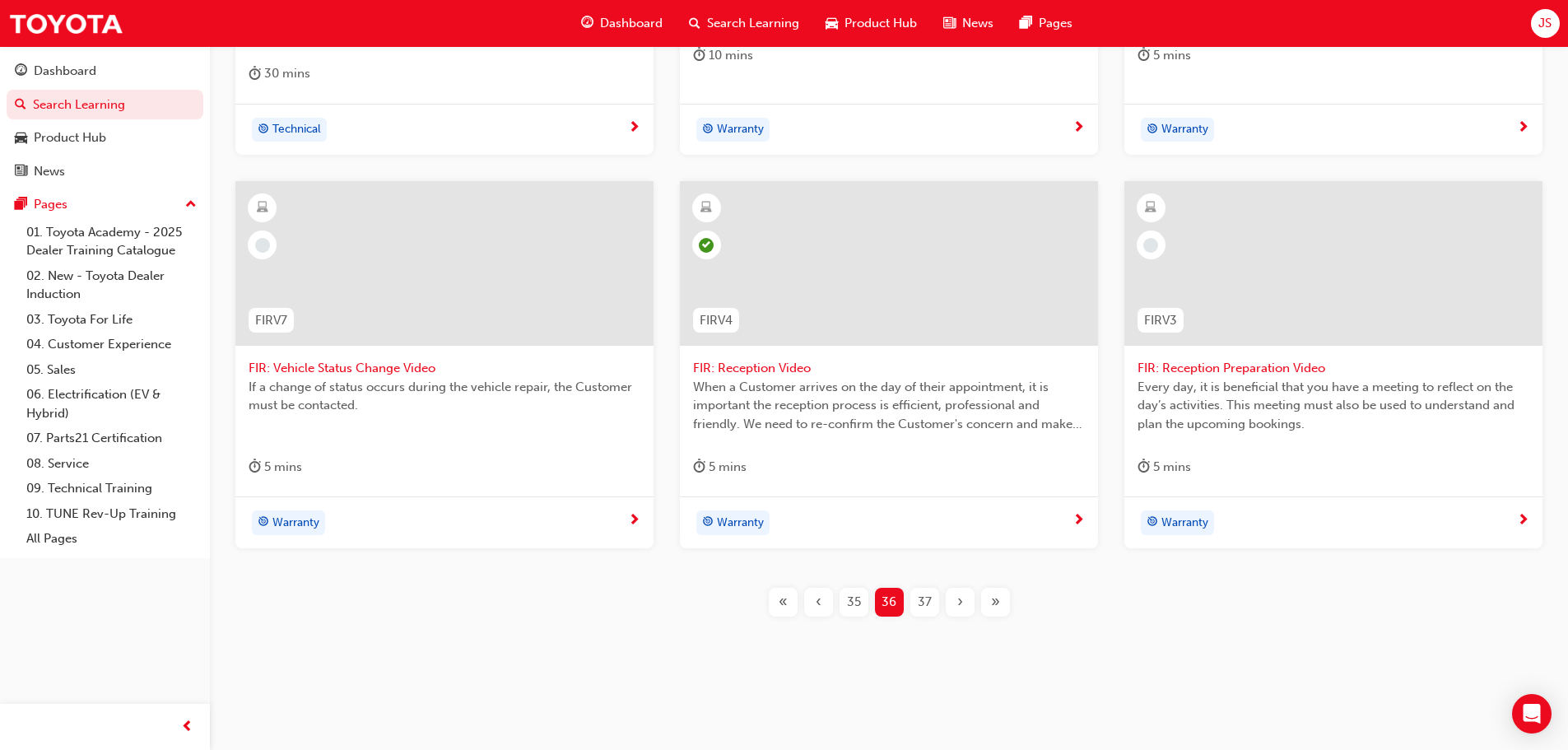
click at [911, 603] on div "37" at bounding box center [925, 602] width 28 height 28
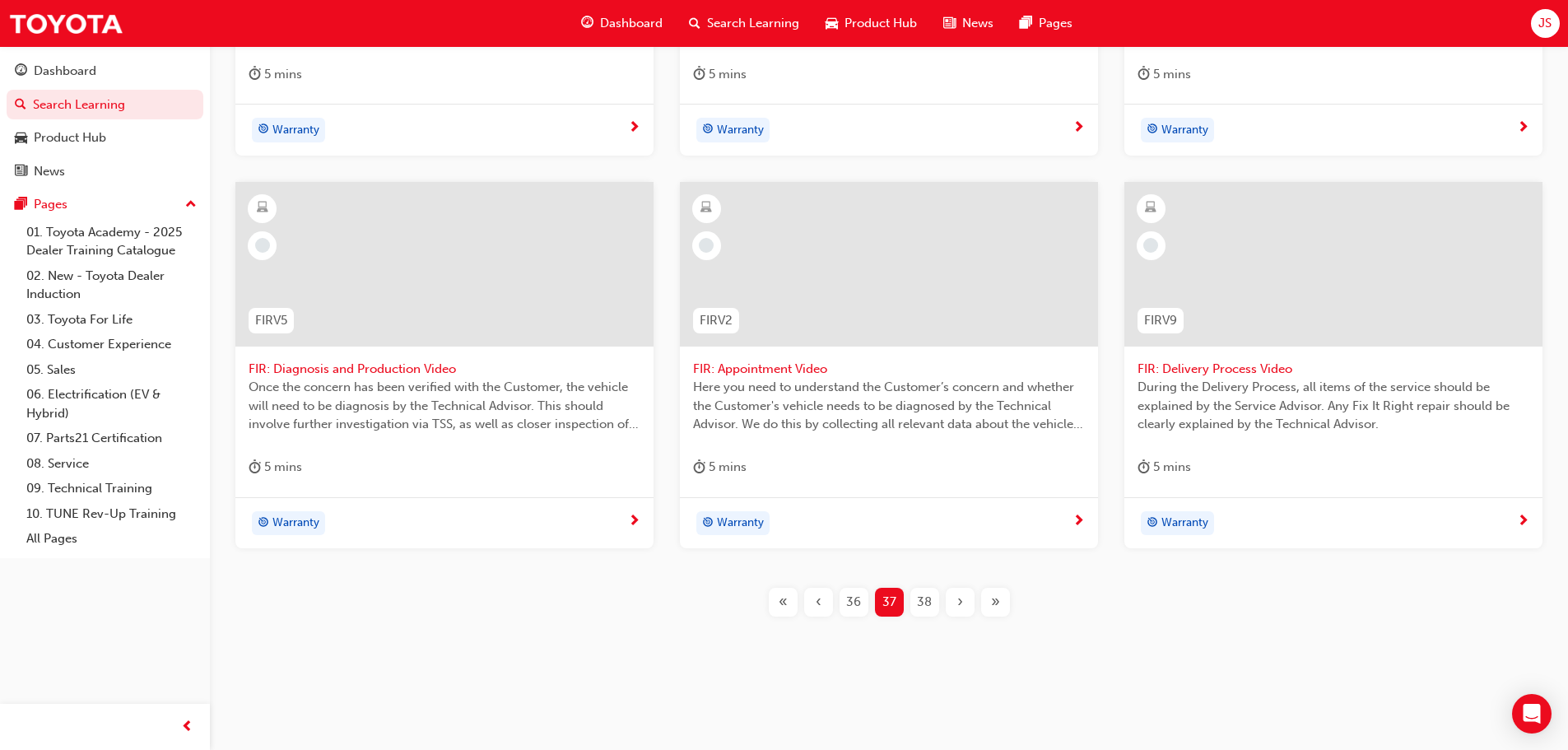
click at [914, 603] on div "38" at bounding box center [925, 602] width 28 height 28
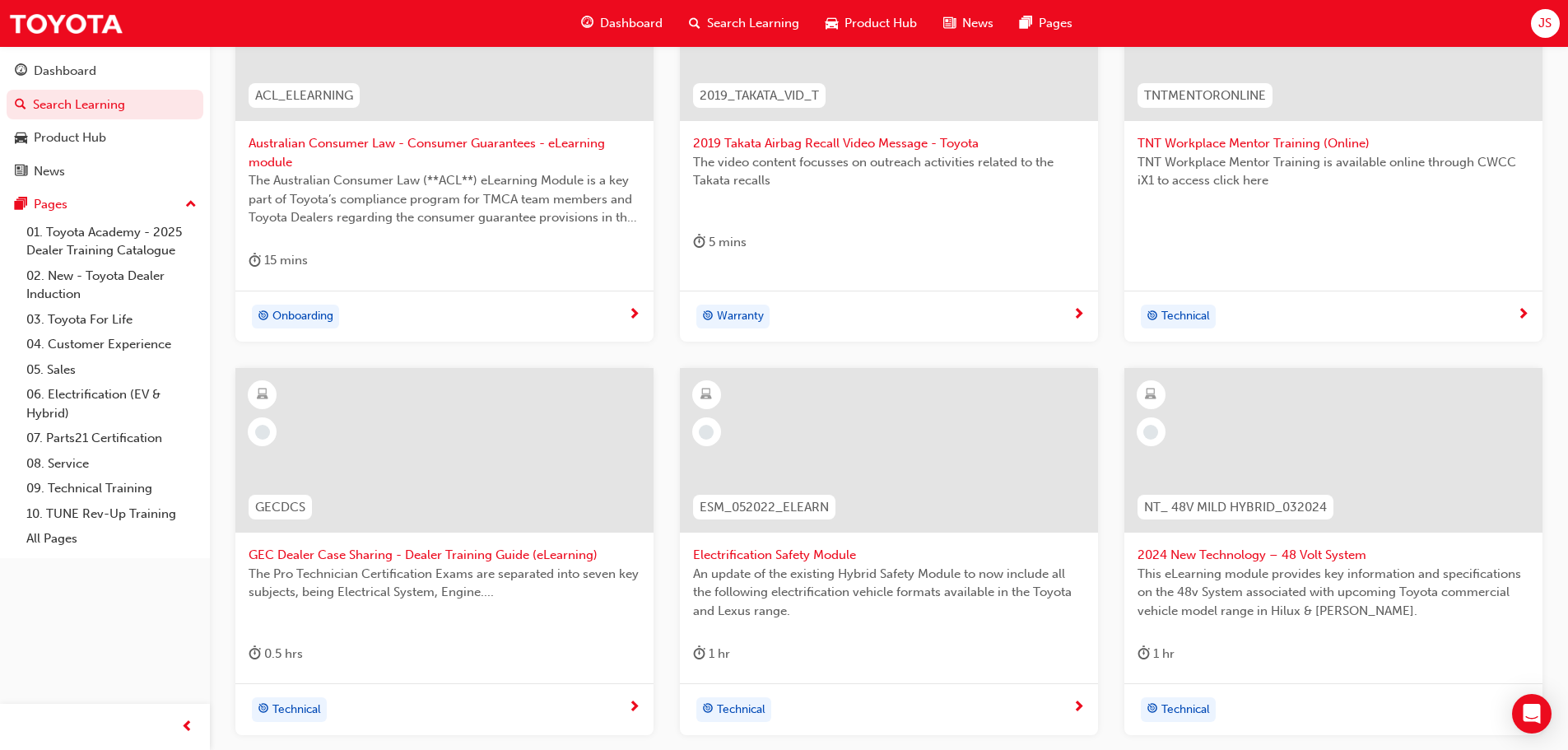
scroll to position [701, 0]
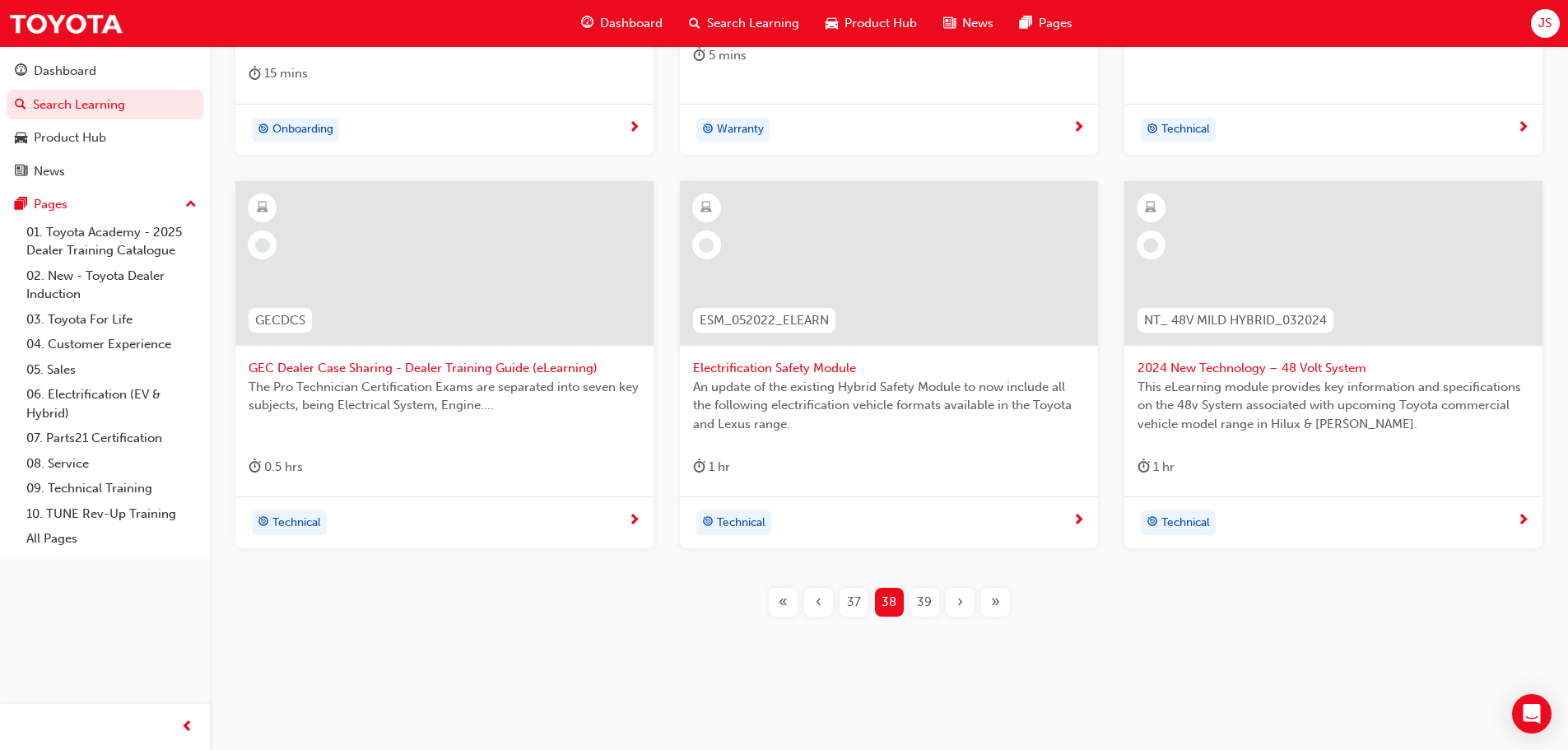
click at [934, 611] on div "39" at bounding box center [925, 602] width 28 height 28
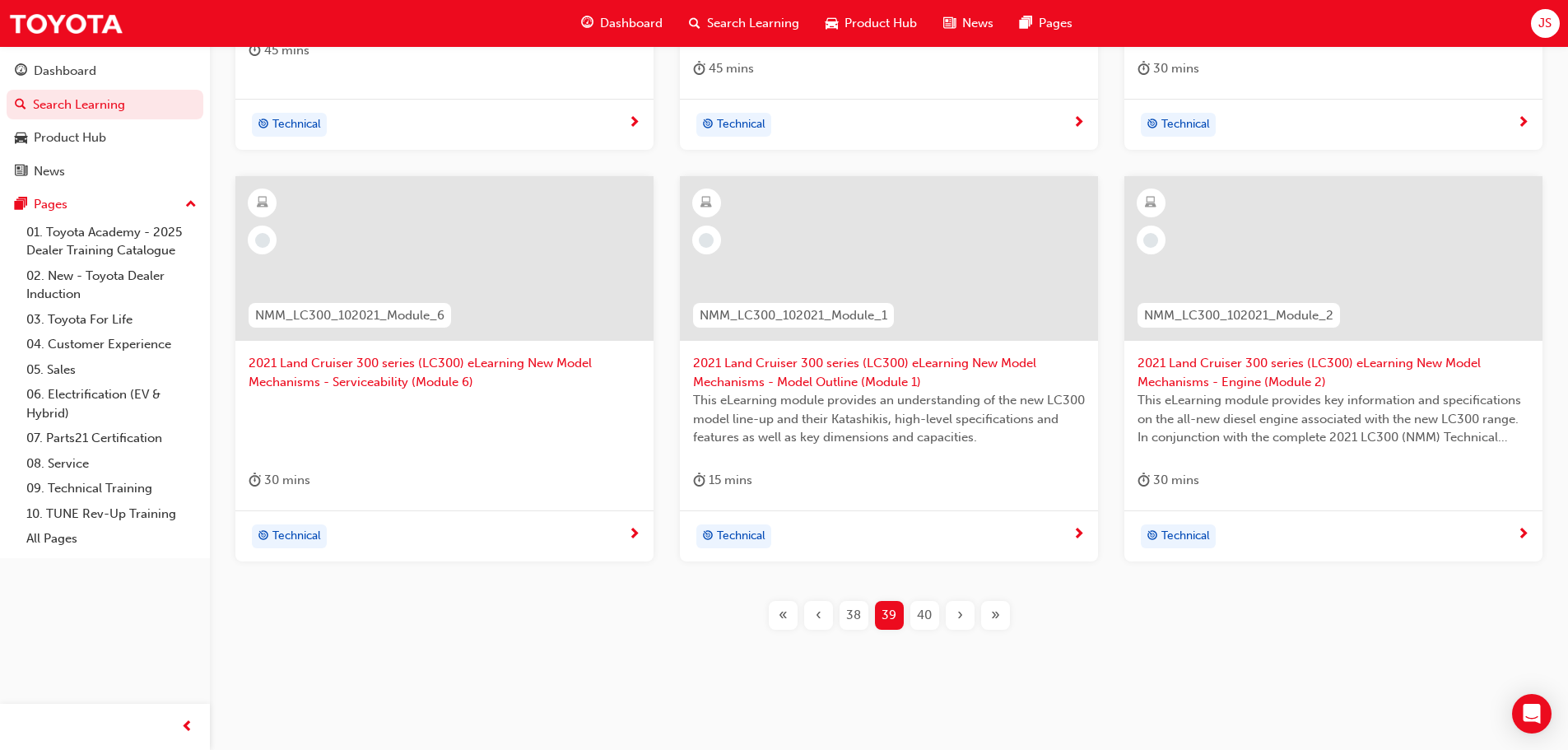
scroll to position [720, 0]
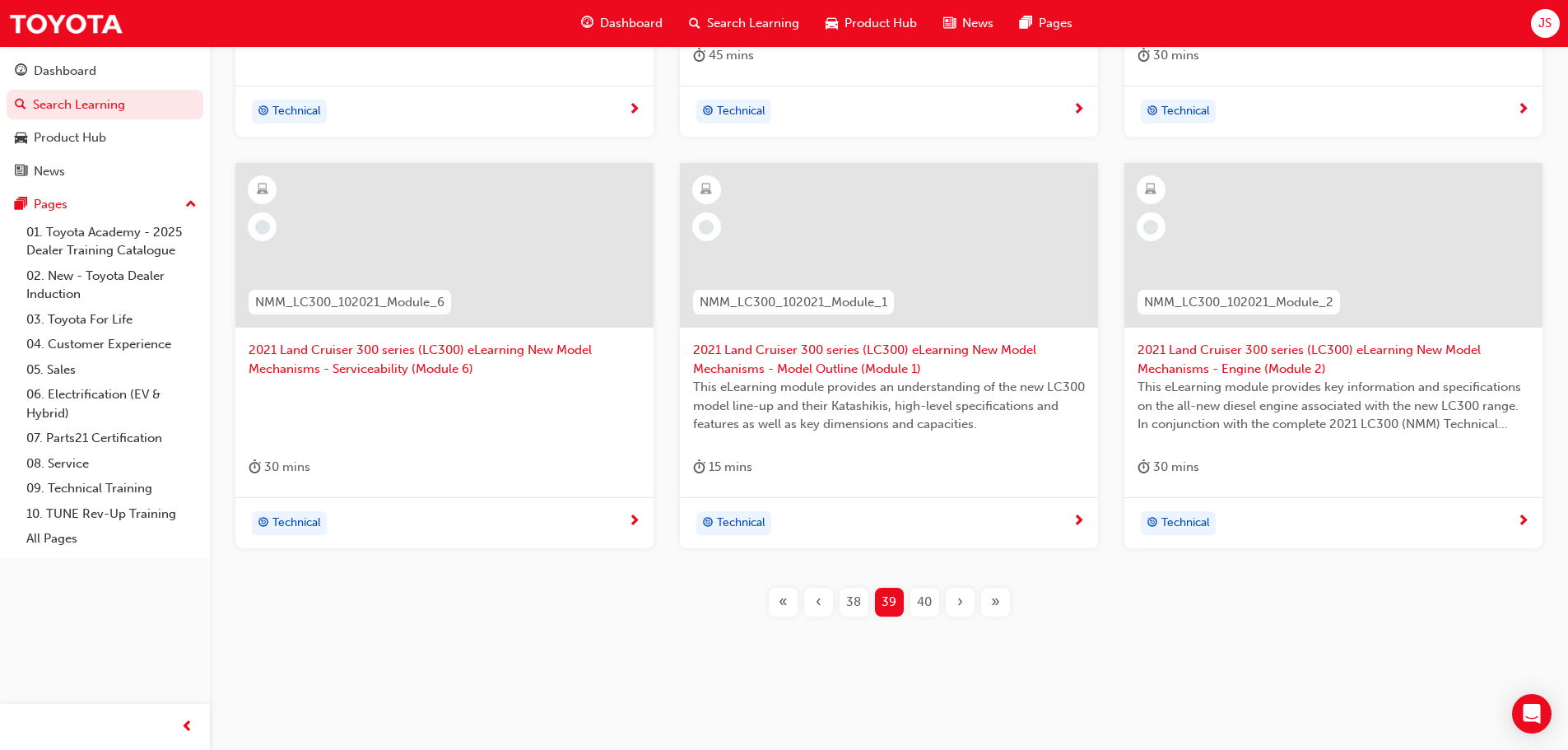
click at [923, 613] on div "40" at bounding box center [925, 602] width 28 height 28
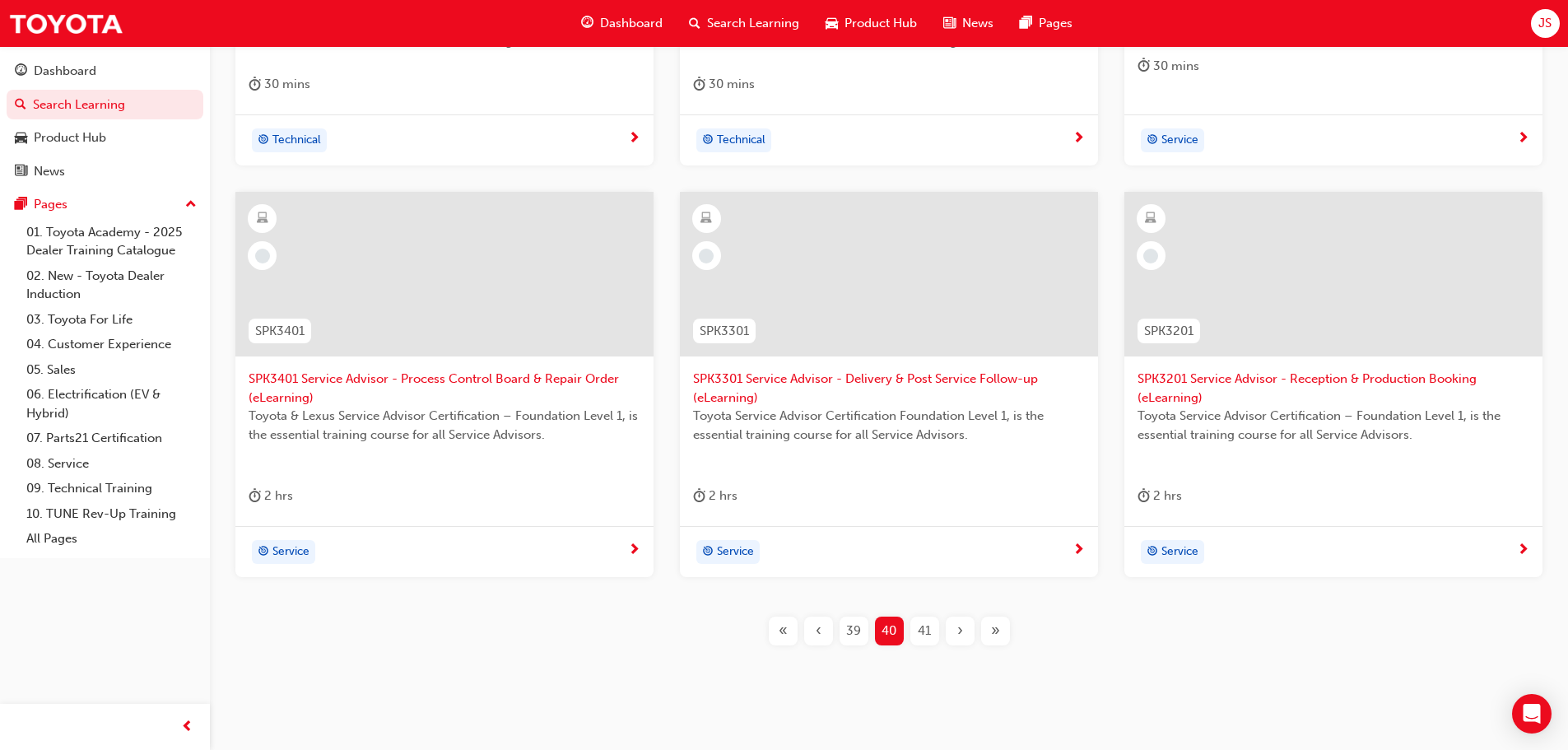
scroll to position [720, 0]
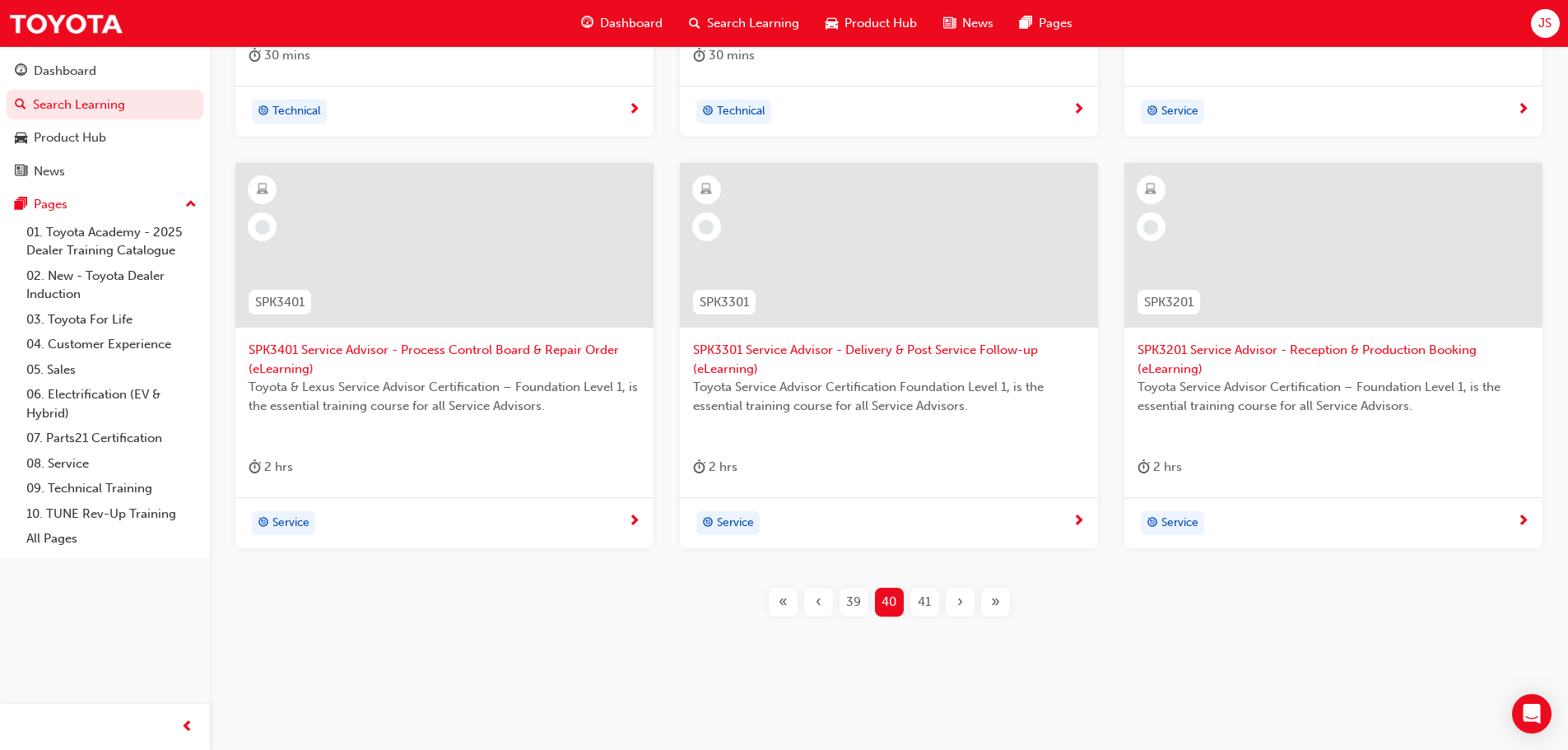
click at [919, 596] on span "41" at bounding box center [924, 602] width 13 height 19
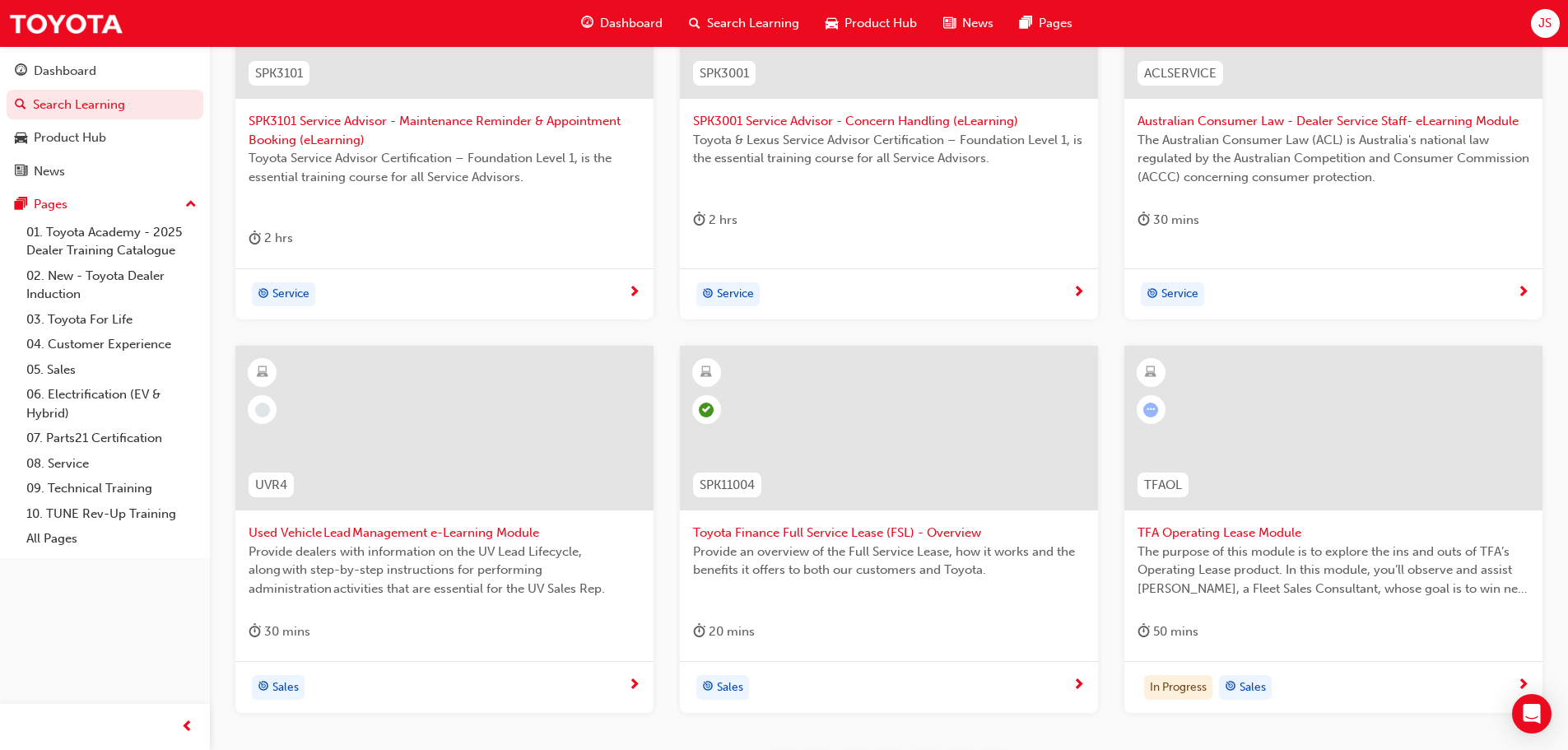
scroll to position [701, 0]
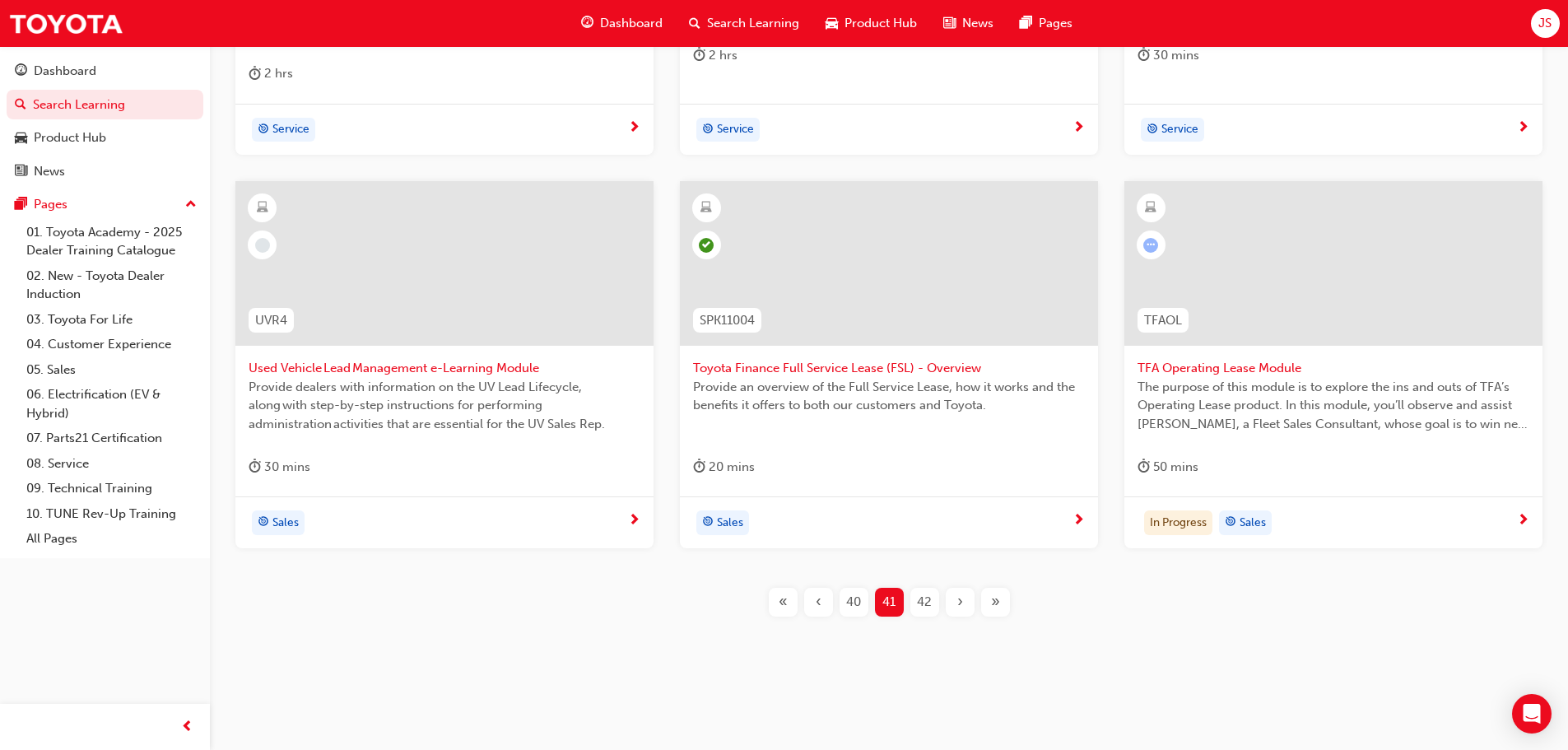
click at [602, 458] on div "30 mins" at bounding box center [445, 470] width 392 height 27
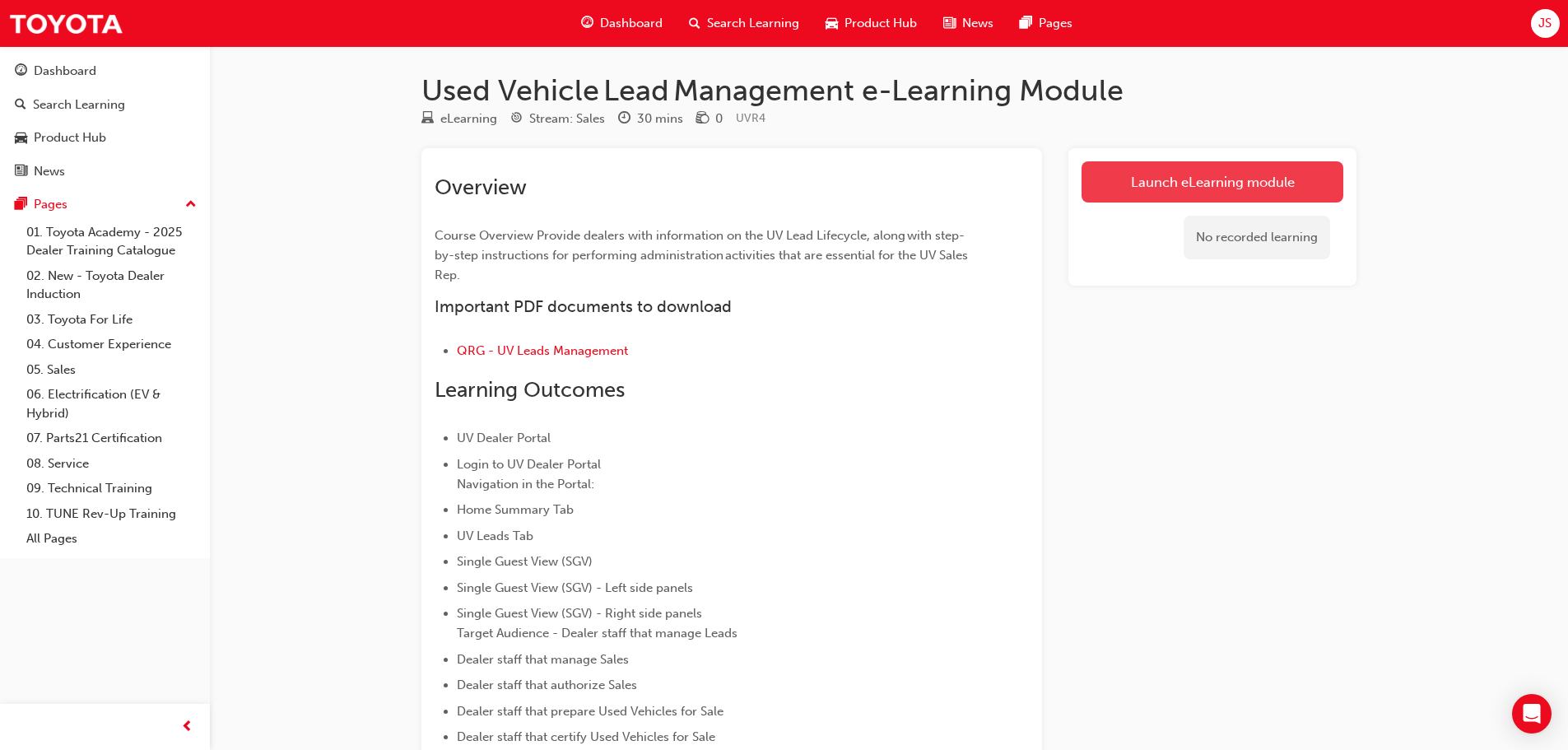
click at [1125, 179] on link "Launch eLearning module" at bounding box center [1213, 182] width 261 height 41
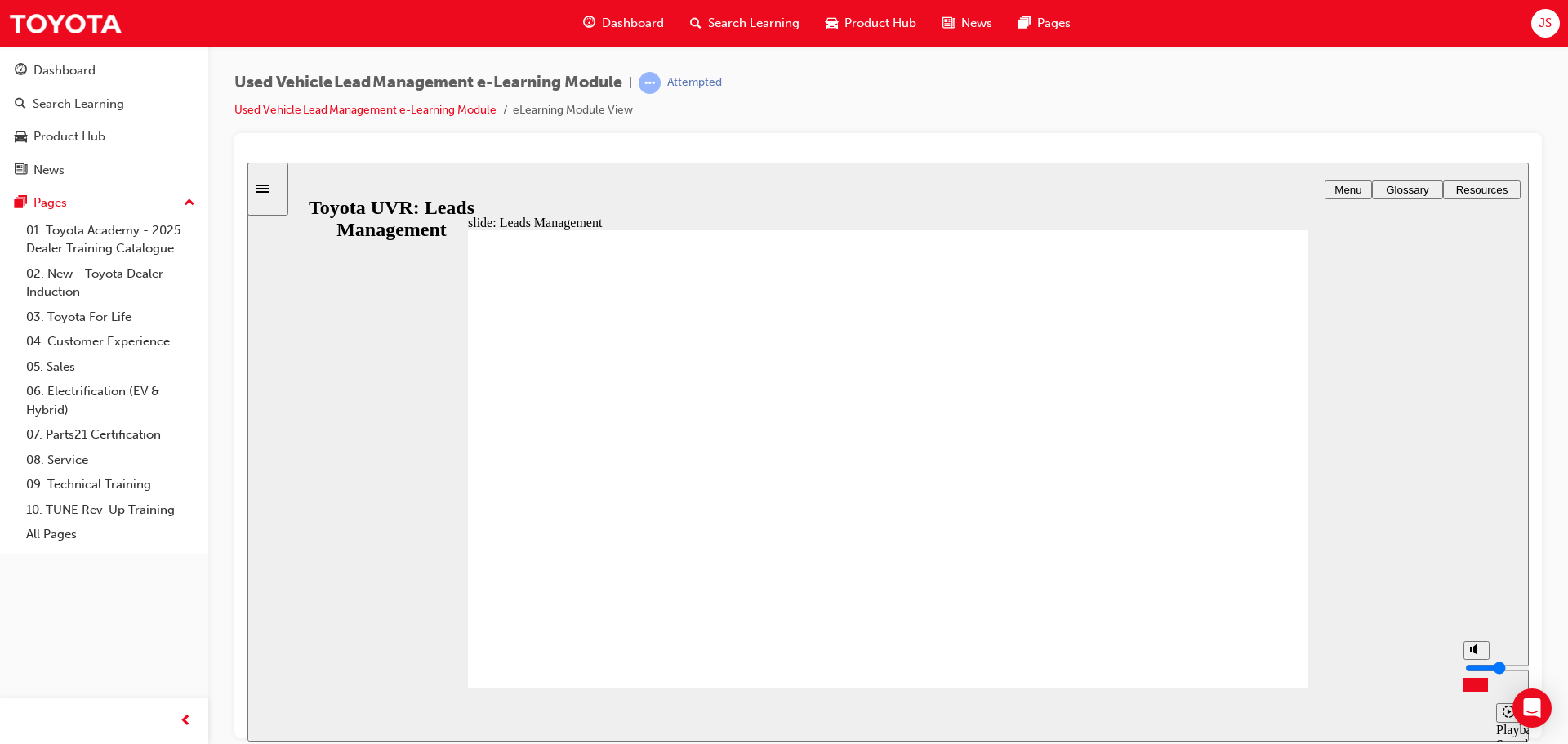
drag, startPoint x: 1477, startPoint y: 657, endPoint x: 1487, endPoint y: 672, distance: 18.0
type input "3"
click at [1487, 672] on input "volume" at bounding box center [1517, 668] width 106 height 13
type input "4500"
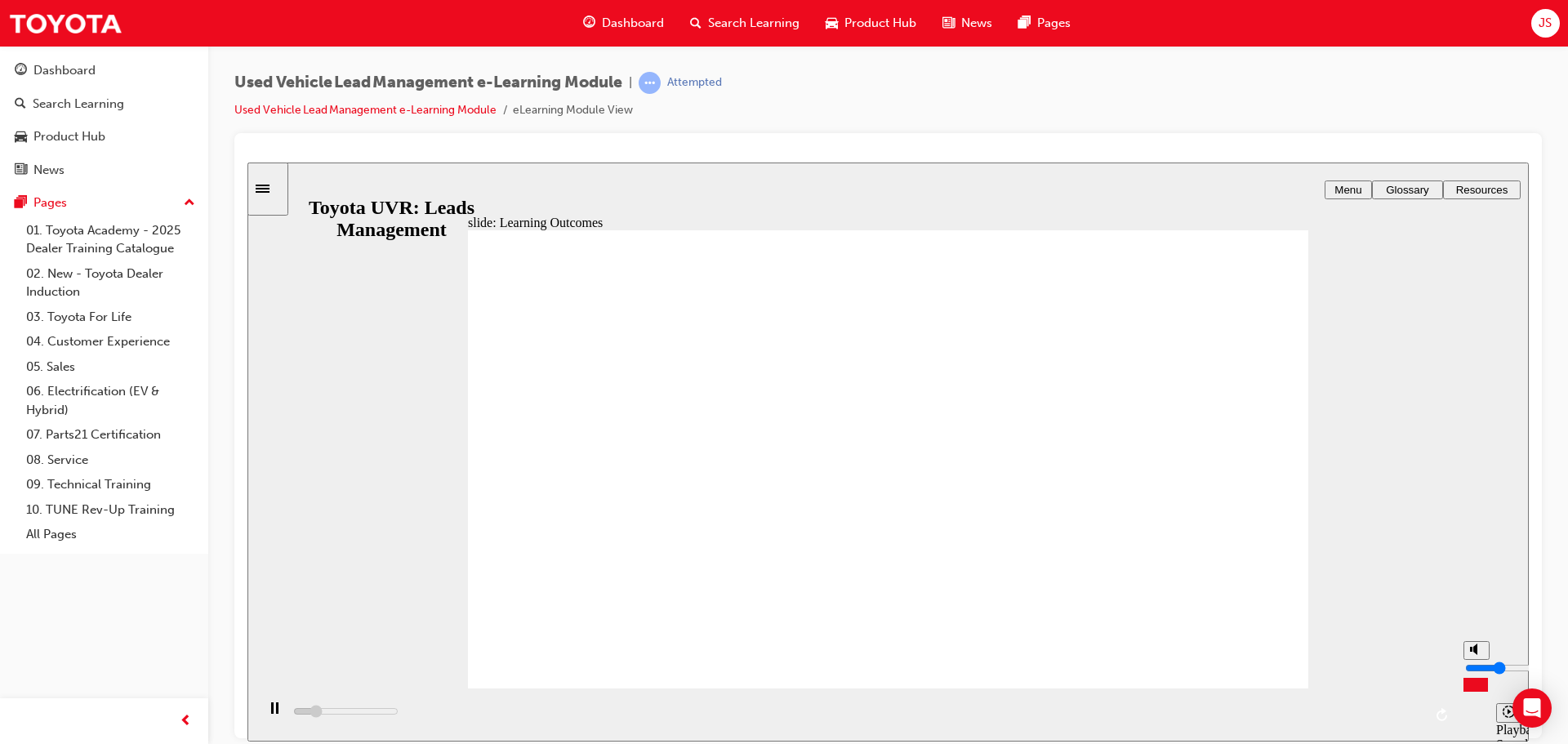
type input "2"
type input "4500"
type input "1"
type input "5500"
type input "1"
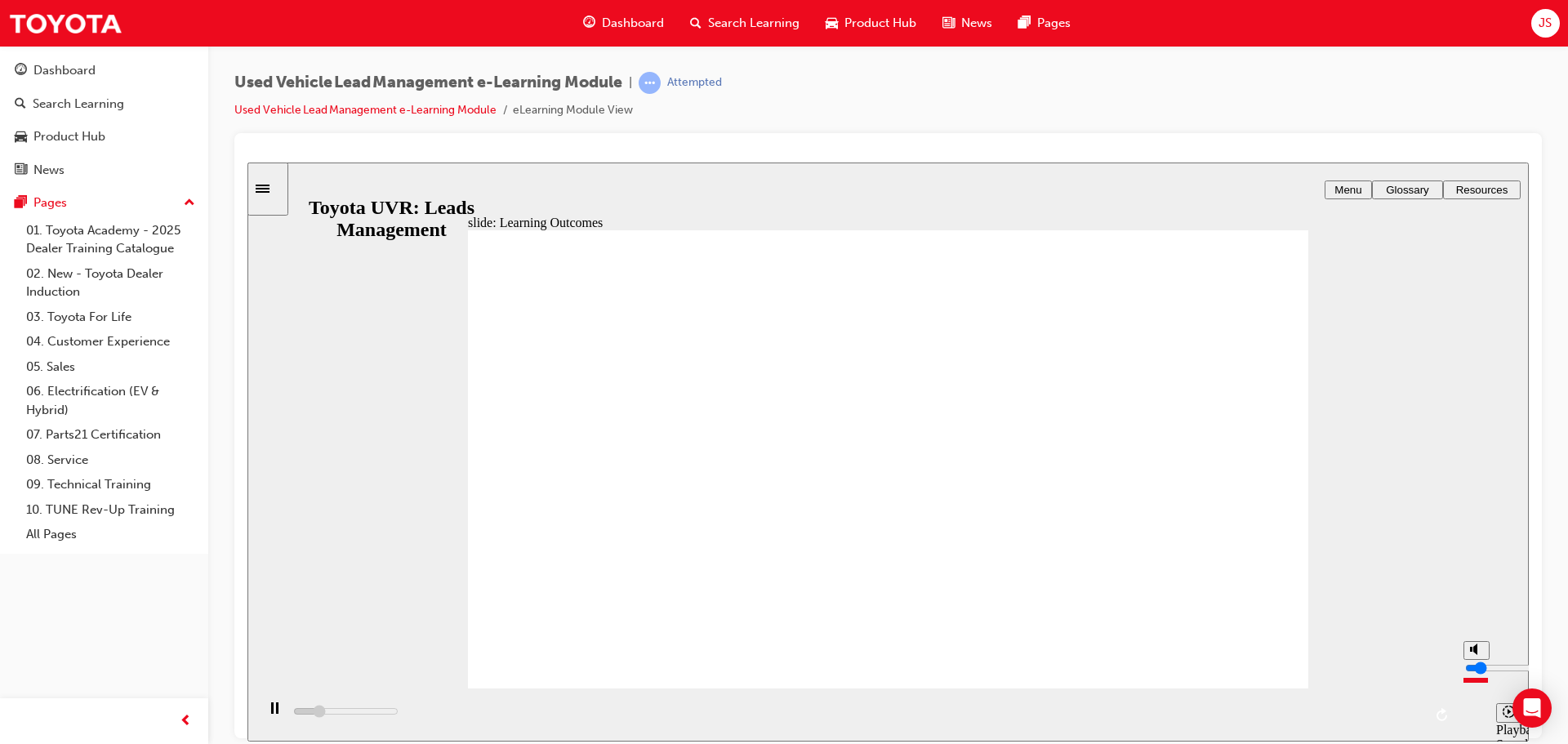
click at [1477, 673] on input "volume" at bounding box center [1517, 668] width 106 height 13
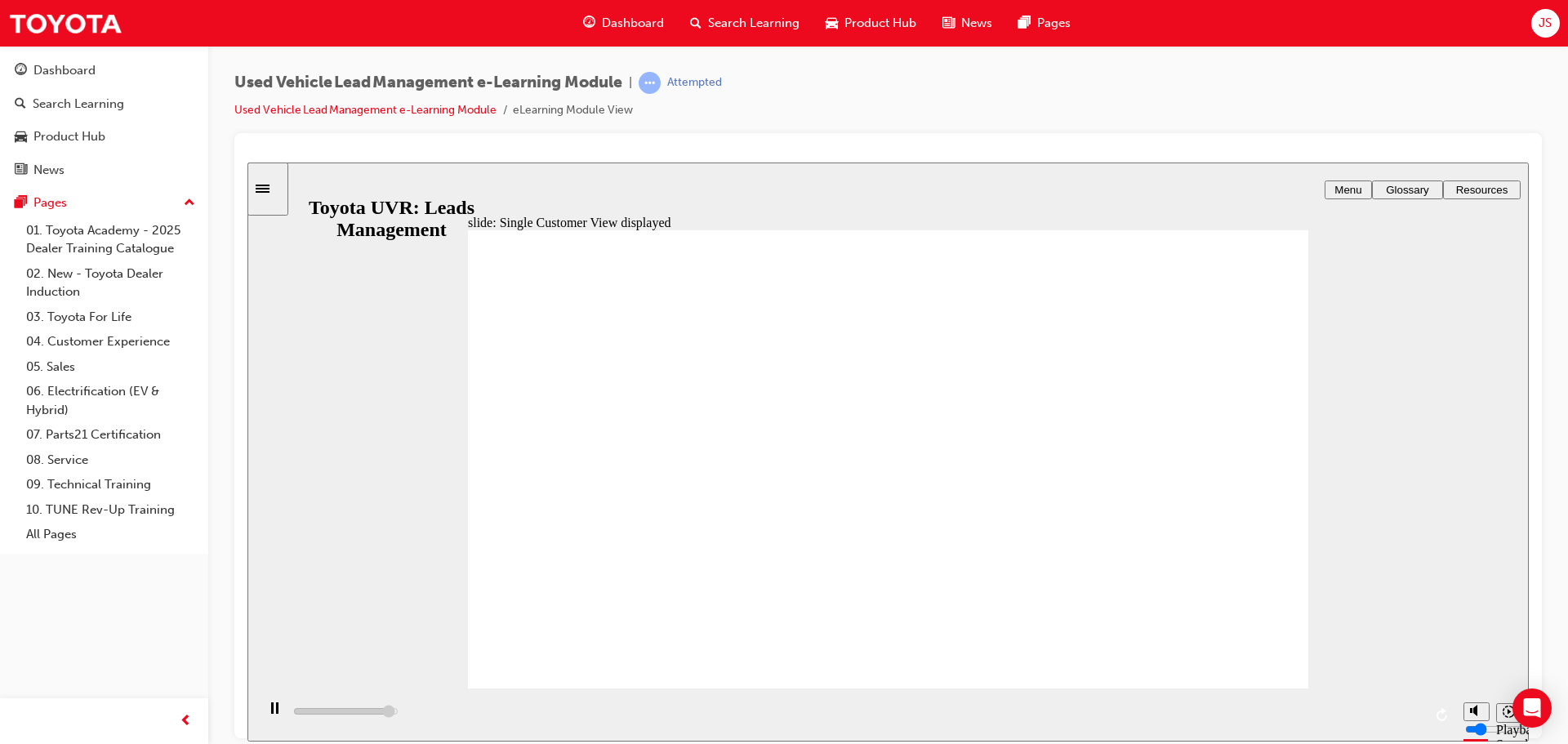
click at [269, 709] on icon "play/pause" at bounding box center [274, 707] width 11 height 12
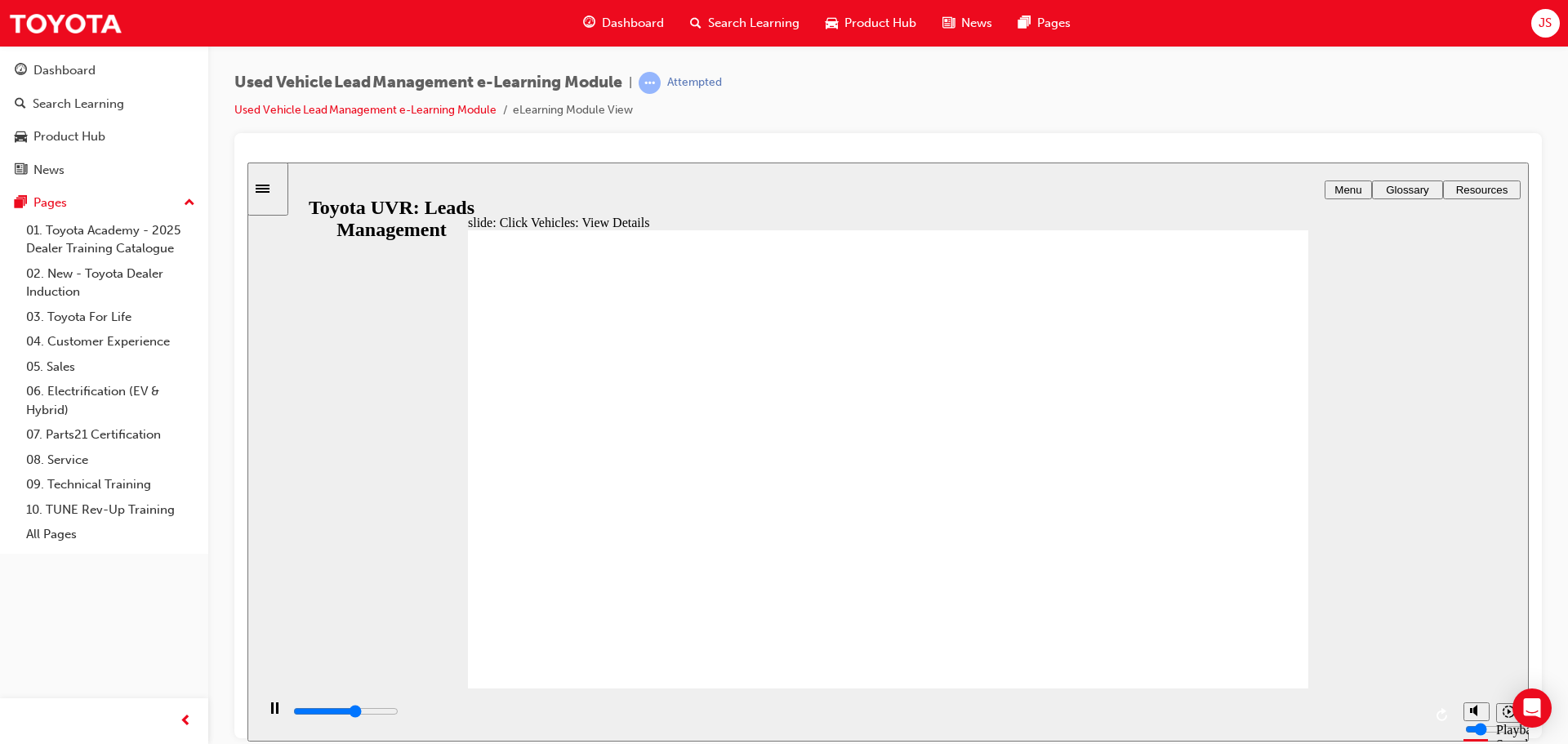
click at [271, 709] on rect "play/pause" at bounding box center [272, 707] width 2 height 12
click at [269, 709] on icon "play/pause" at bounding box center [274, 707] width 11 height 12
type input "3900"
